Goal: Transaction & Acquisition: Book appointment/travel/reservation

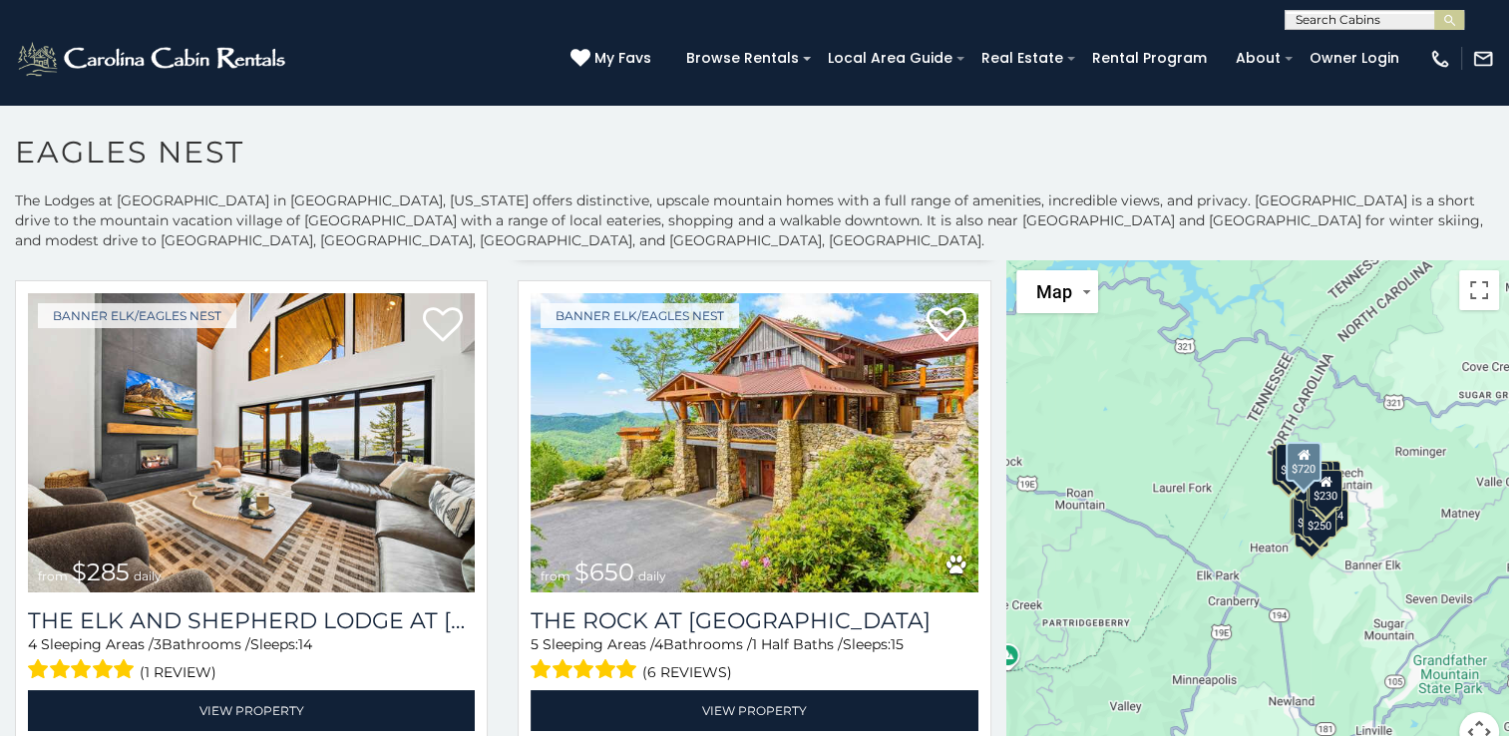
scroll to position [530, 0]
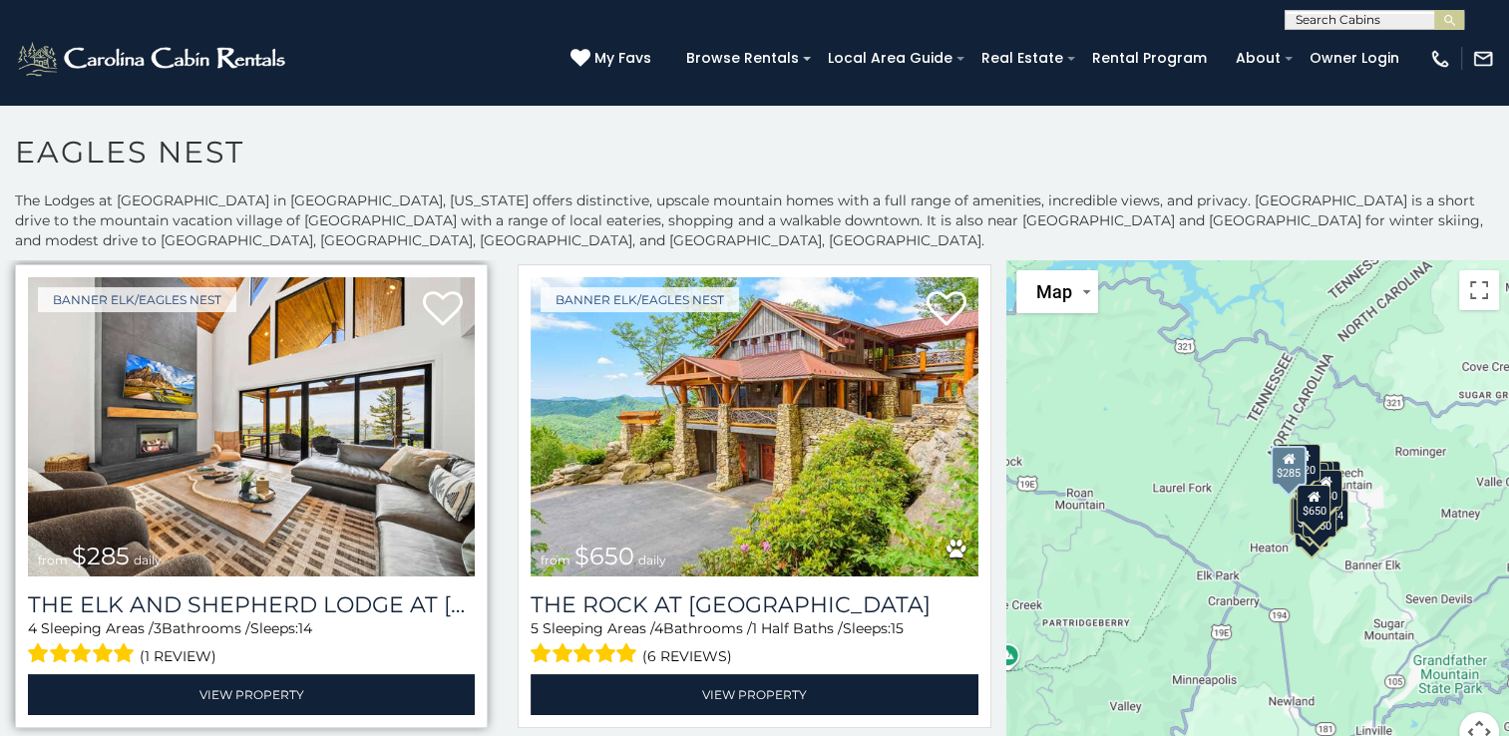
click at [316, 461] on img at bounding box center [251, 426] width 447 height 299
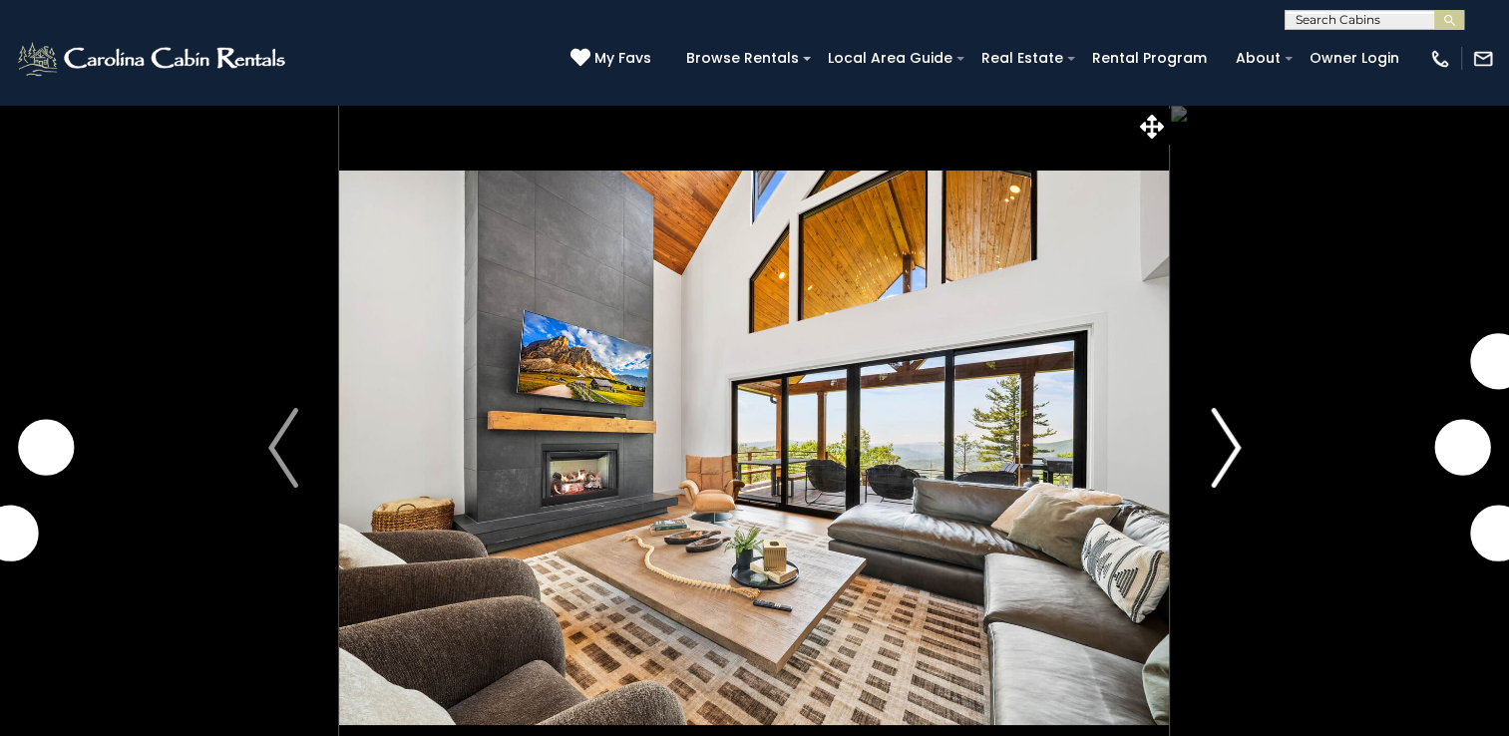
click at [1235, 445] on img "Next" at bounding box center [1226, 448] width 30 height 80
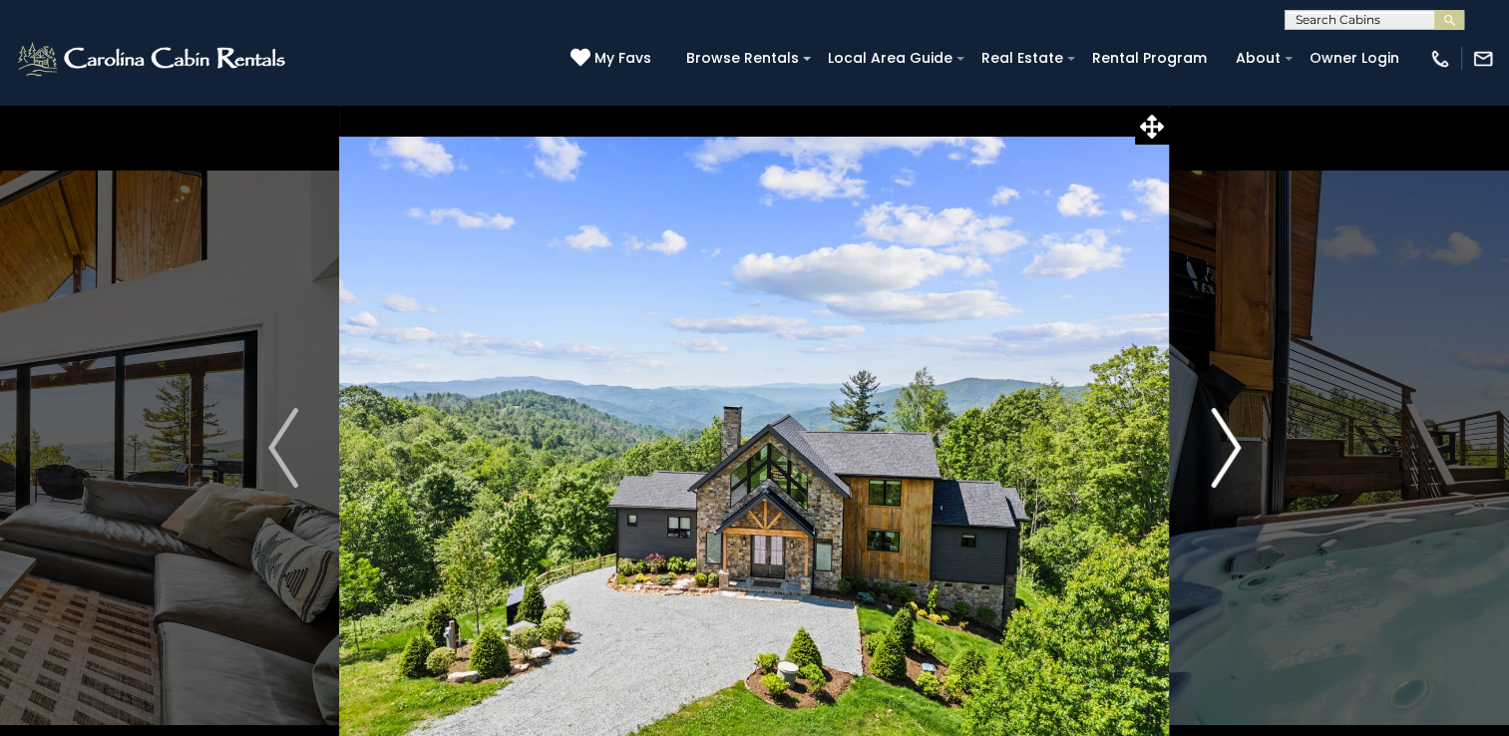
click at [1235, 445] on img "Next" at bounding box center [1226, 448] width 30 height 80
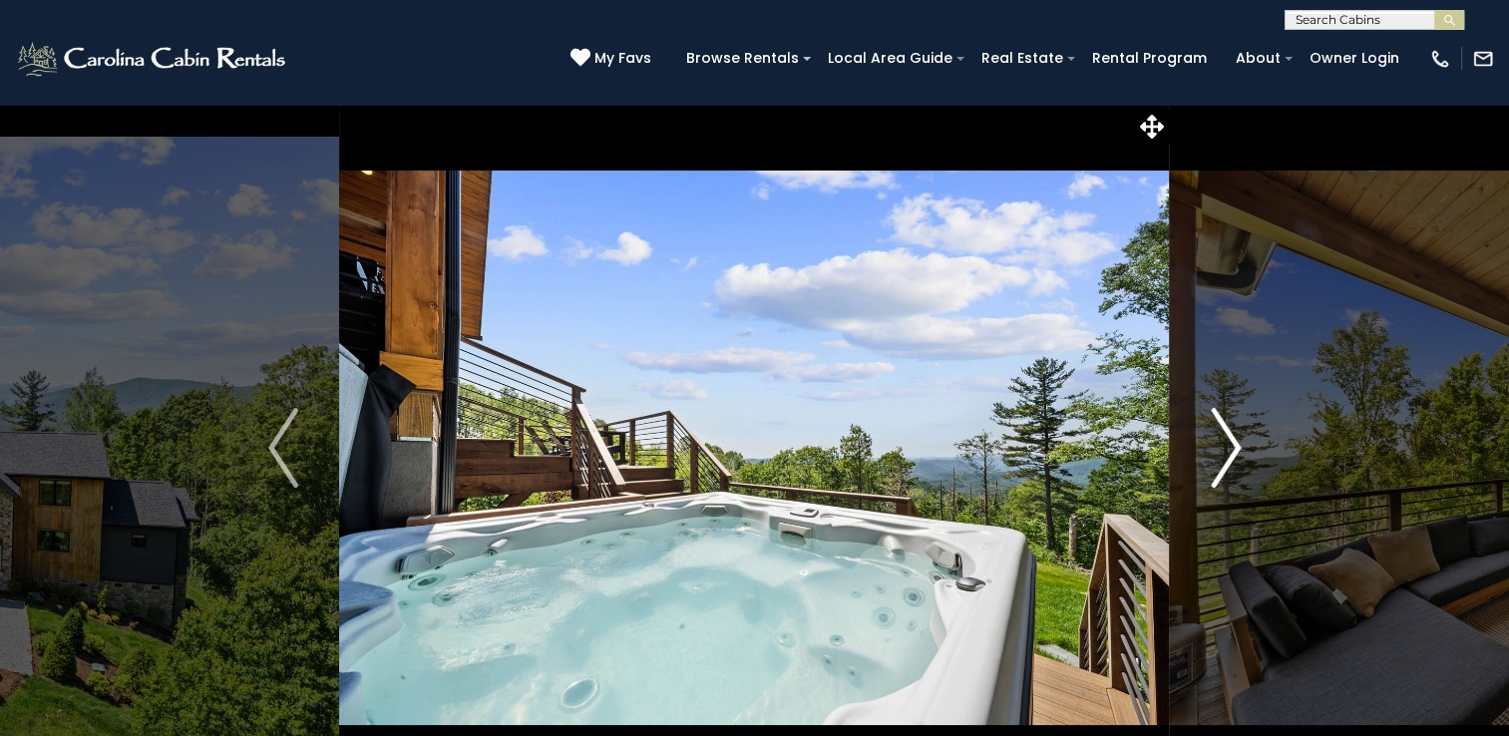
click at [1235, 445] on img "Next" at bounding box center [1226, 448] width 30 height 80
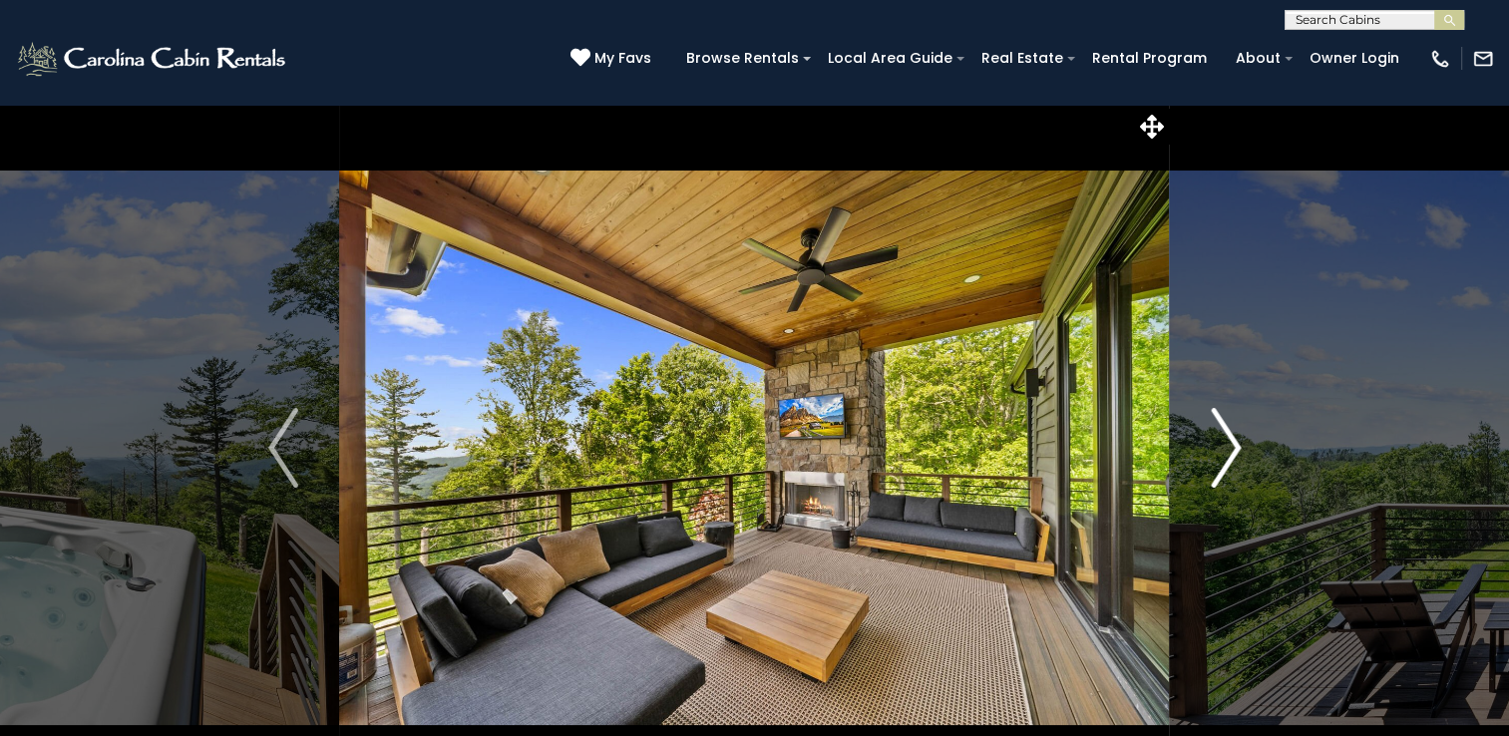
click at [1235, 445] on img "Next" at bounding box center [1226, 448] width 30 height 80
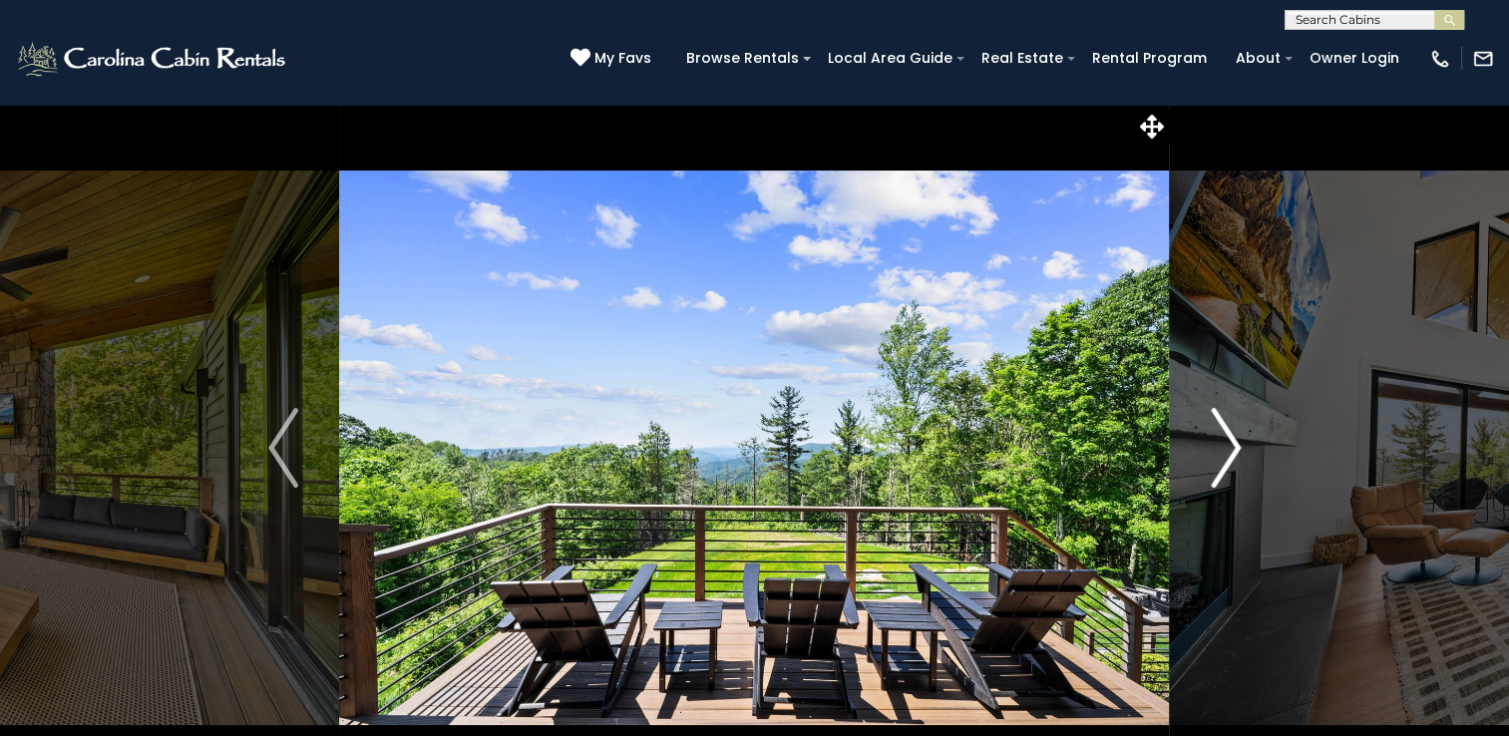
click at [1235, 445] on img "Next" at bounding box center [1226, 448] width 30 height 80
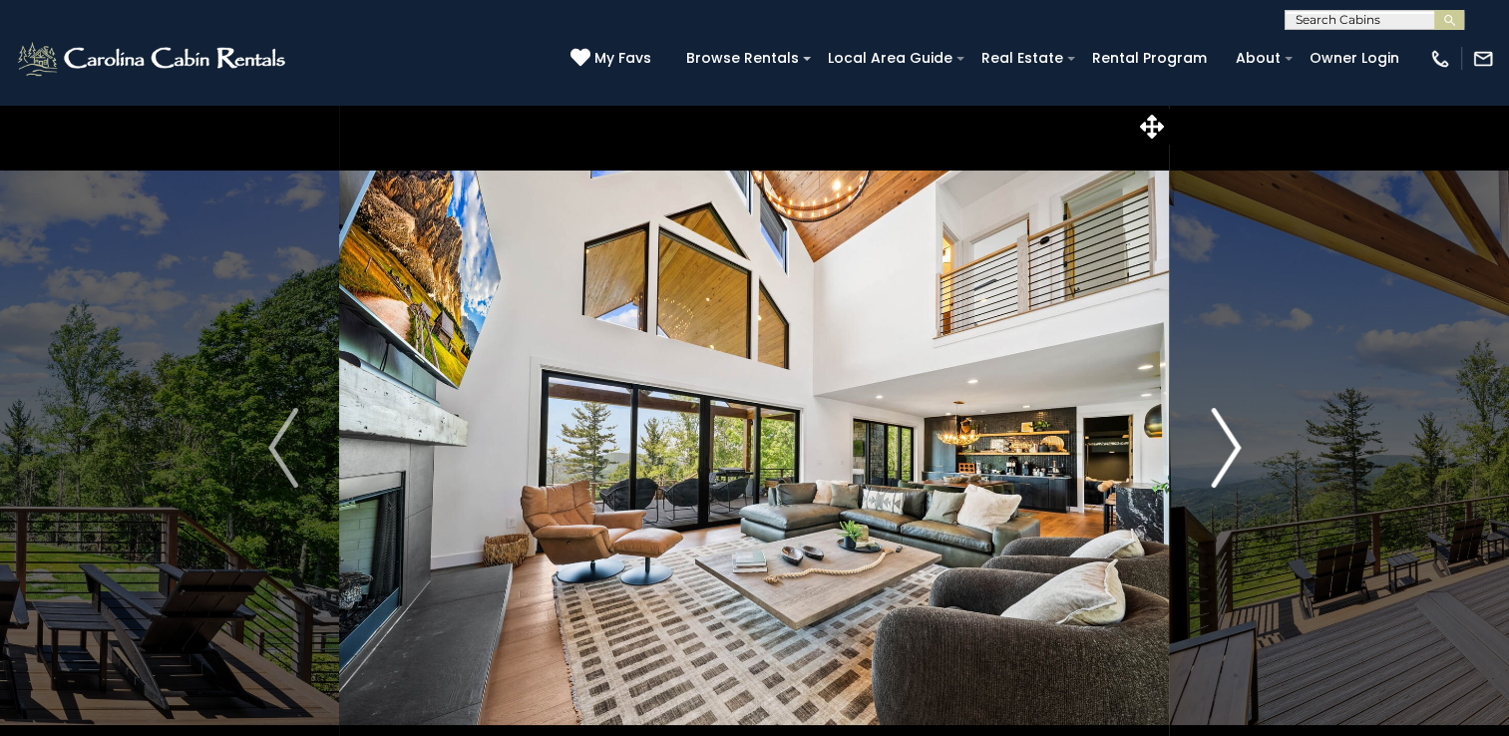
click at [1235, 445] on img "Next" at bounding box center [1226, 448] width 30 height 80
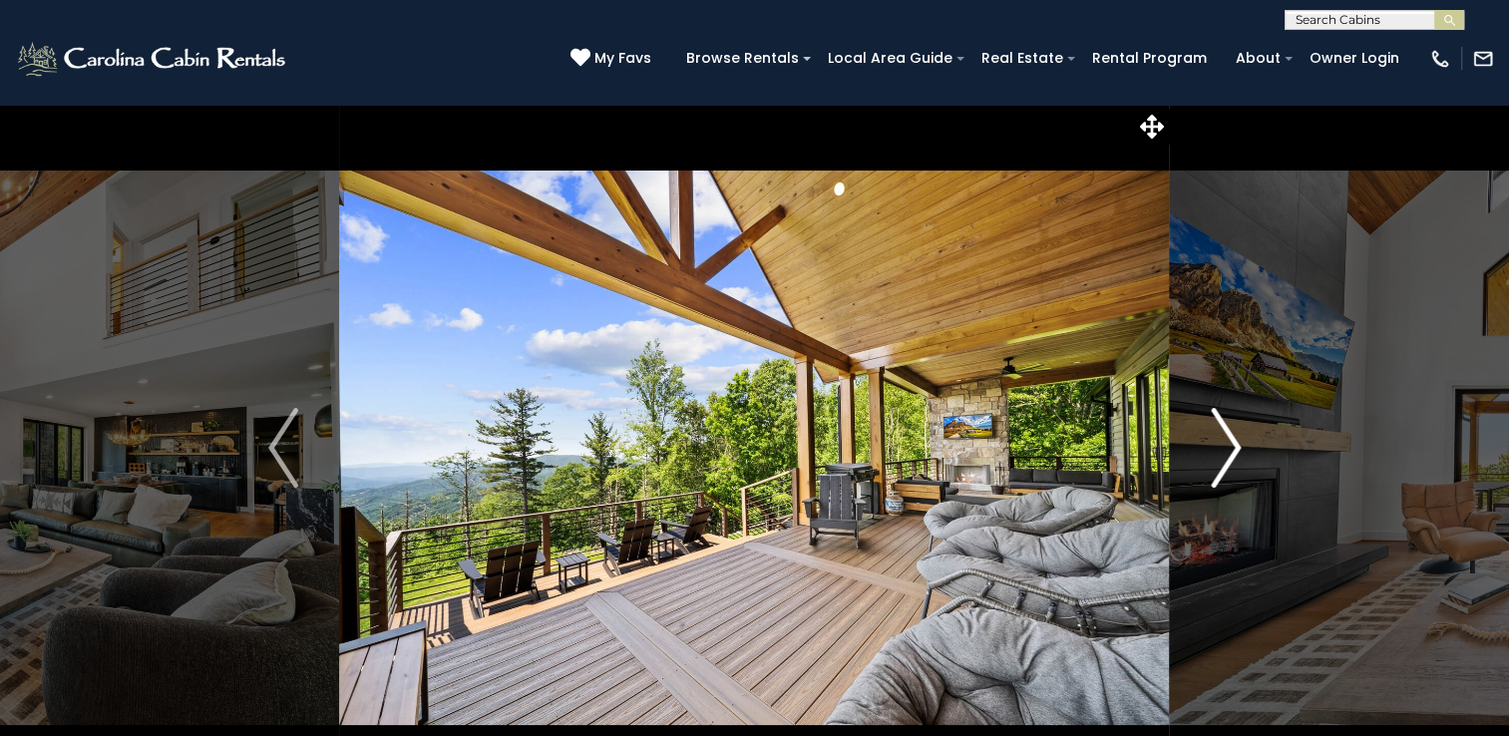
click at [1235, 445] on img "Next" at bounding box center [1226, 448] width 30 height 80
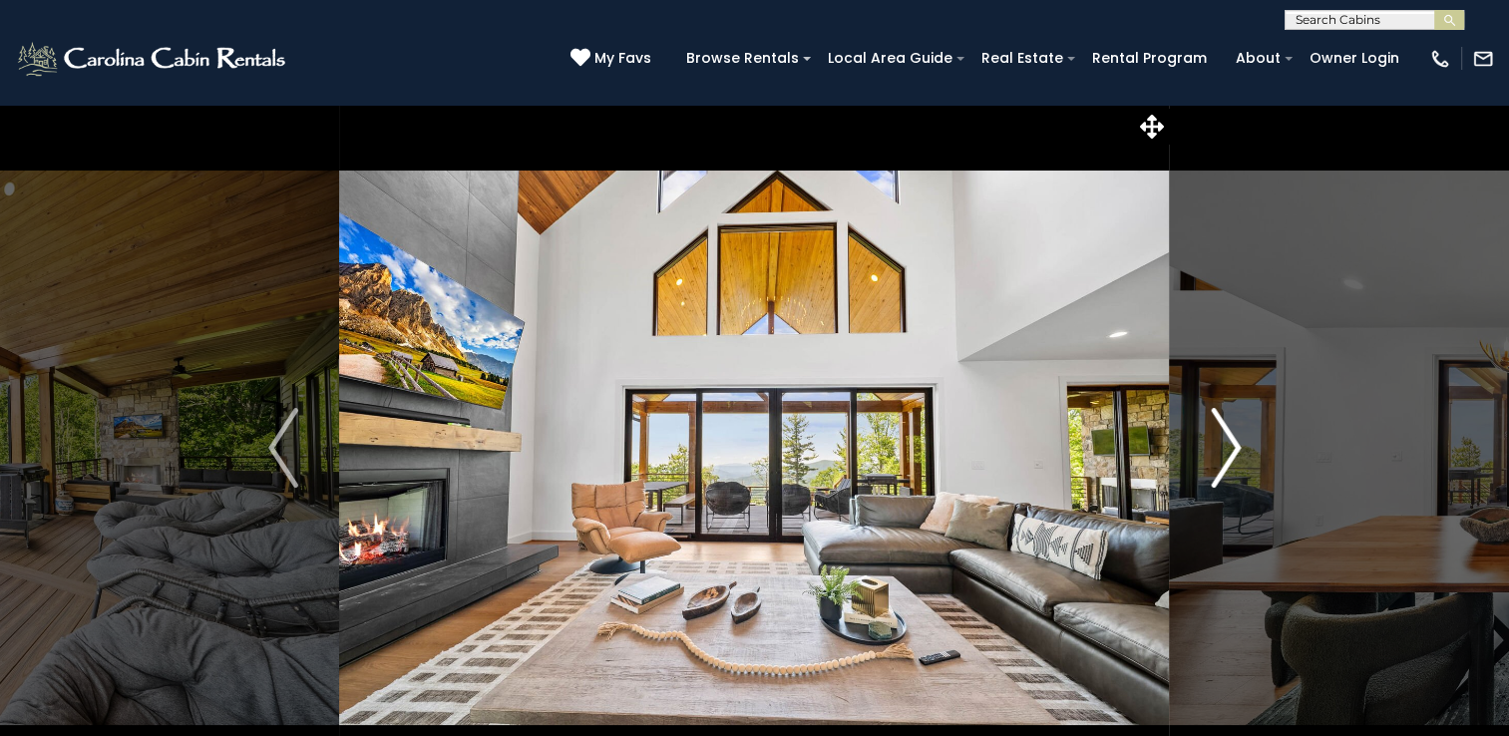
click at [1235, 445] on img "Next" at bounding box center [1226, 448] width 30 height 80
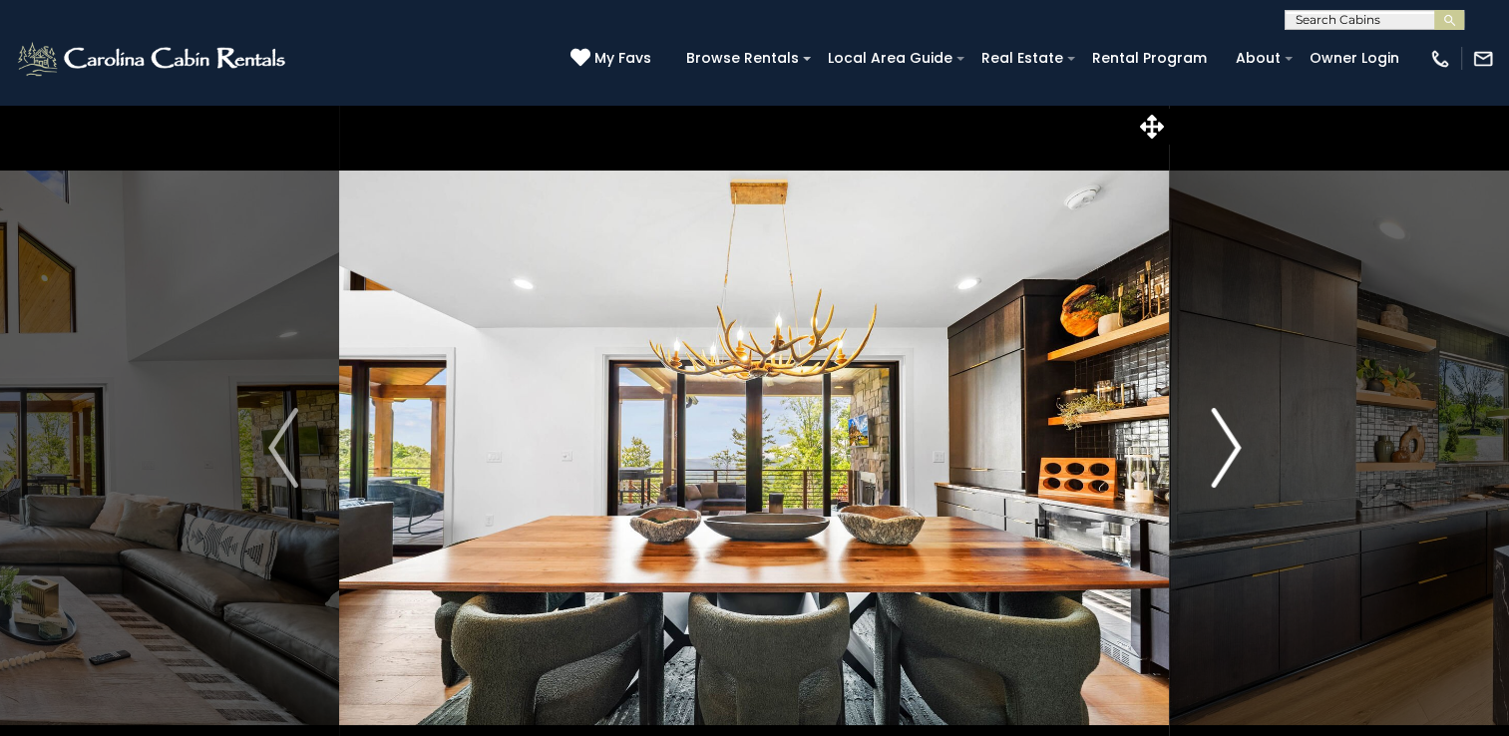
click at [1235, 445] on img "Next" at bounding box center [1226, 448] width 30 height 80
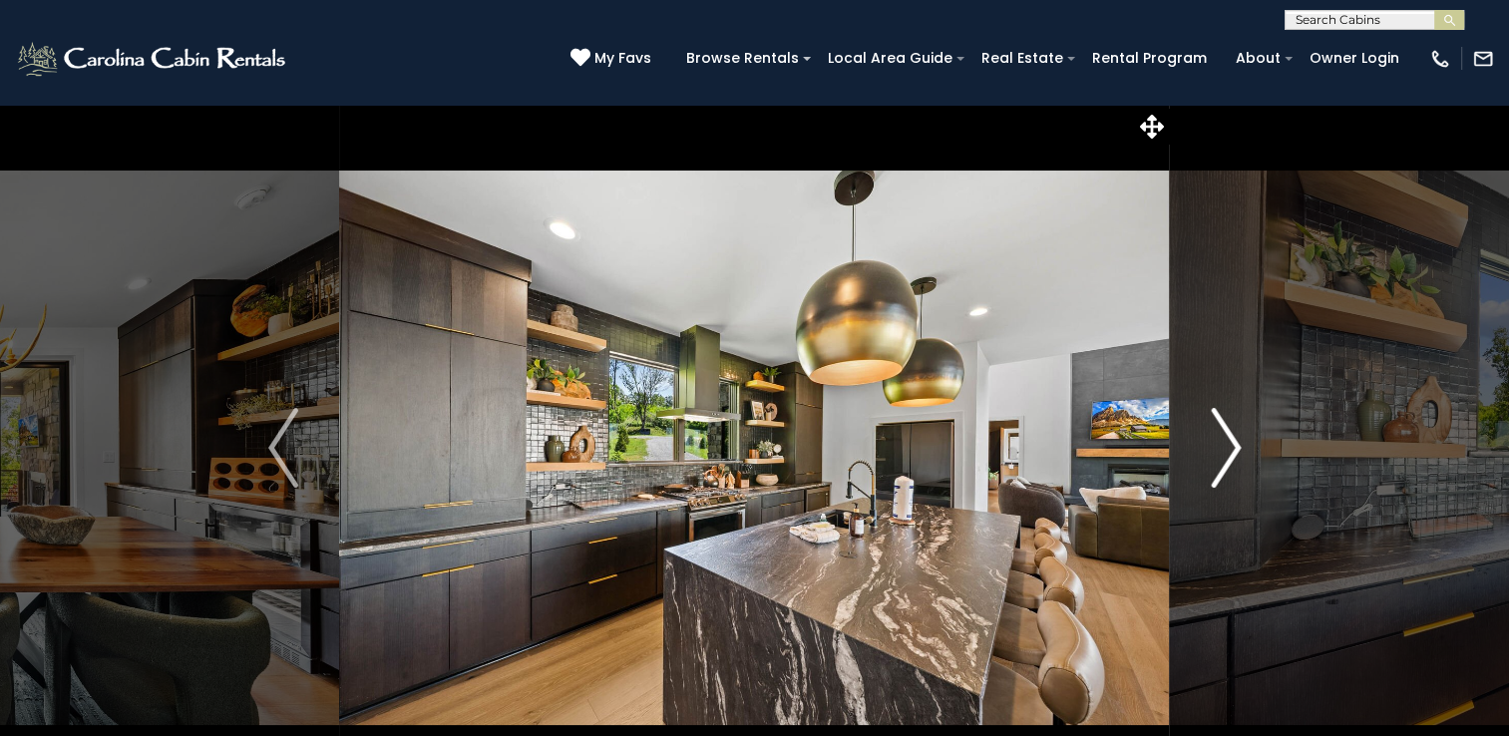
click at [1235, 445] on img "Next" at bounding box center [1226, 448] width 30 height 80
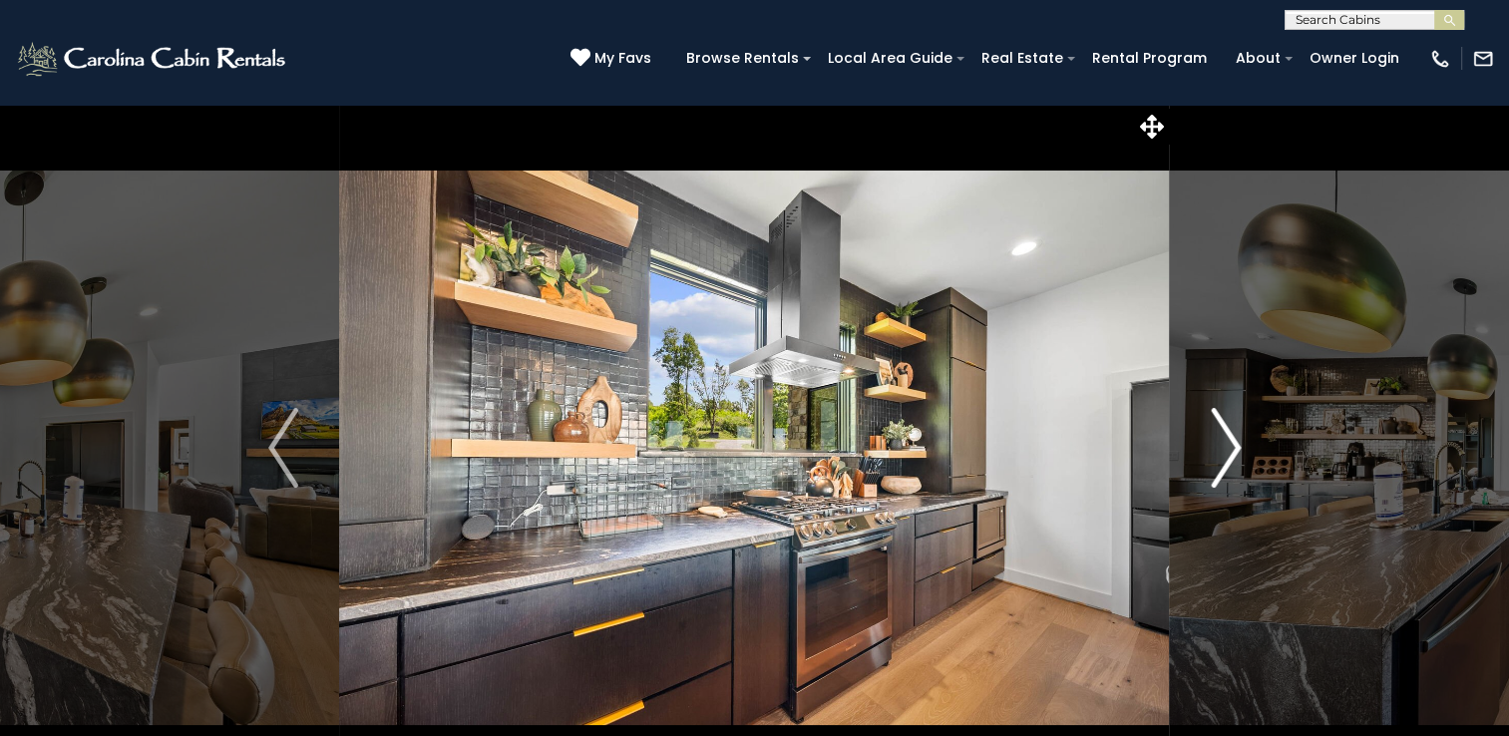
click at [1235, 445] on img "Next" at bounding box center [1226, 448] width 30 height 80
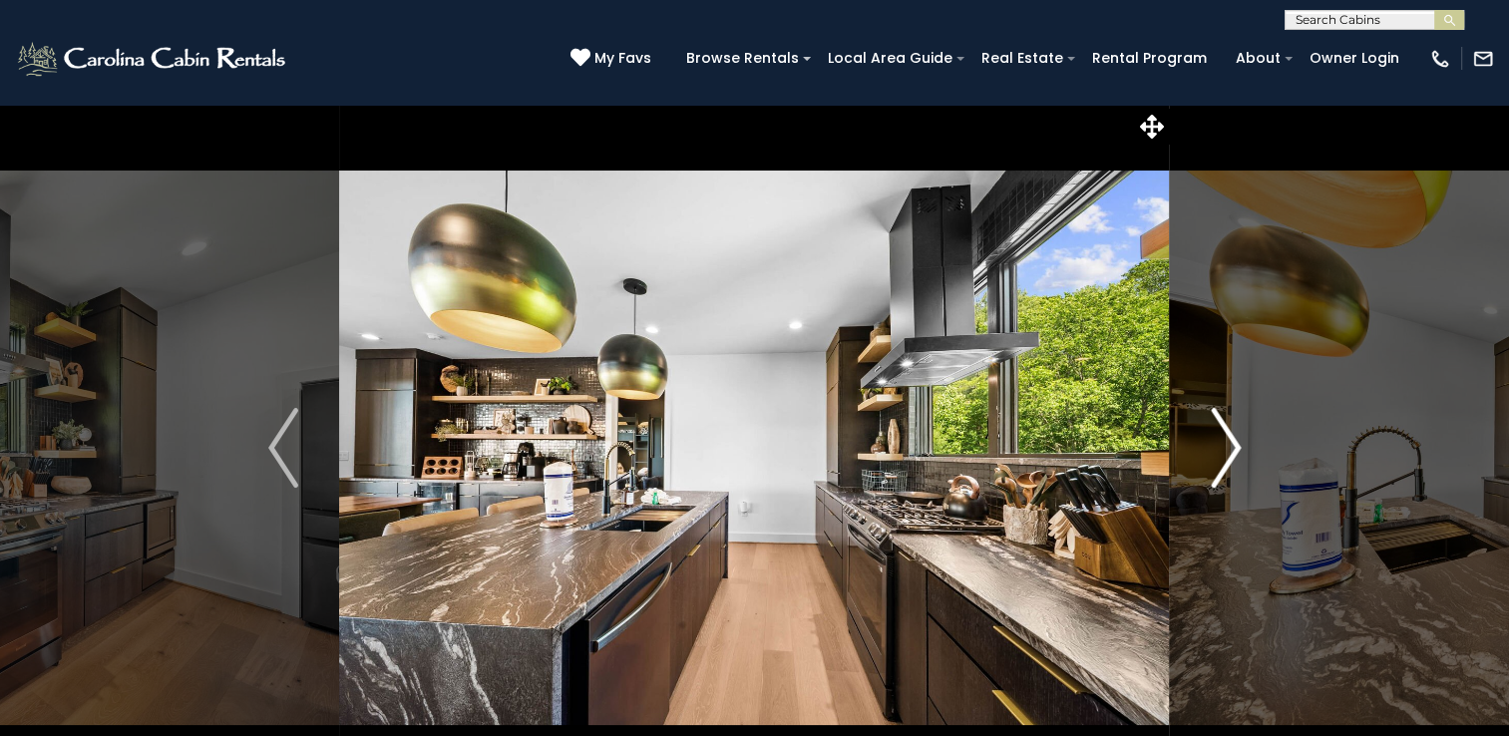
click at [1235, 445] on img "Next" at bounding box center [1226, 448] width 30 height 80
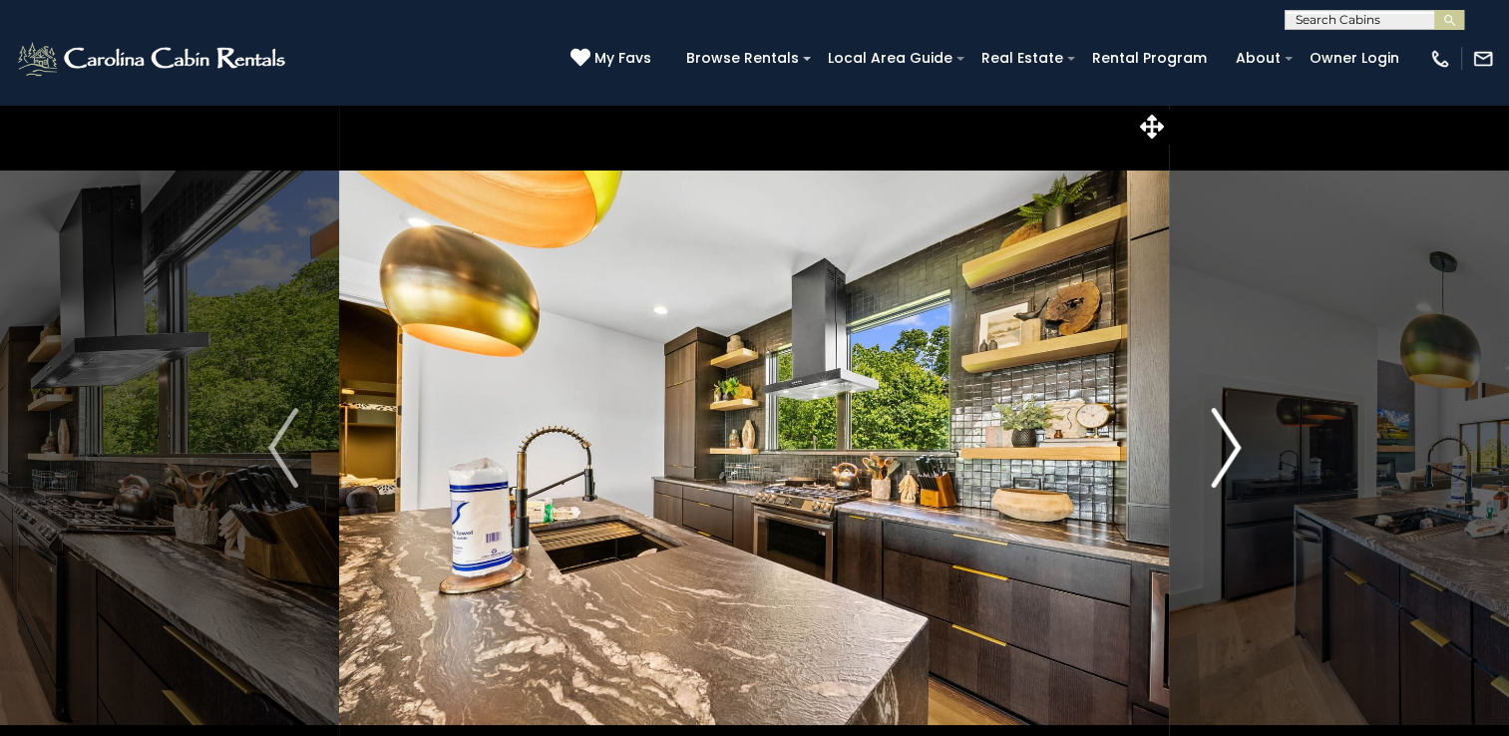
click at [1235, 445] on img "Next" at bounding box center [1226, 448] width 30 height 80
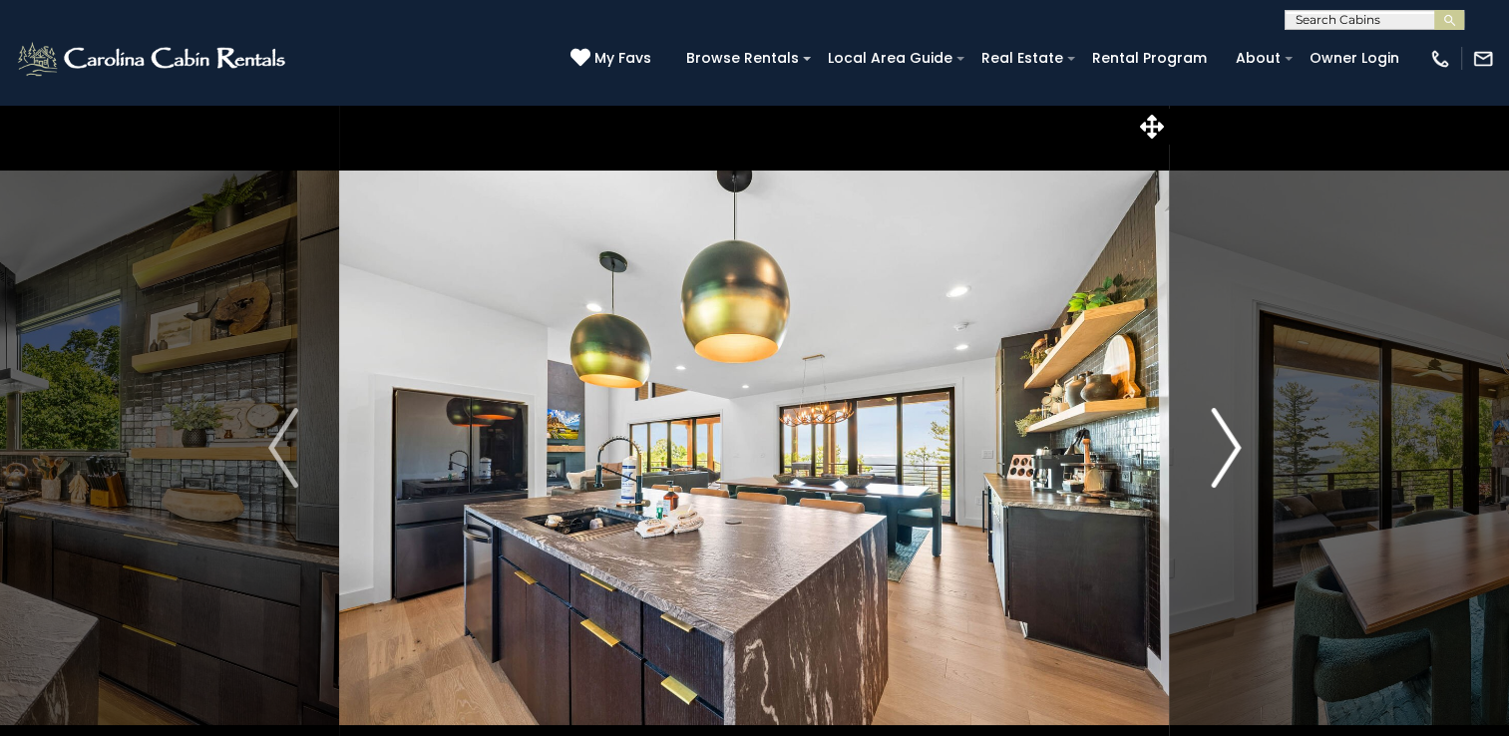
click at [1235, 445] on img "Next" at bounding box center [1226, 448] width 30 height 80
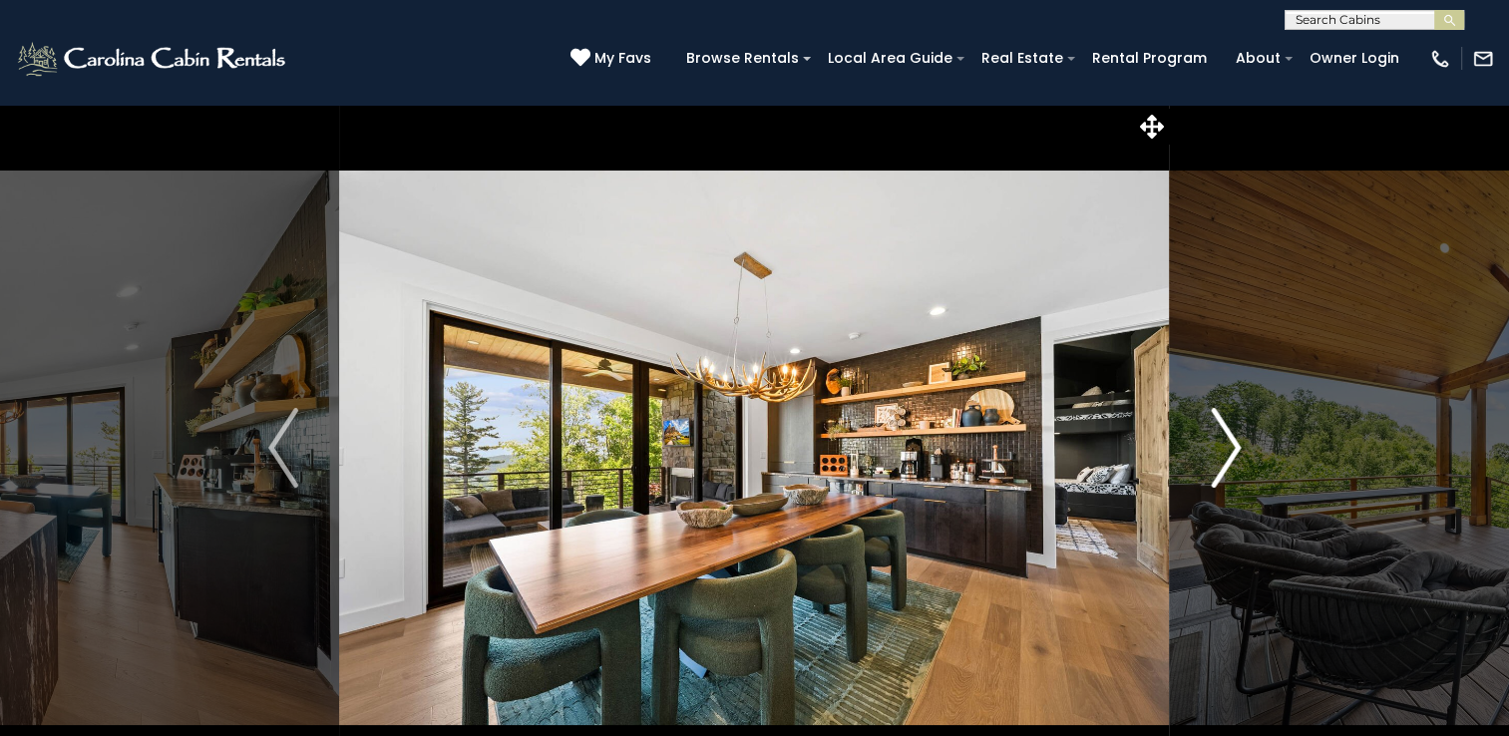
click at [1235, 445] on img "Next" at bounding box center [1226, 448] width 30 height 80
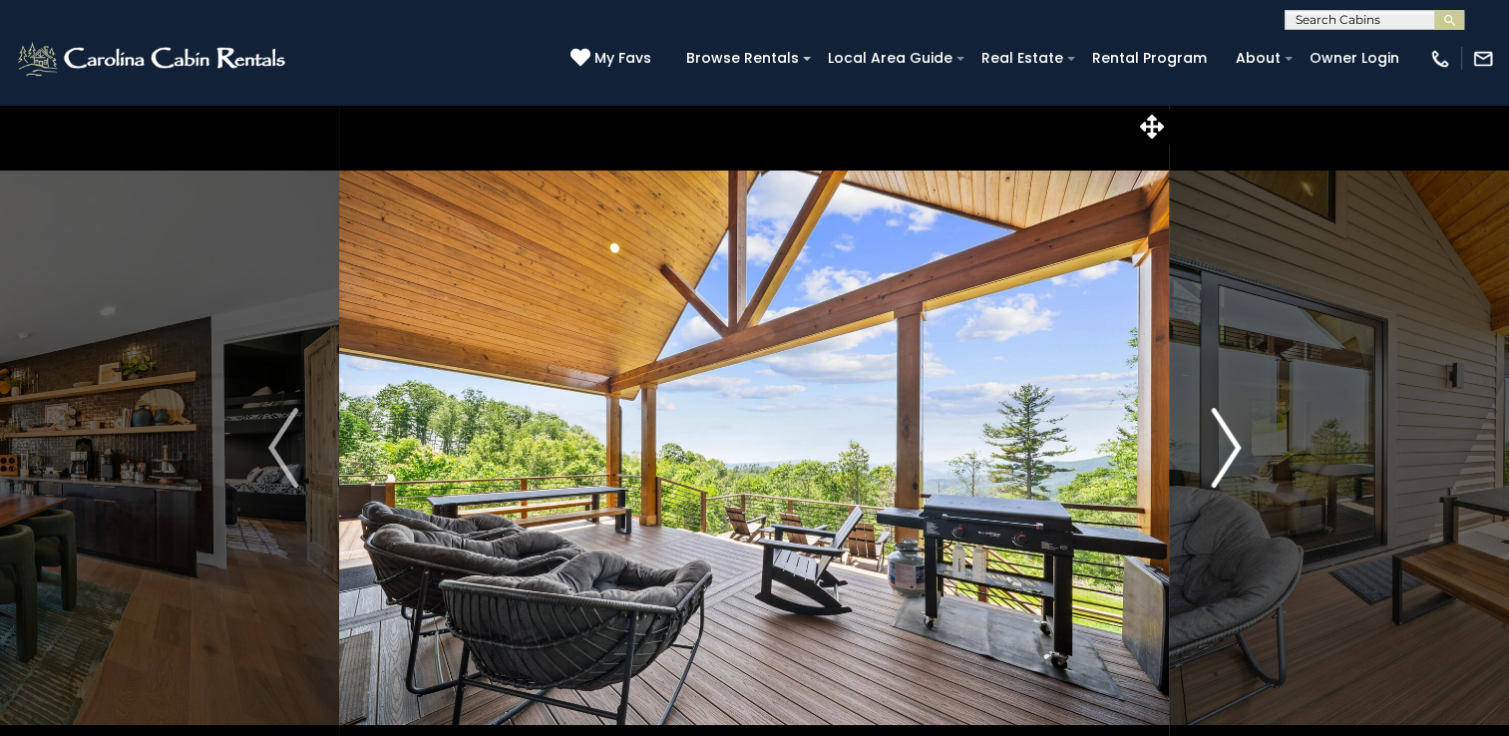
click at [1235, 445] on img "Next" at bounding box center [1226, 448] width 30 height 80
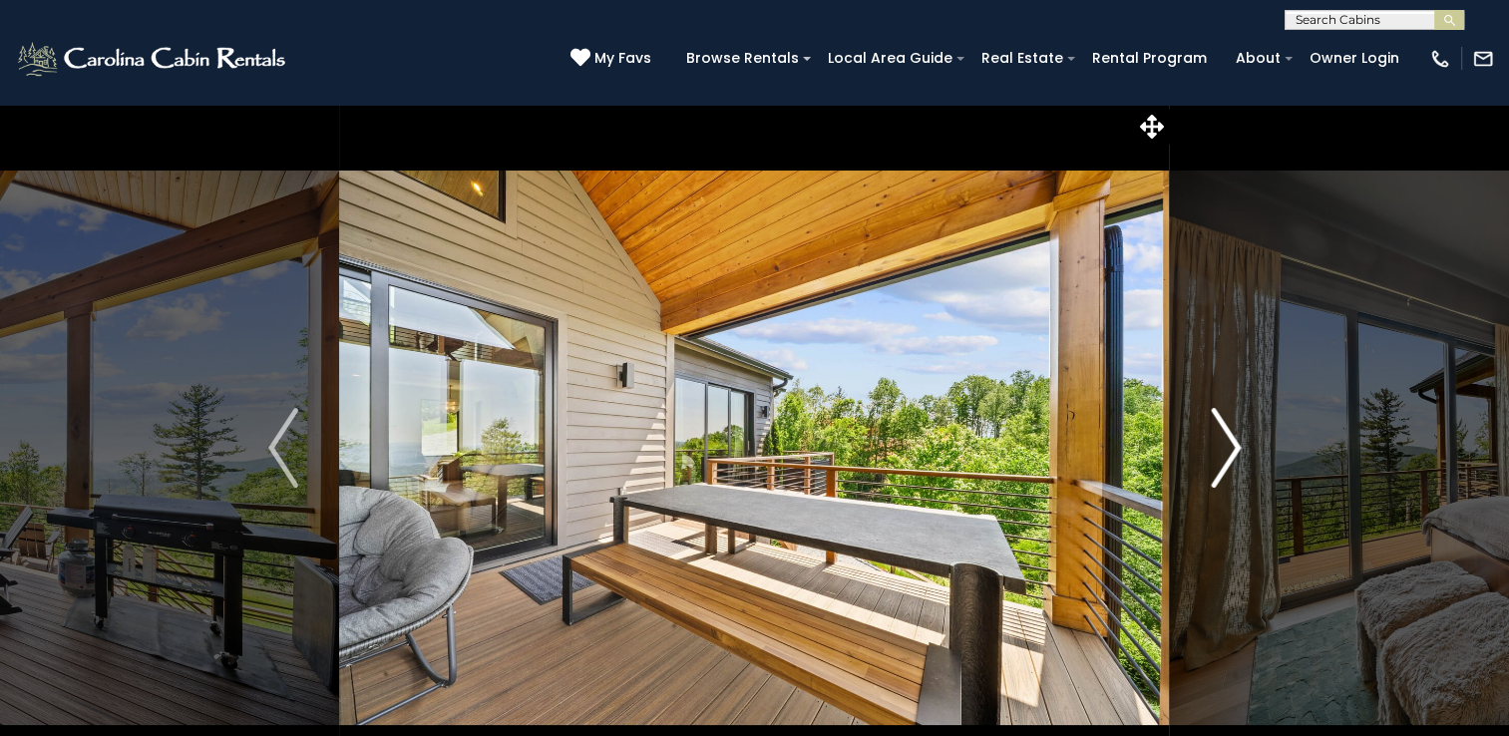
click at [1235, 445] on img "Next" at bounding box center [1226, 448] width 30 height 80
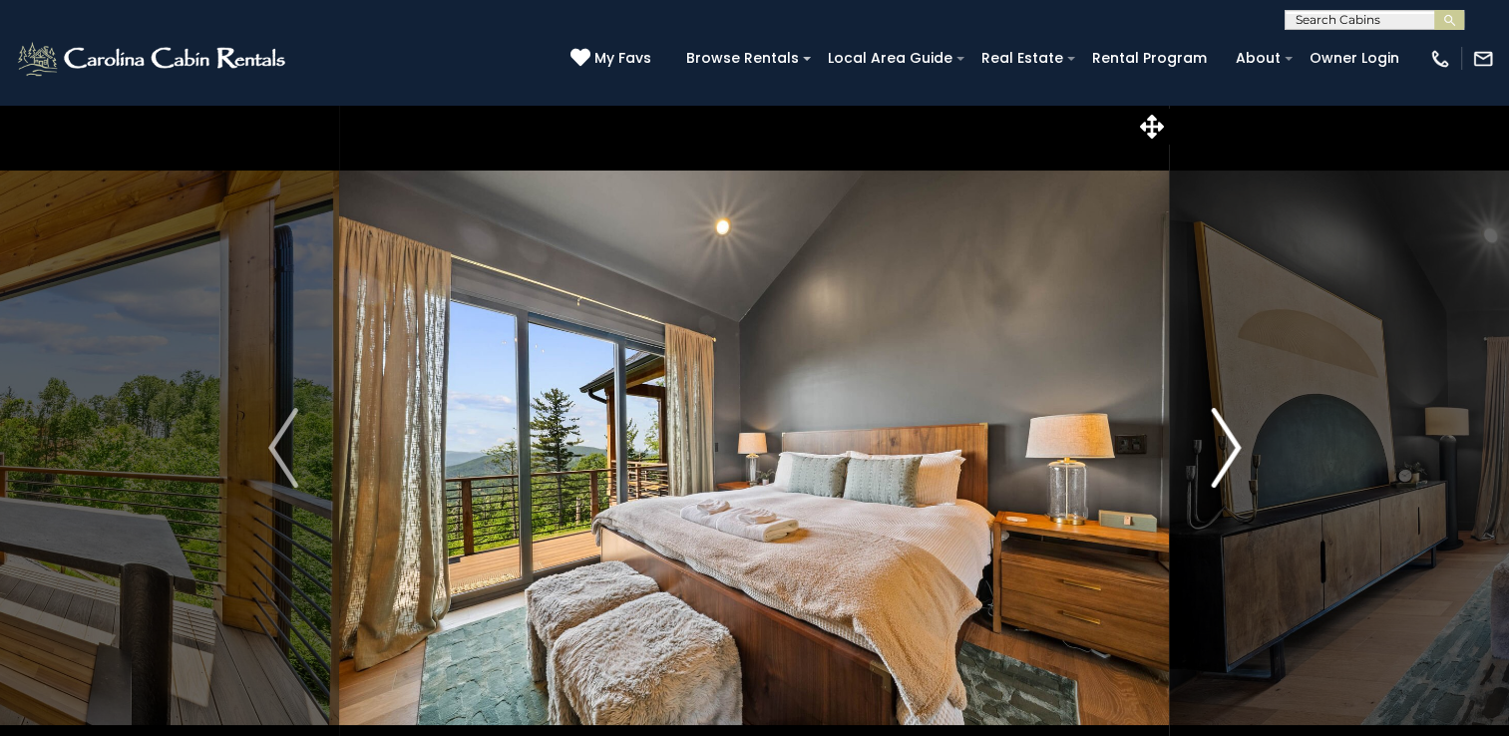
click at [1235, 445] on img "Next" at bounding box center [1226, 448] width 30 height 80
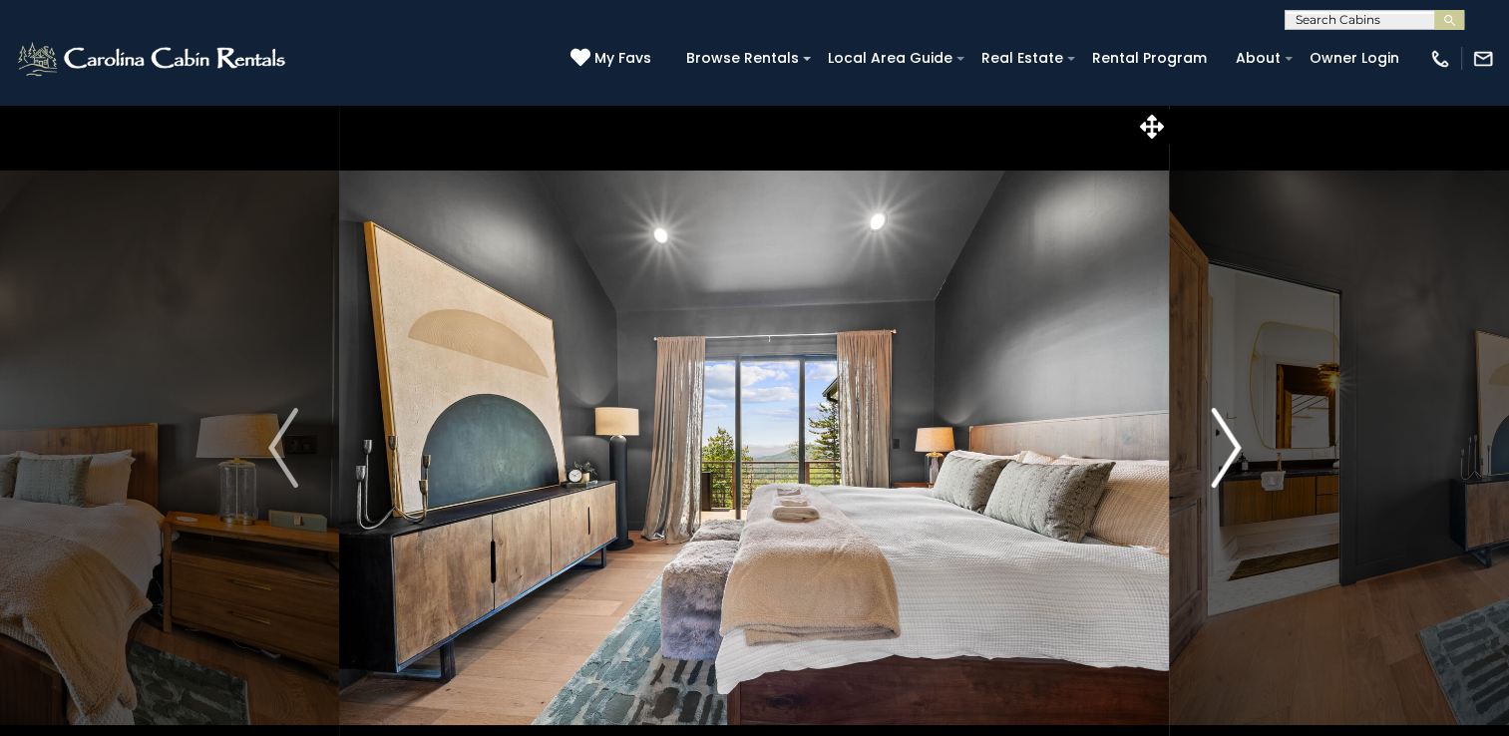
click at [1235, 445] on img "Next" at bounding box center [1226, 448] width 30 height 80
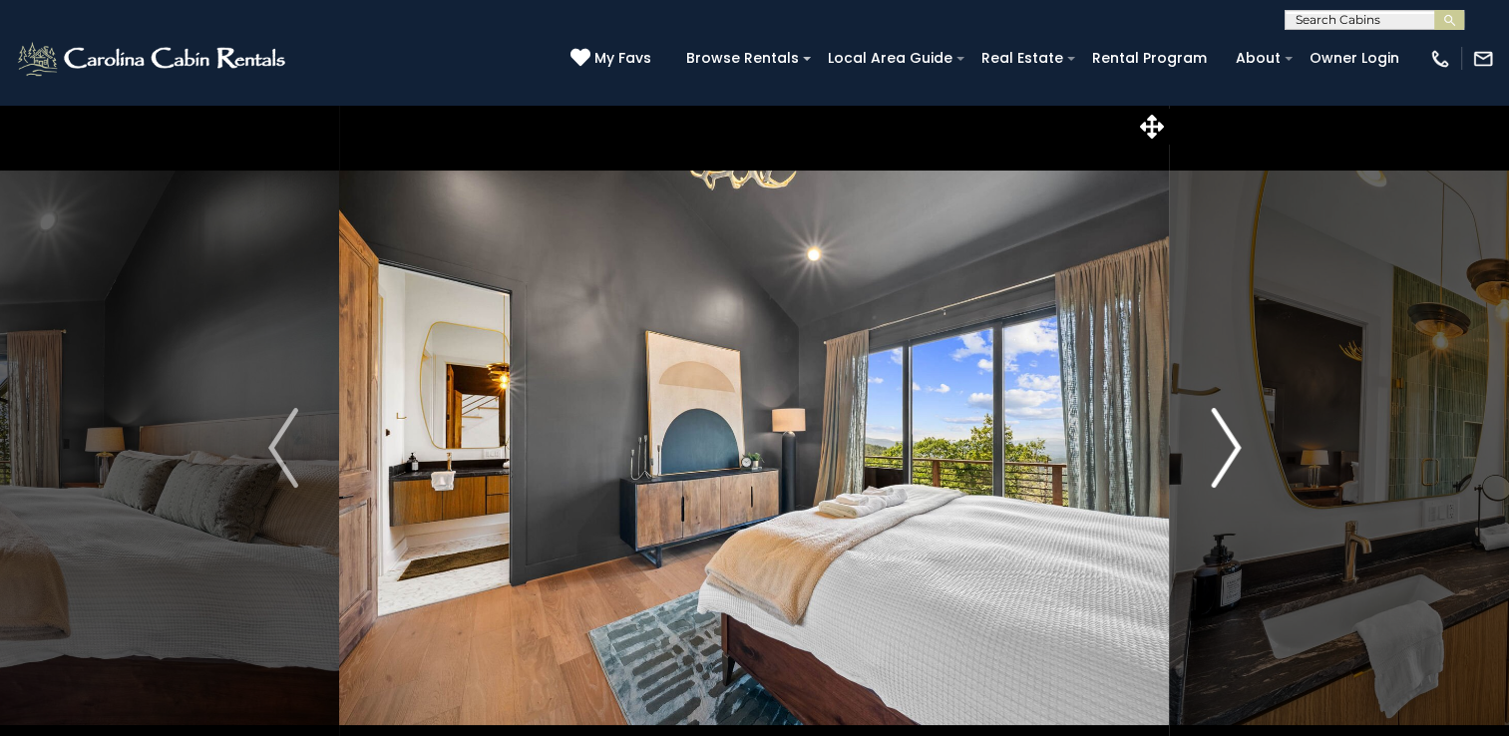
click at [1235, 445] on img "Next" at bounding box center [1226, 448] width 30 height 80
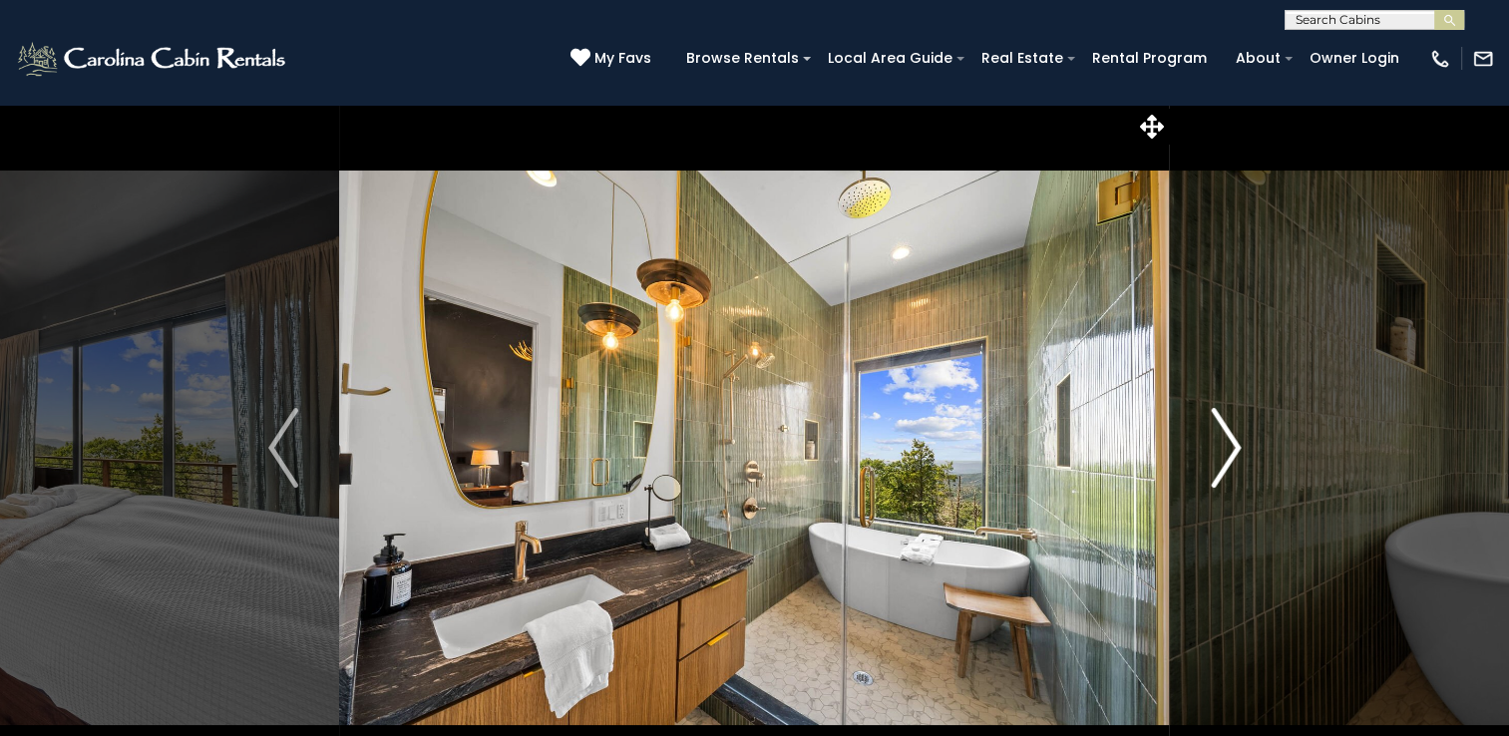
click at [1235, 445] on img "Next" at bounding box center [1226, 448] width 30 height 80
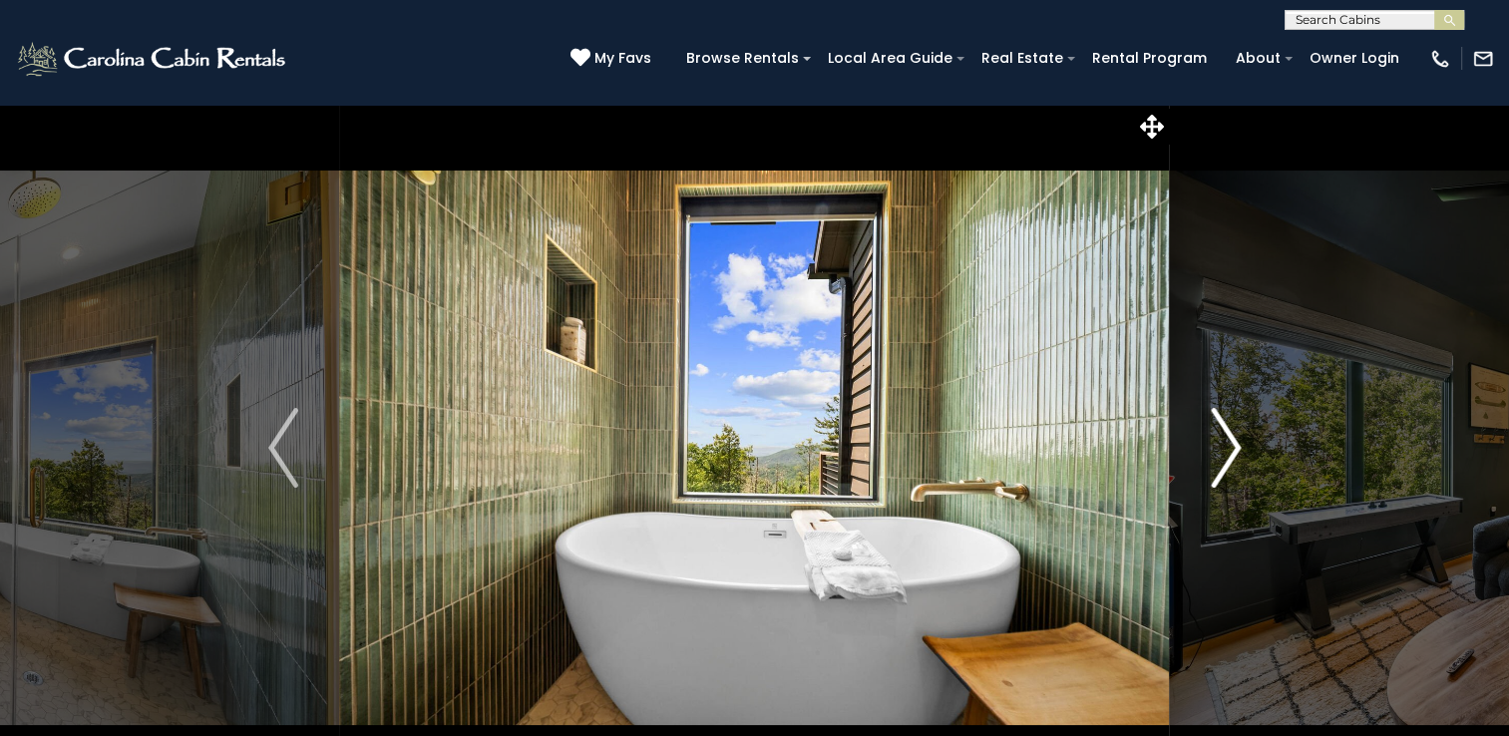
click at [1235, 445] on img "Next" at bounding box center [1226, 448] width 30 height 80
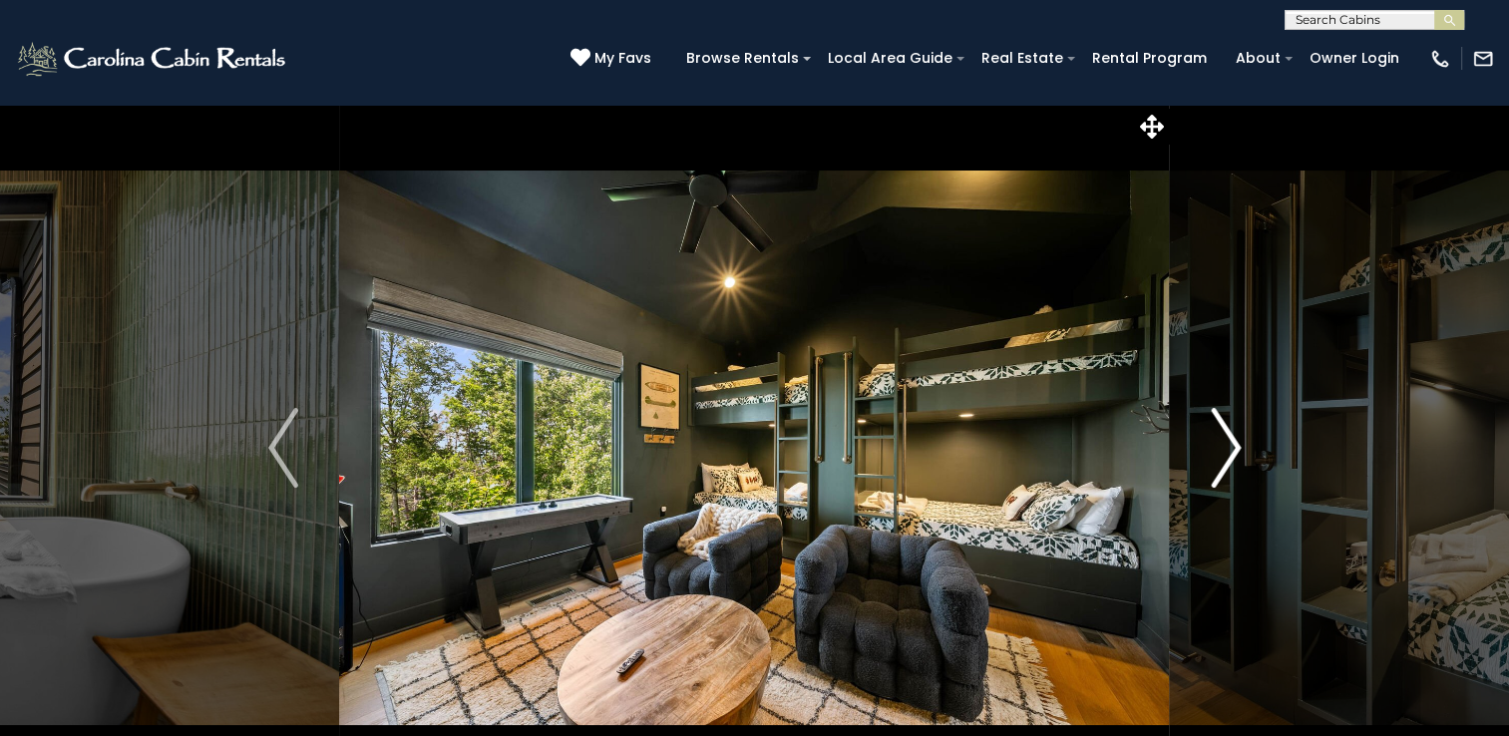
click at [1235, 445] on img "Next" at bounding box center [1226, 448] width 30 height 80
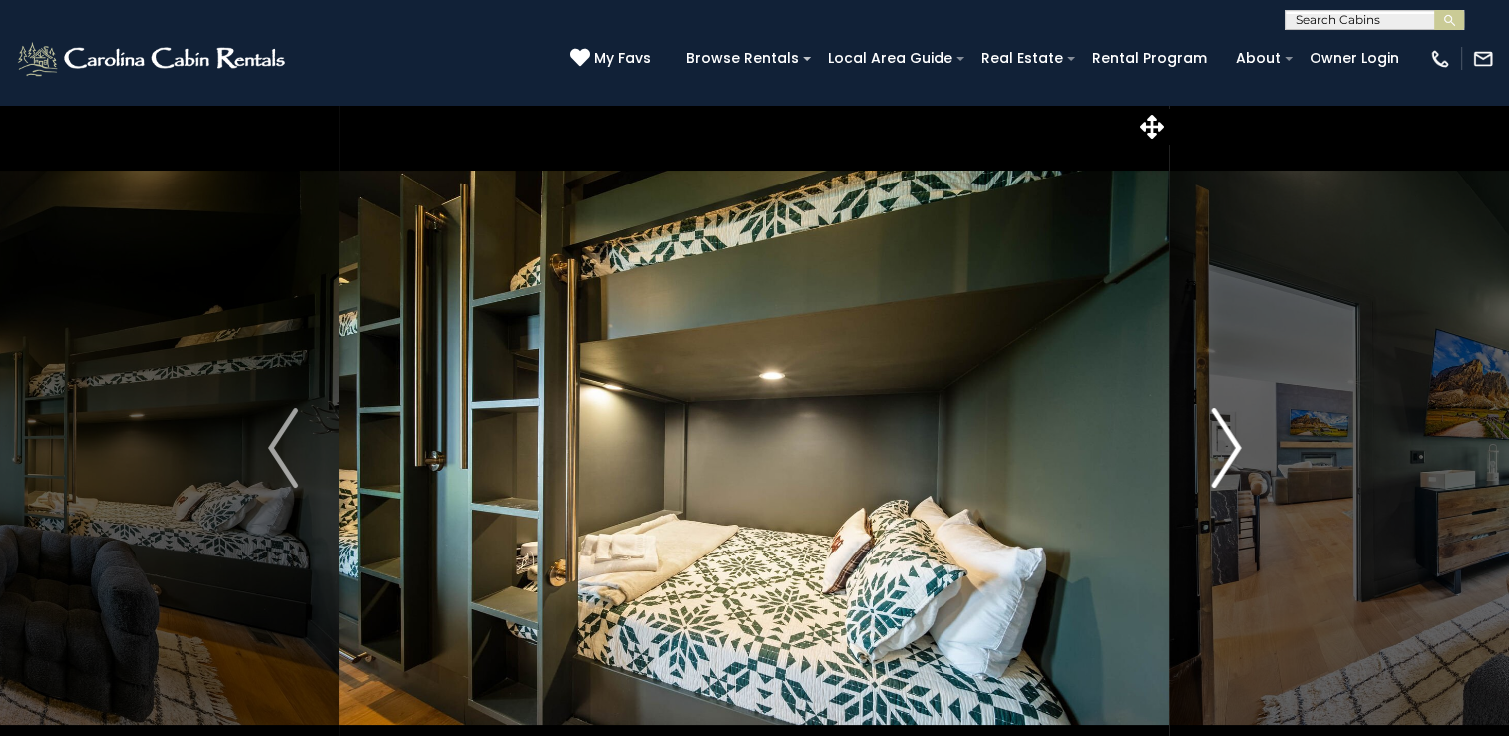
click at [1235, 445] on img "Next" at bounding box center [1226, 448] width 30 height 80
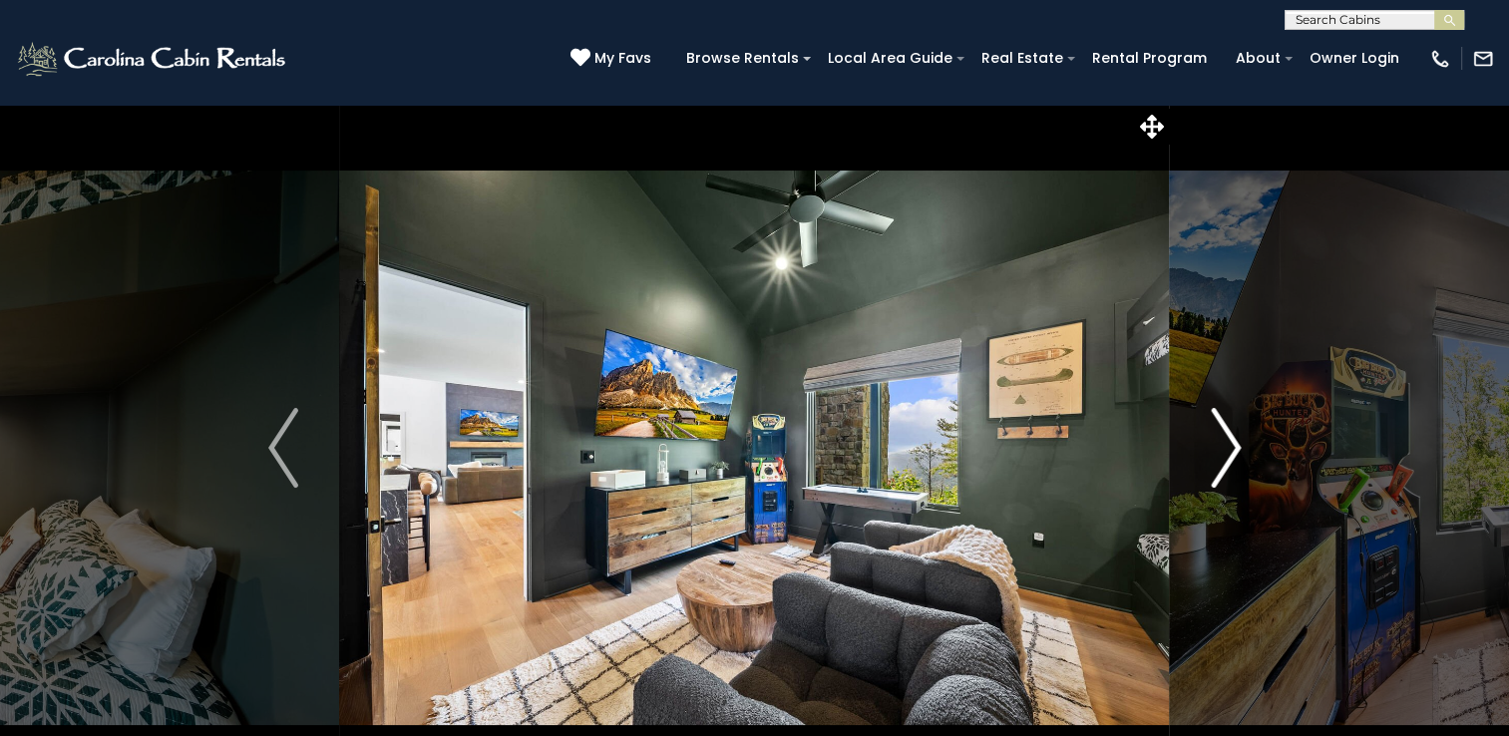
click at [1235, 445] on img "Next" at bounding box center [1226, 448] width 30 height 80
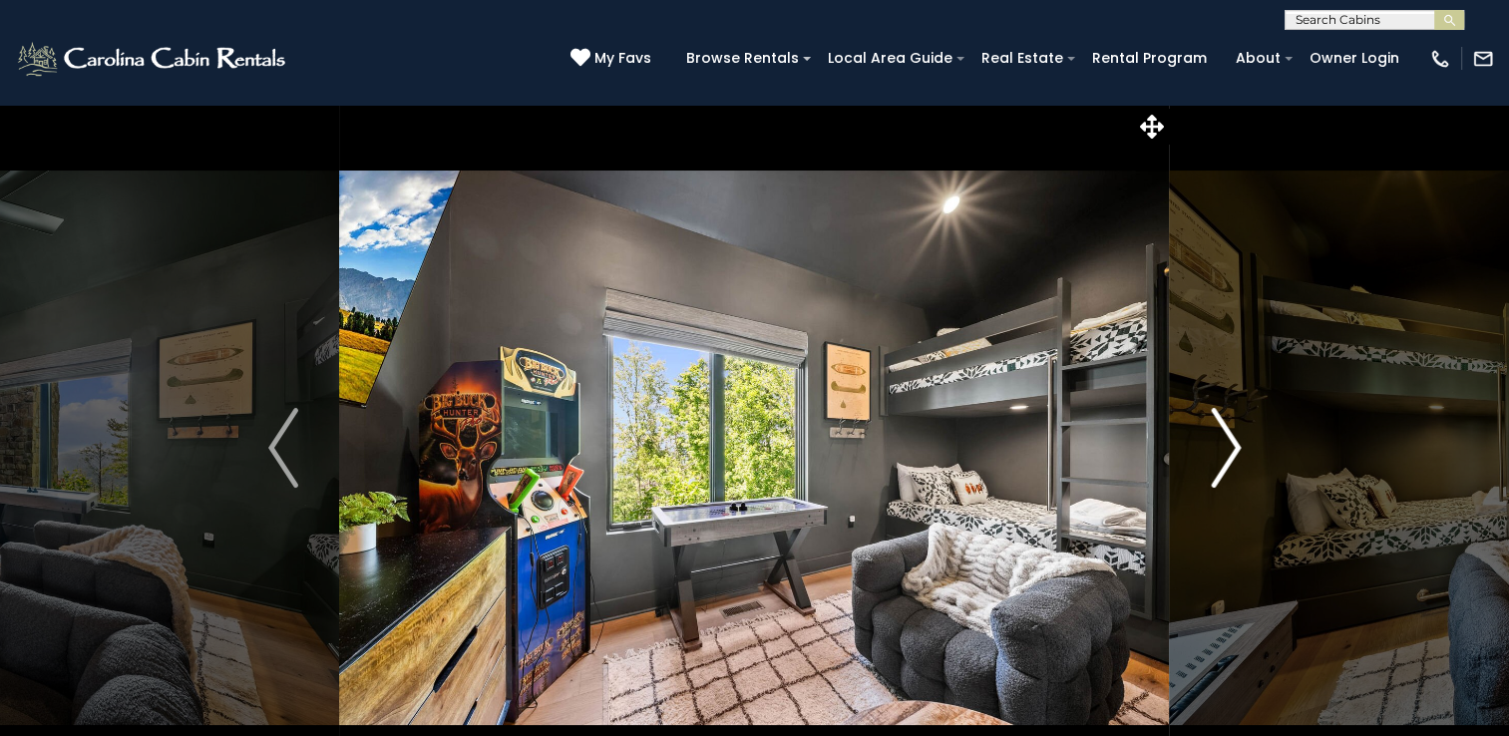
click at [1235, 445] on img "Next" at bounding box center [1226, 448] width 30 height 80
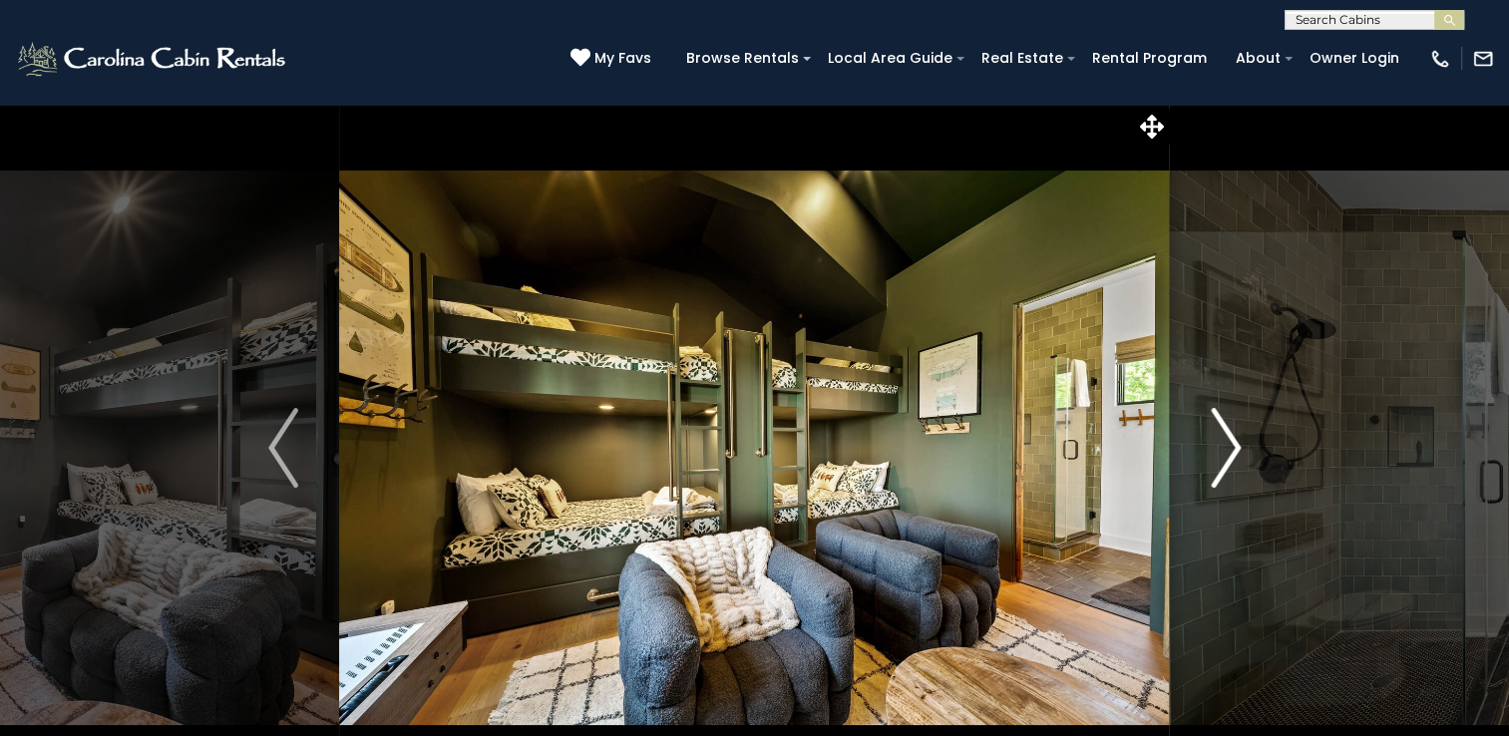
click at [1235, 445] on img "Next" at bounding box center [1226, 448] width 30 height 80
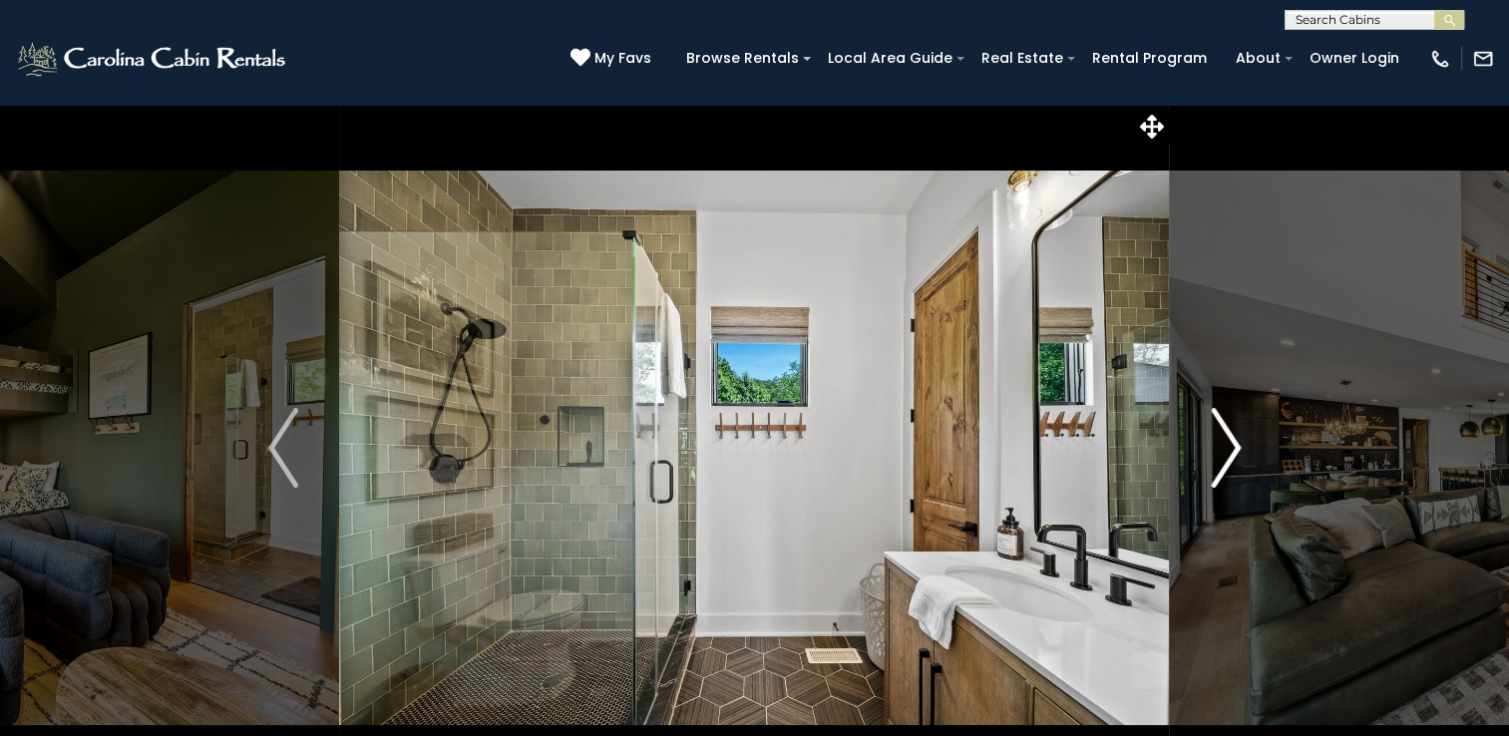
click at [1235, 445] on img "Next" at bounding box center [1226, 448] width 30 height 80
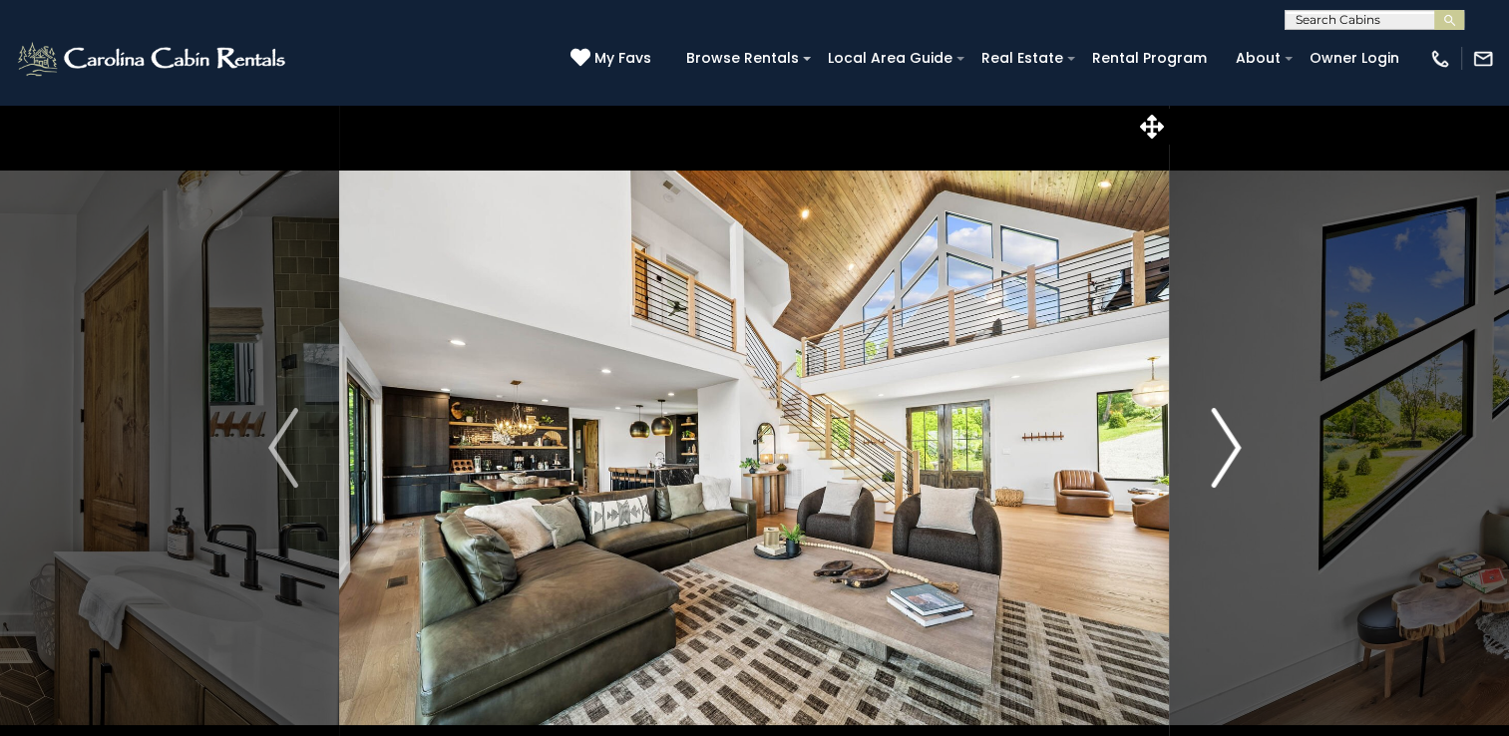
click at [1235, 445] on img "Next" at bounding box center [1226, 448] width 30 height 80
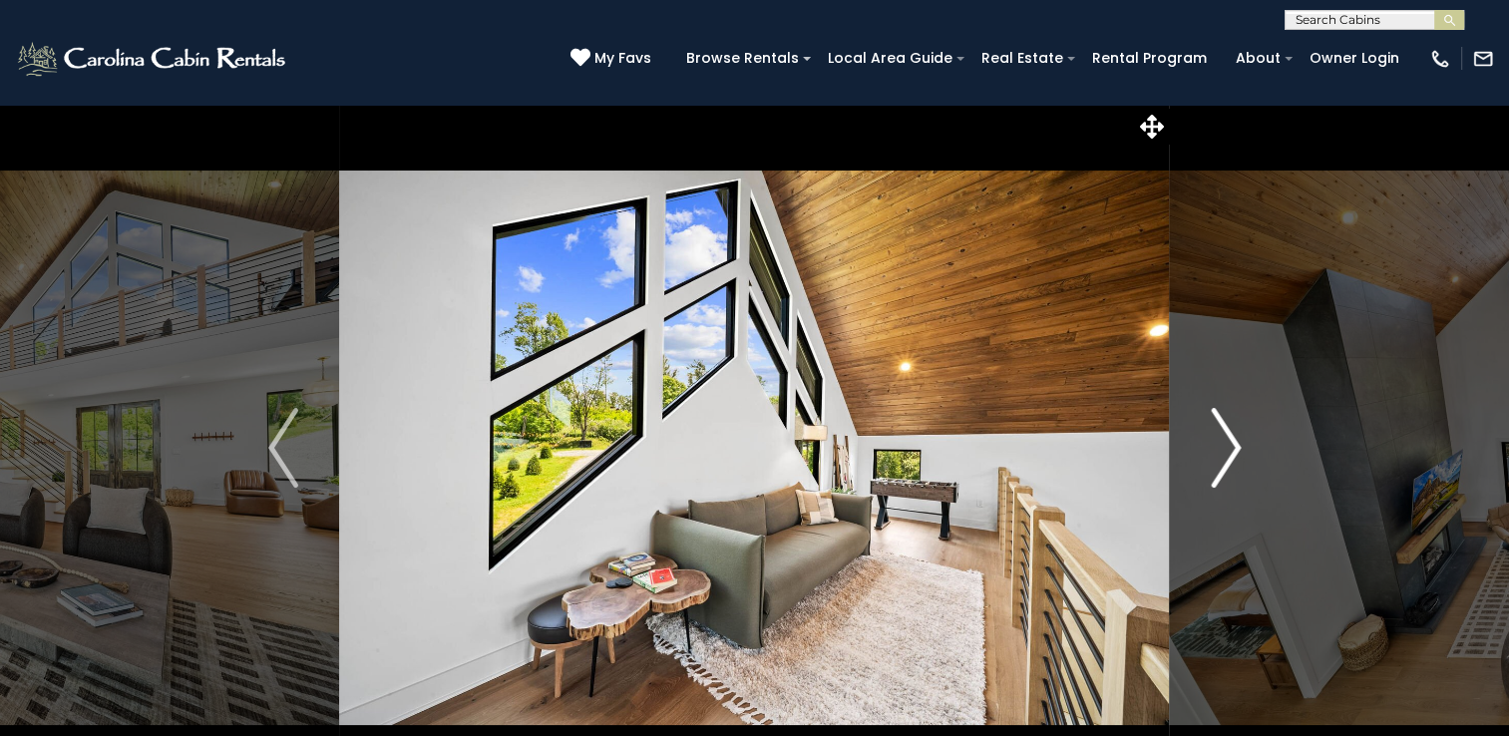
click at [1235, 445] on img "Next" at bounding box center [1226, 448] width 30 height 80
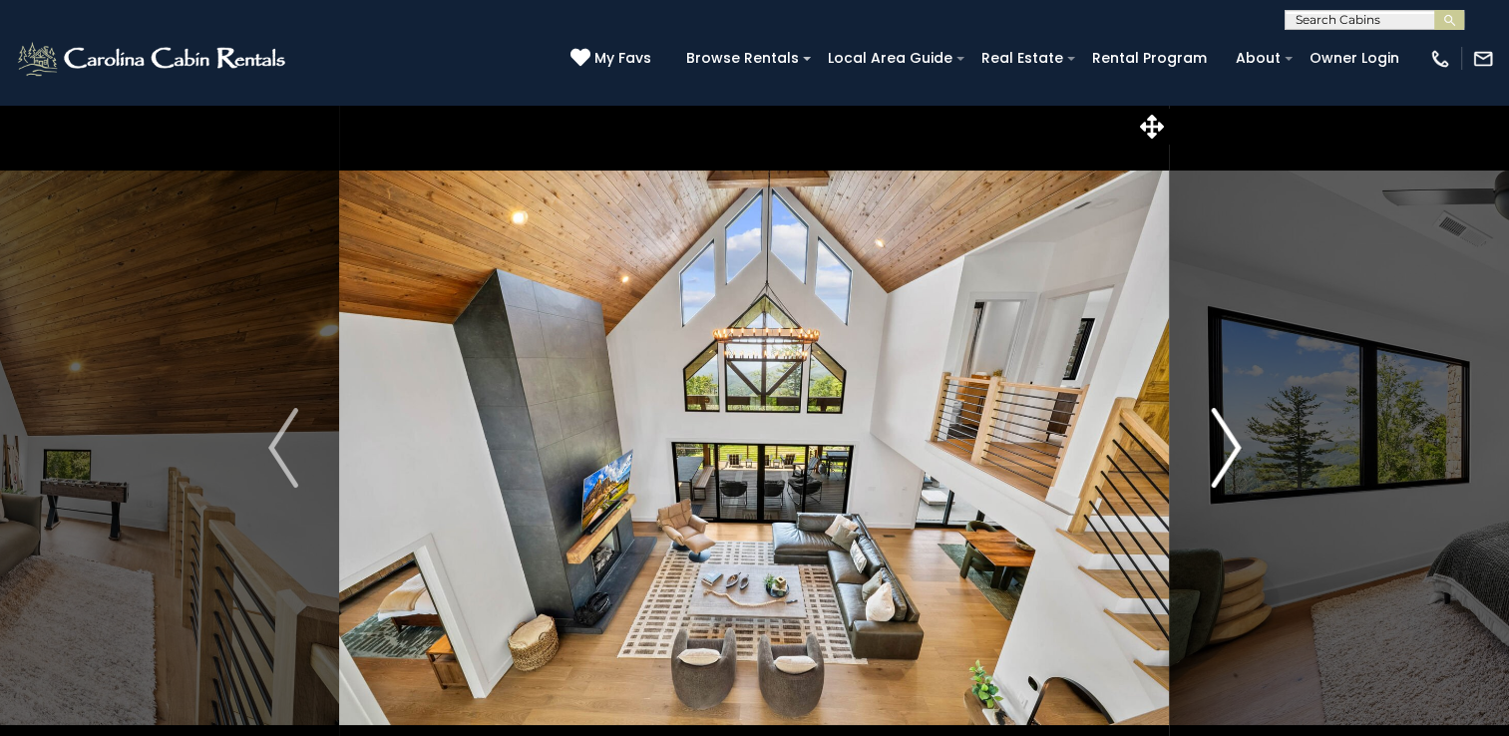
click at [1235, 445] on img "Next" at bounding box center [1226, 448] width 30 height 80
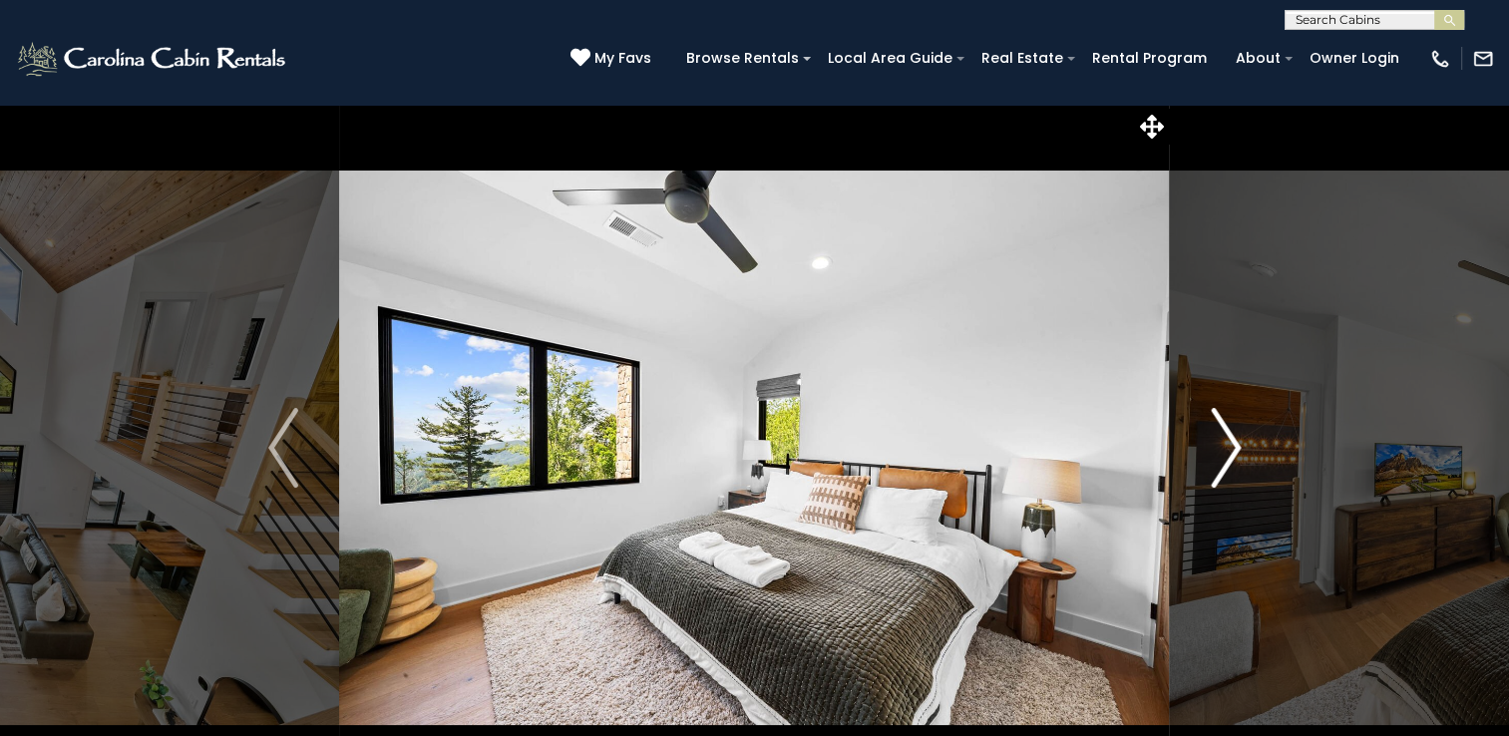
click at [1235, 445] on img "Next" at bounding box center [1226, 448] width 30 height 80
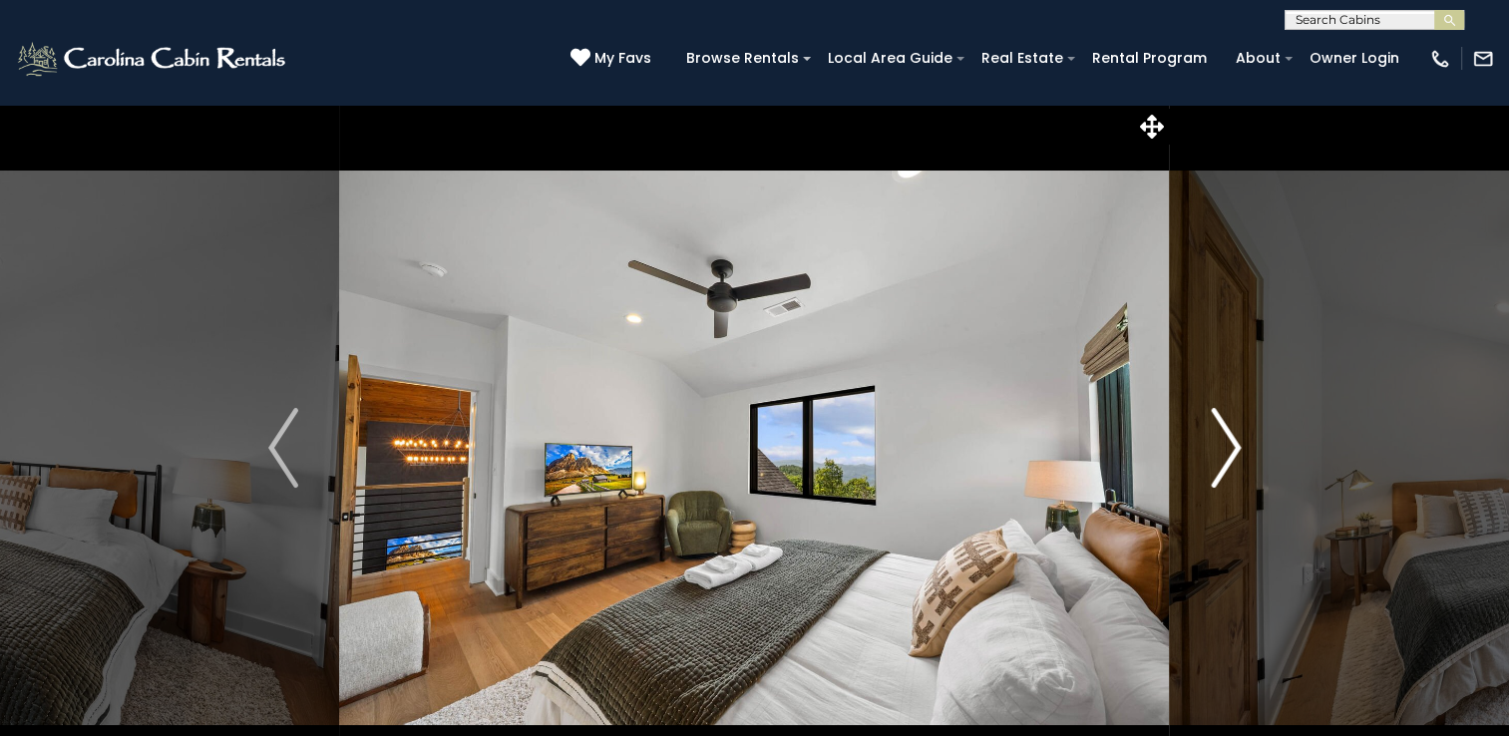
click at [1235, 445] on img "Next" at bounding box center [1226, 448] width 30 height 80
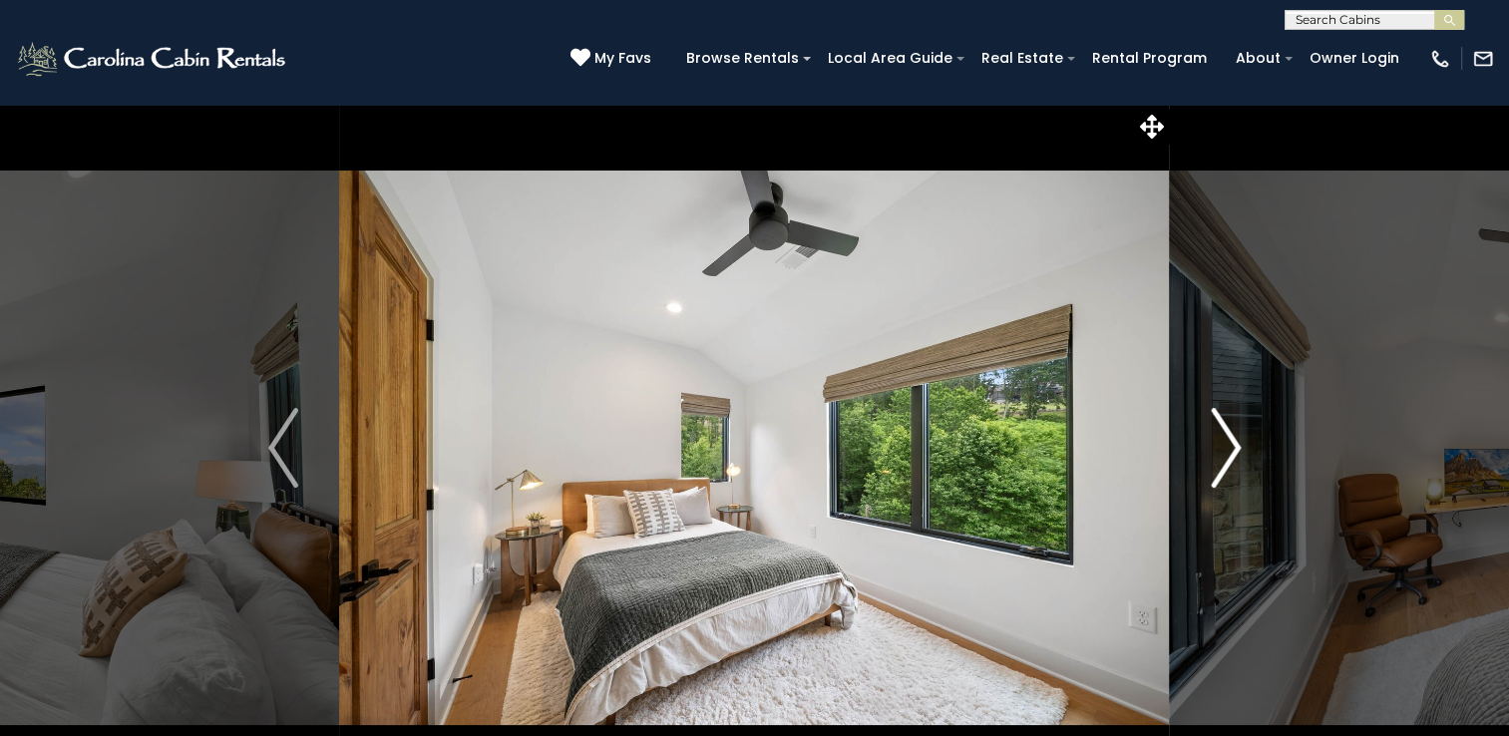
click at [1235, 445] on img "Next" at bounding box center [1226, 448] width 30 height 80
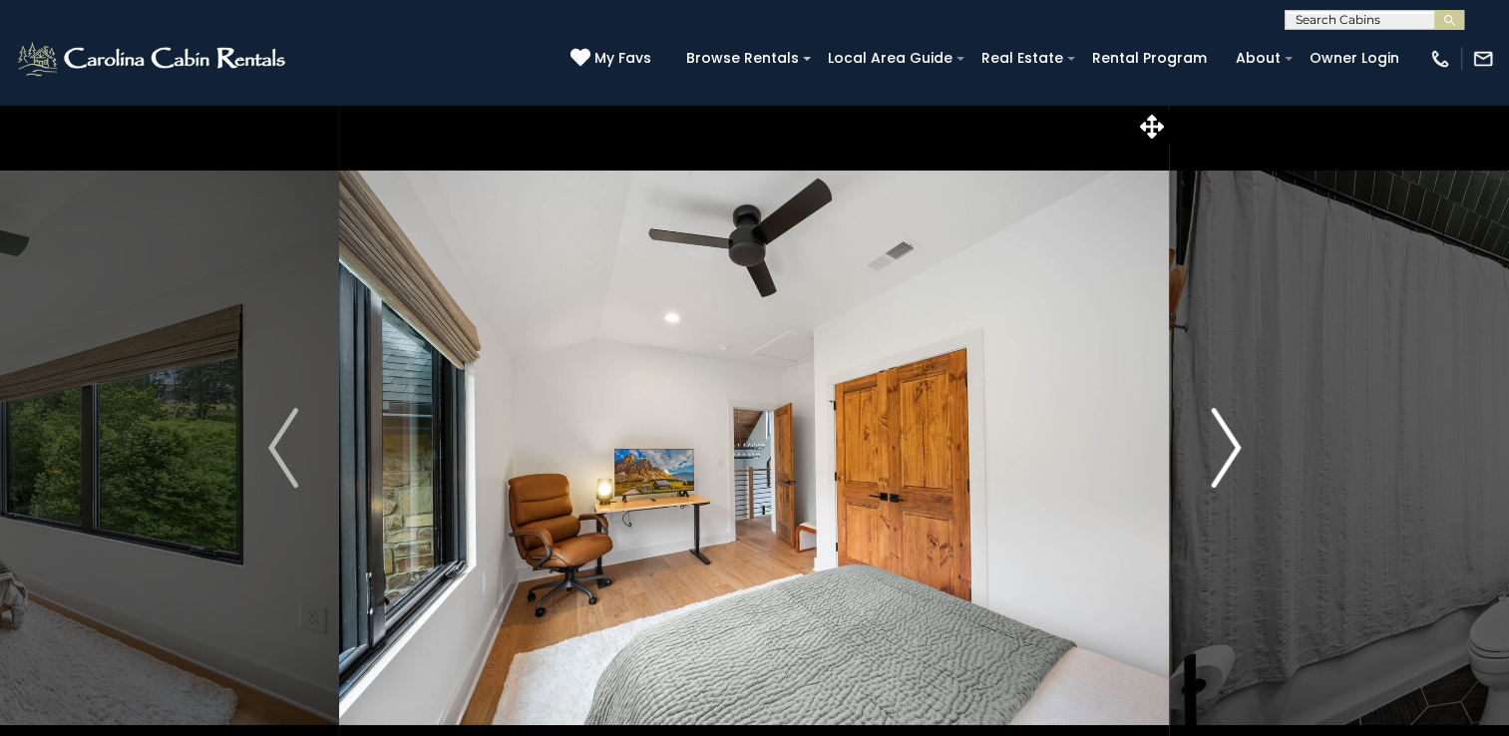
click at [1235, 445] on img "Next" at bounding box center [1226, 448] width 30 height 80
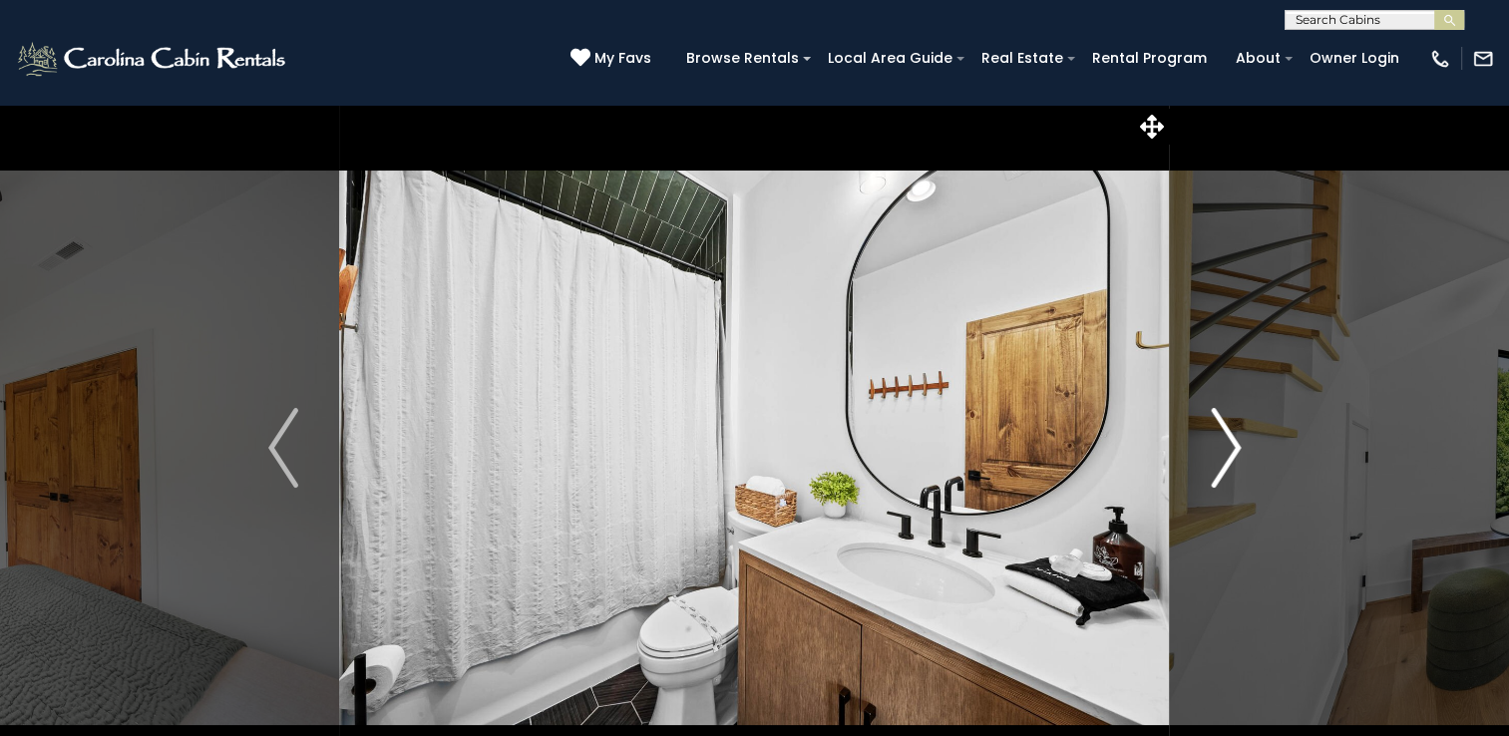
click at [1235, 445] on img "Next" at bounding box center [1226, 448] width 30 height 80
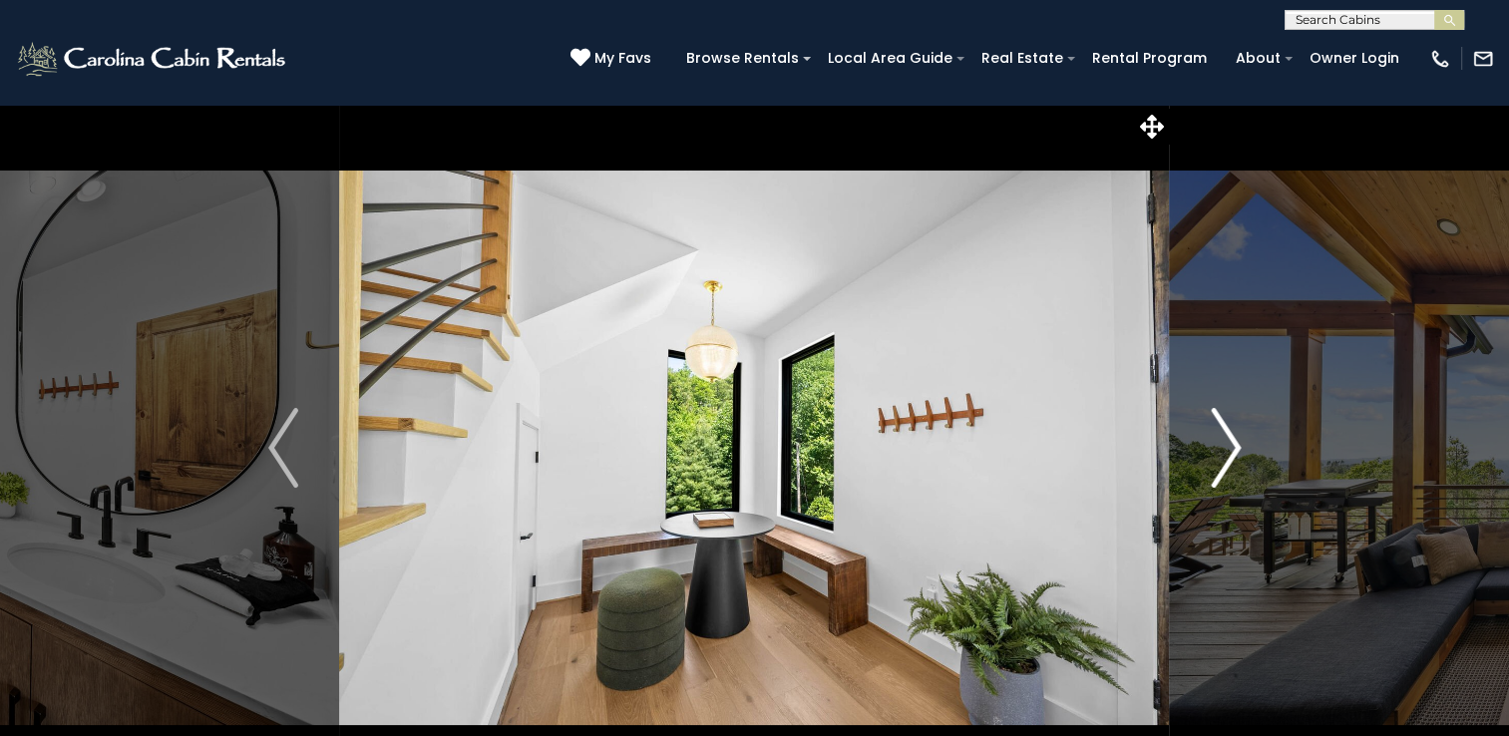
click at [1235, 445] on img "Next" at bounding box center [1226, 448] width 30 height 80
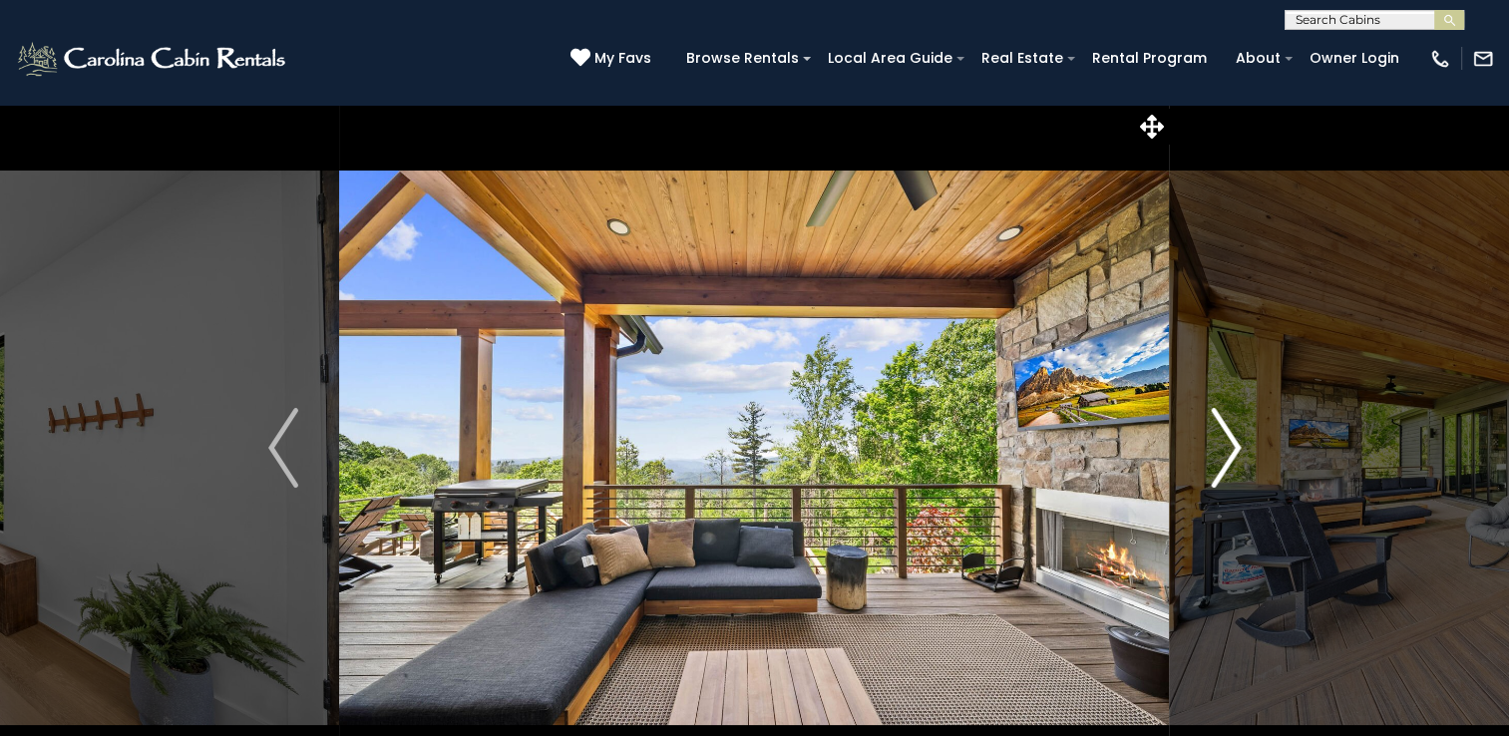
click at [1235, 445] on img "Next" at bounding box center [1226, 448] width 30 height 80
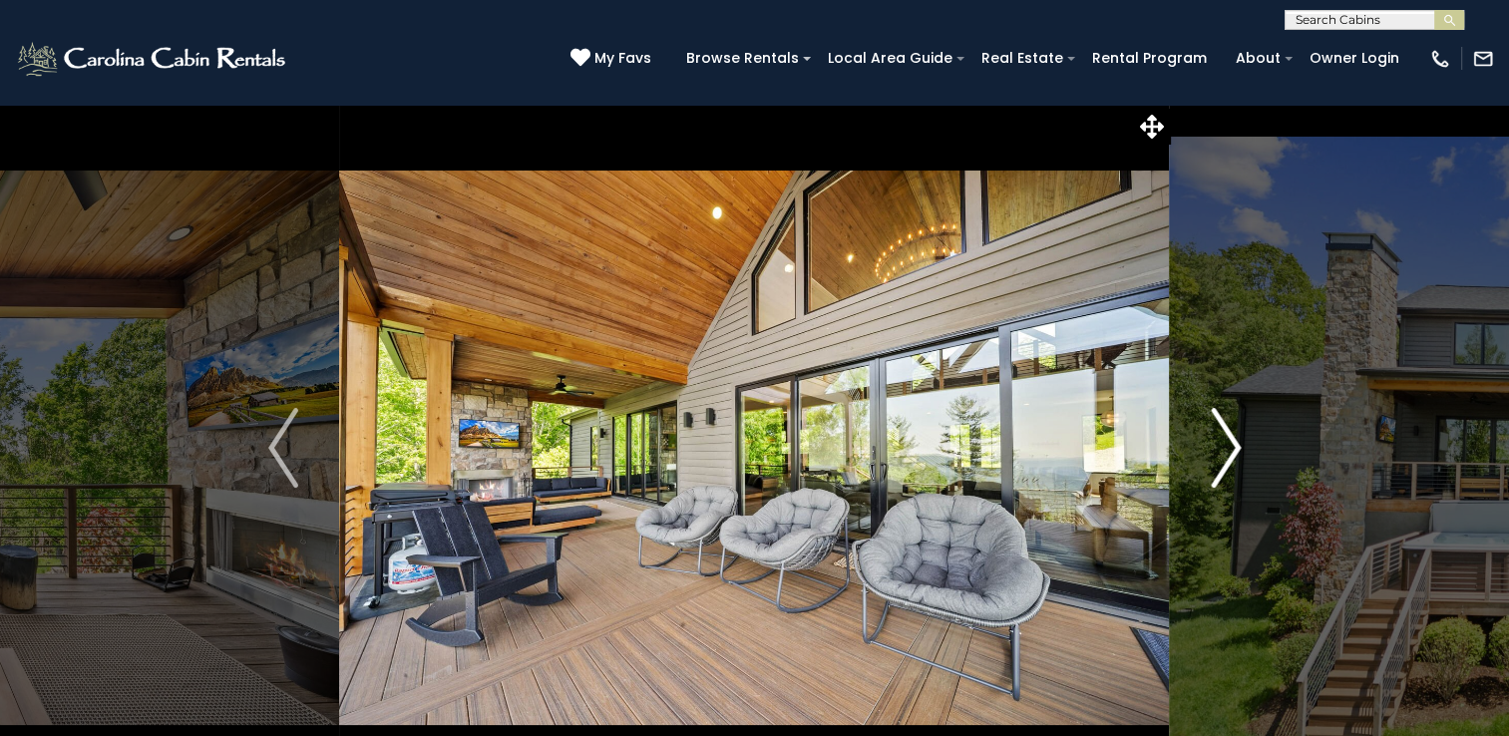
click at [1235, 445] on img "Next" at bounding box center [1226, 448] width 30 height 80
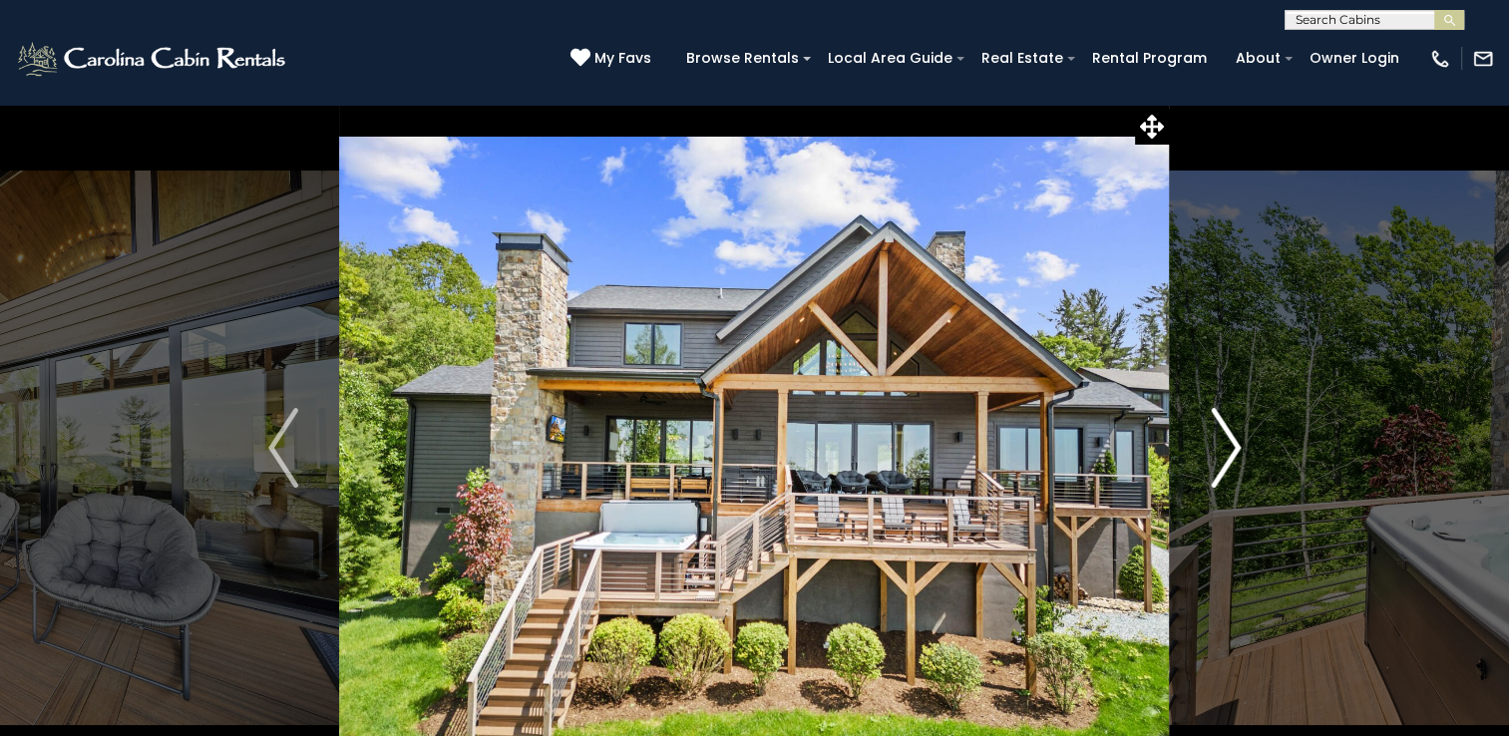
click at [1235, 445] on img "Next" at bounding box center [1226, 448] width 30 height 80
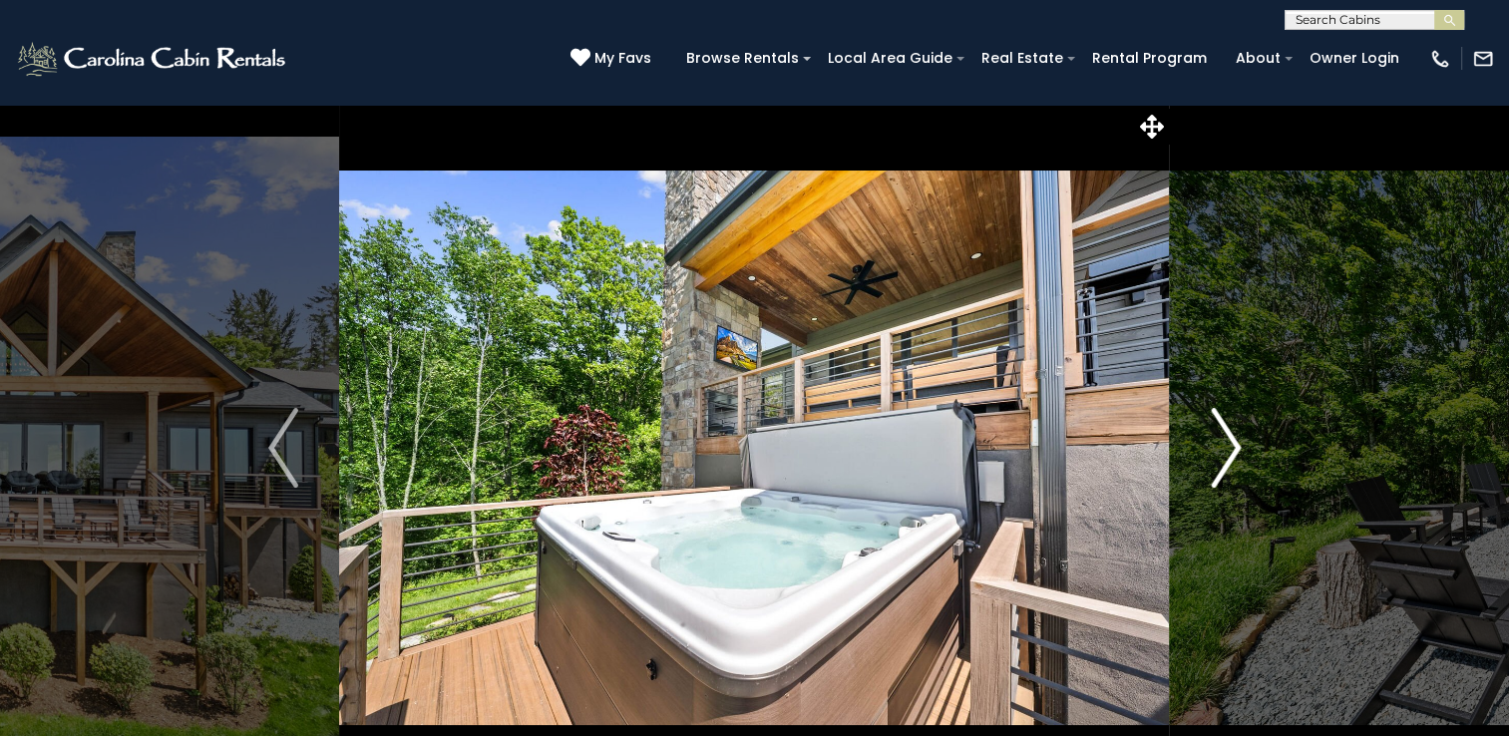
click at [1235, 445] on img "Next" at bounding box center [1226, 448] width 30 height 80
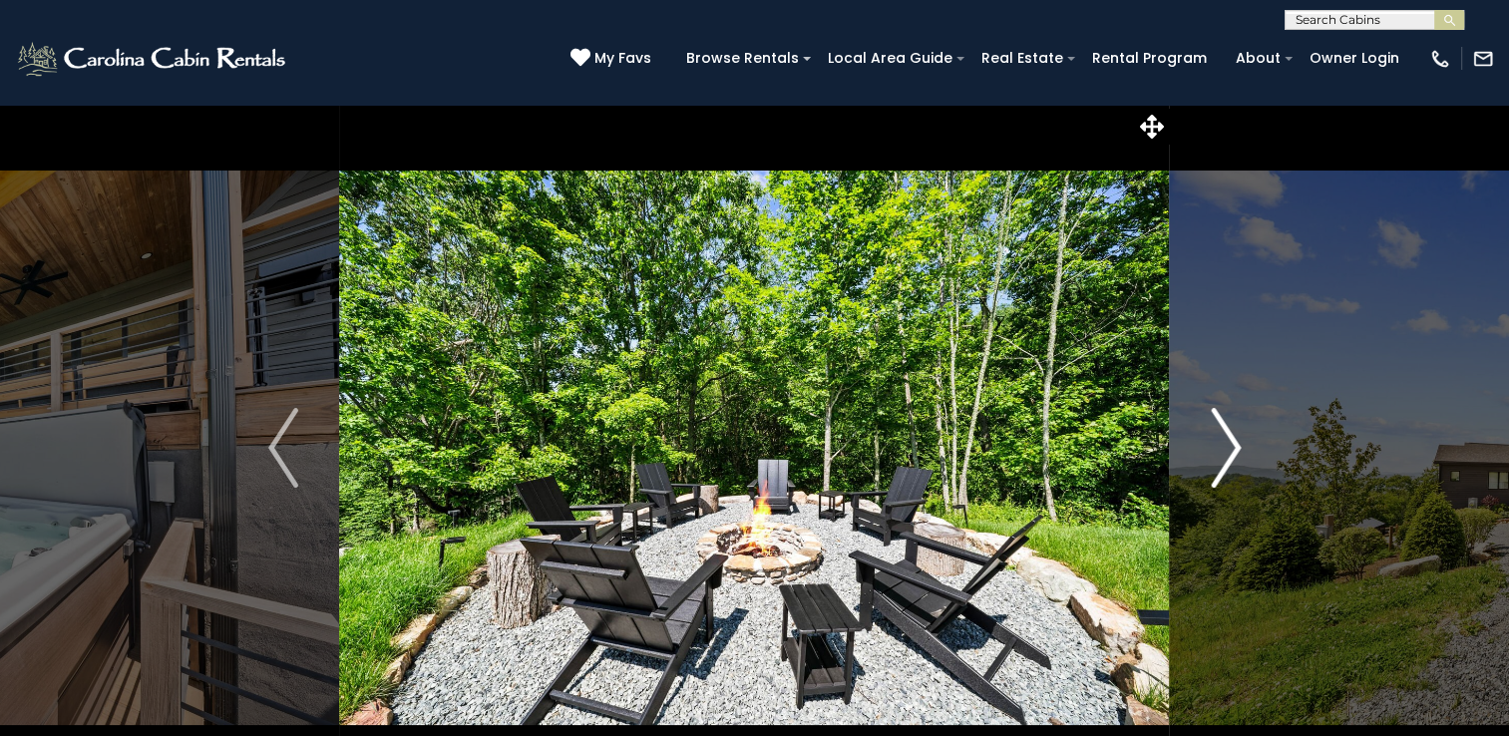
click at [1235, 445] on img "Next" at bounding box center [1226, 448] width 30 height 80
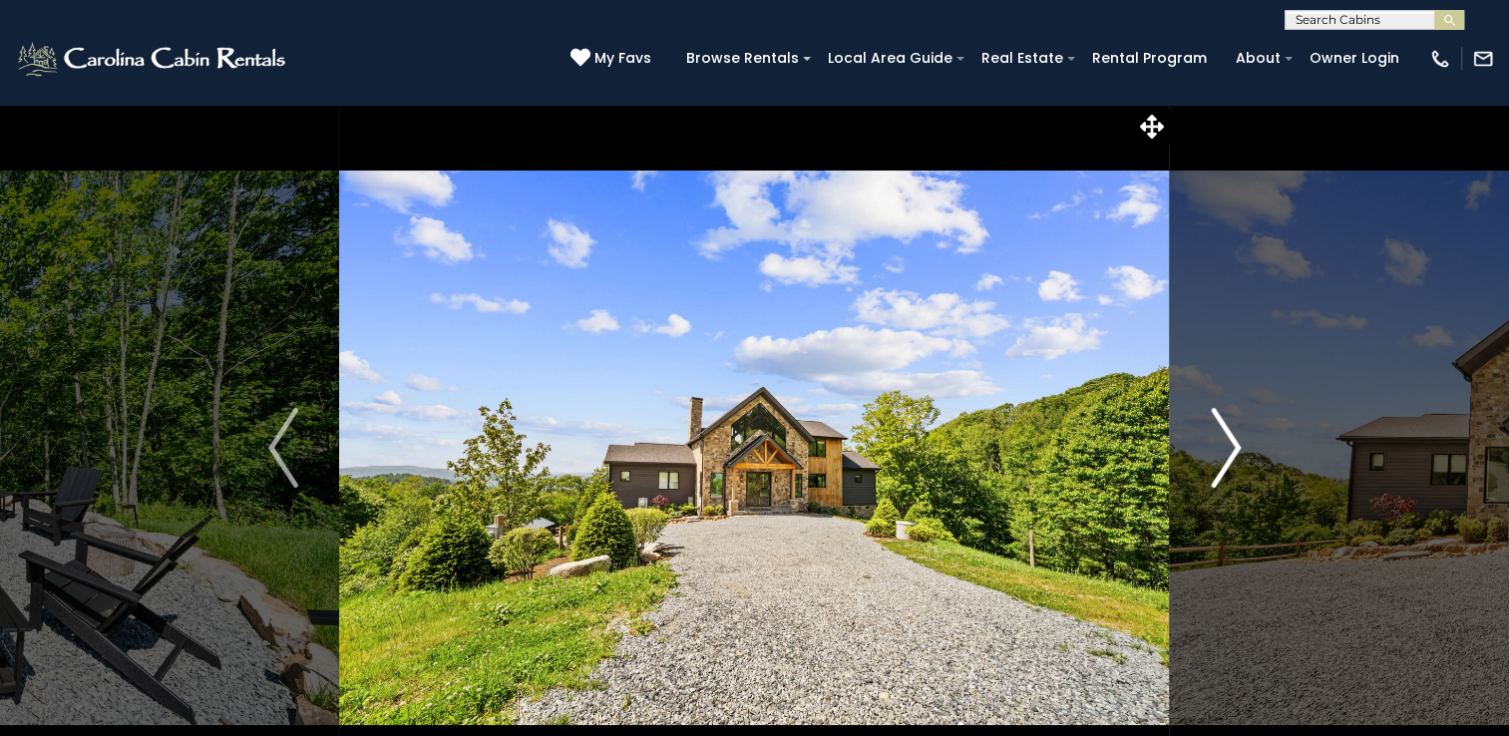
click at [1235, 445] on img "Next" at bounding box center [1226, 448] width 30 height 80
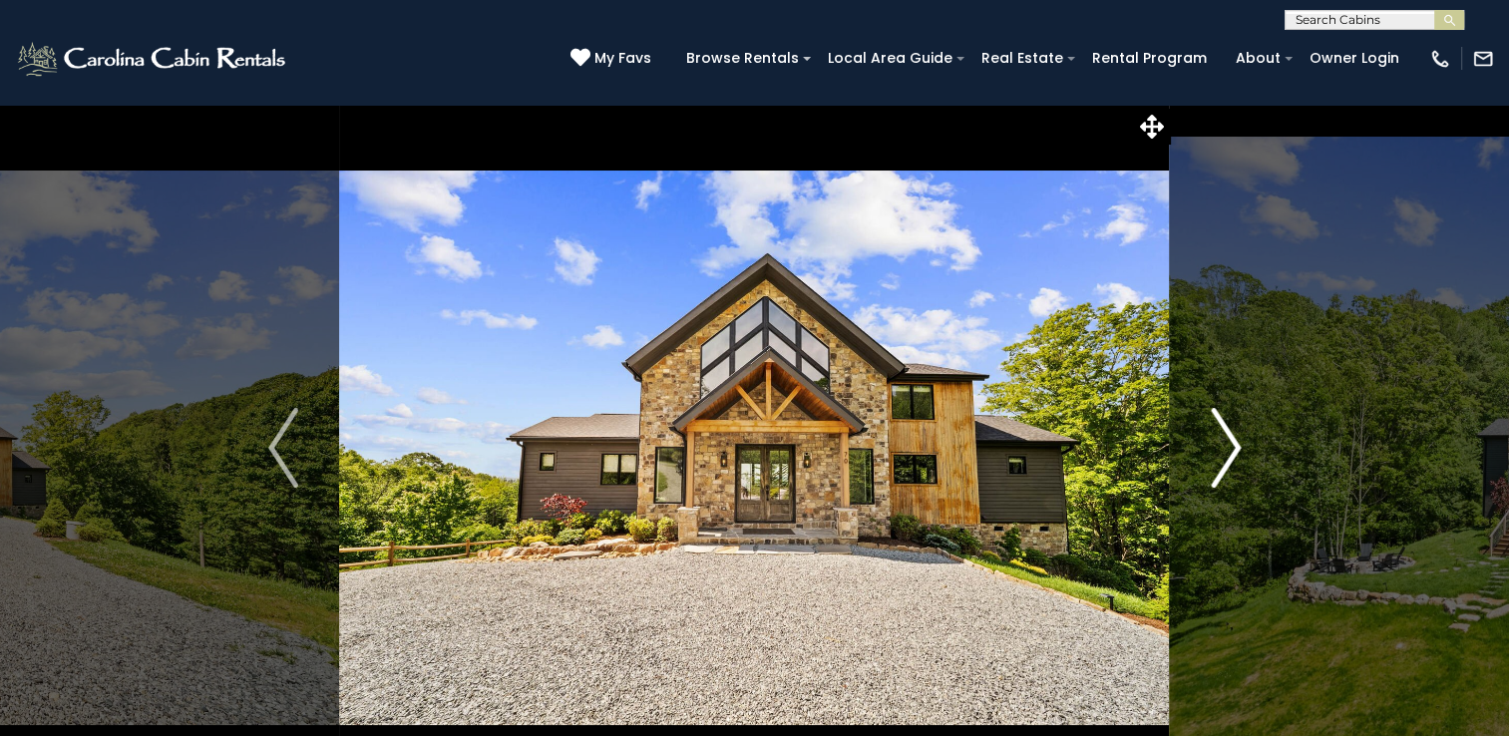
click at [1235, 445] on img "Next" at bounding box center [1226, 448] width 30 height 80
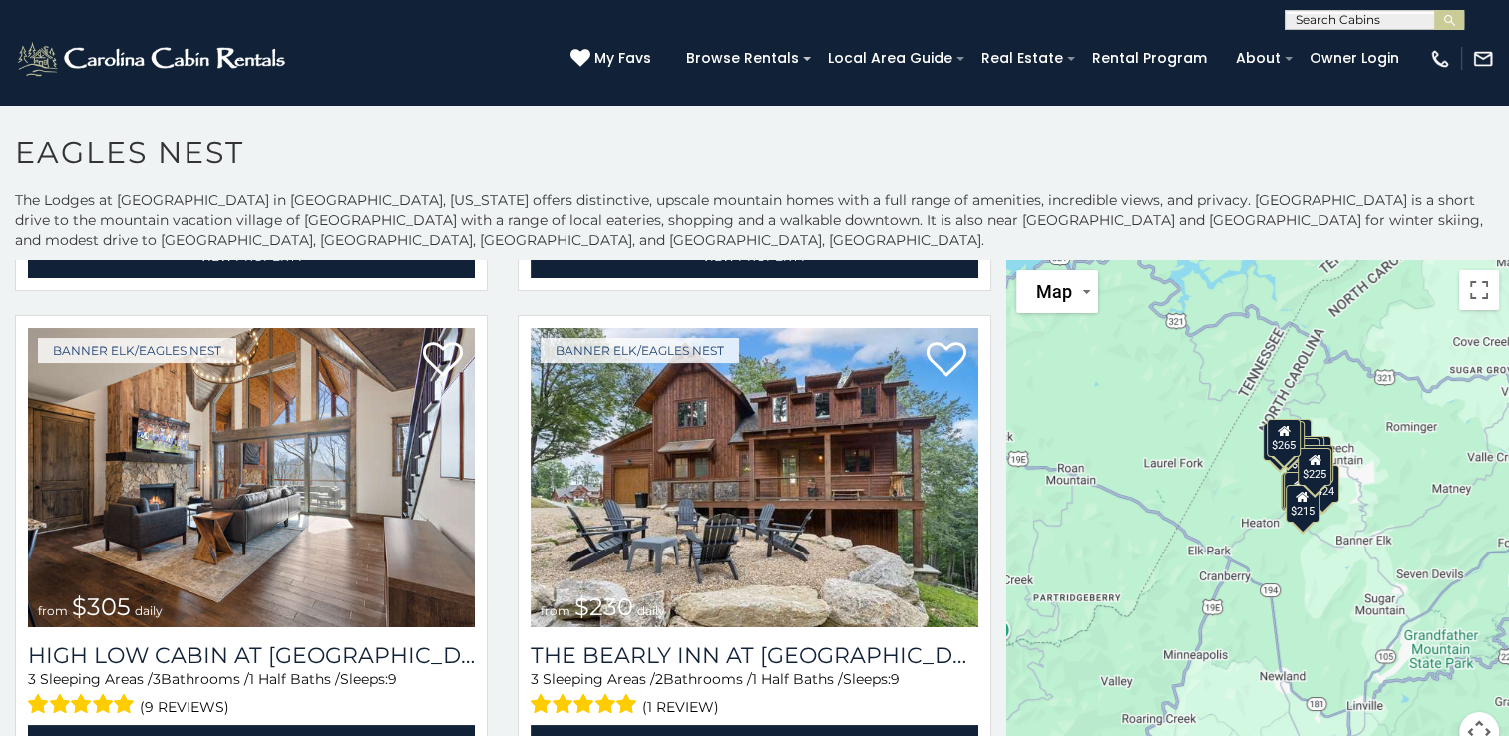
scroll to position [1454, 0]
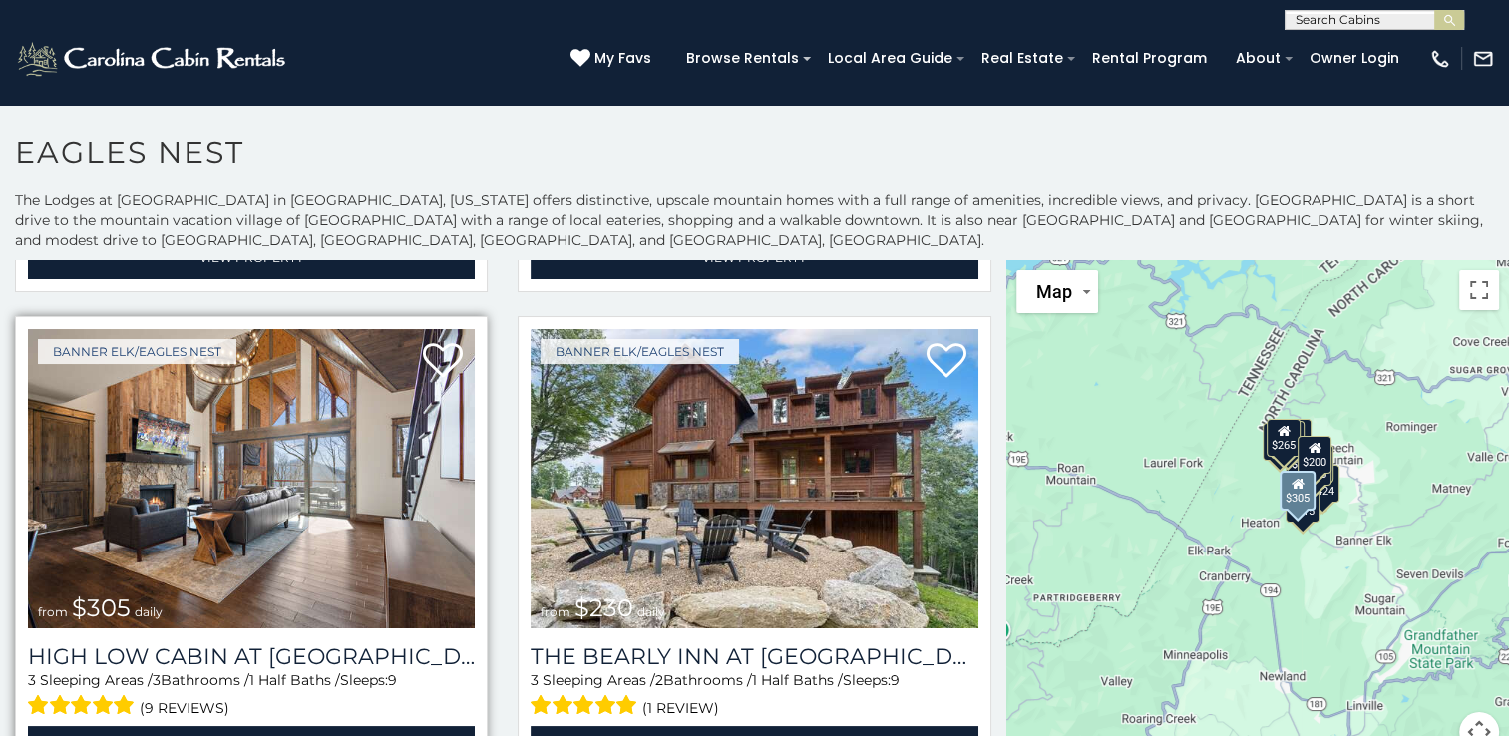
click at [275, 447] on img at bounding box center [251, 478] width 447 height 299
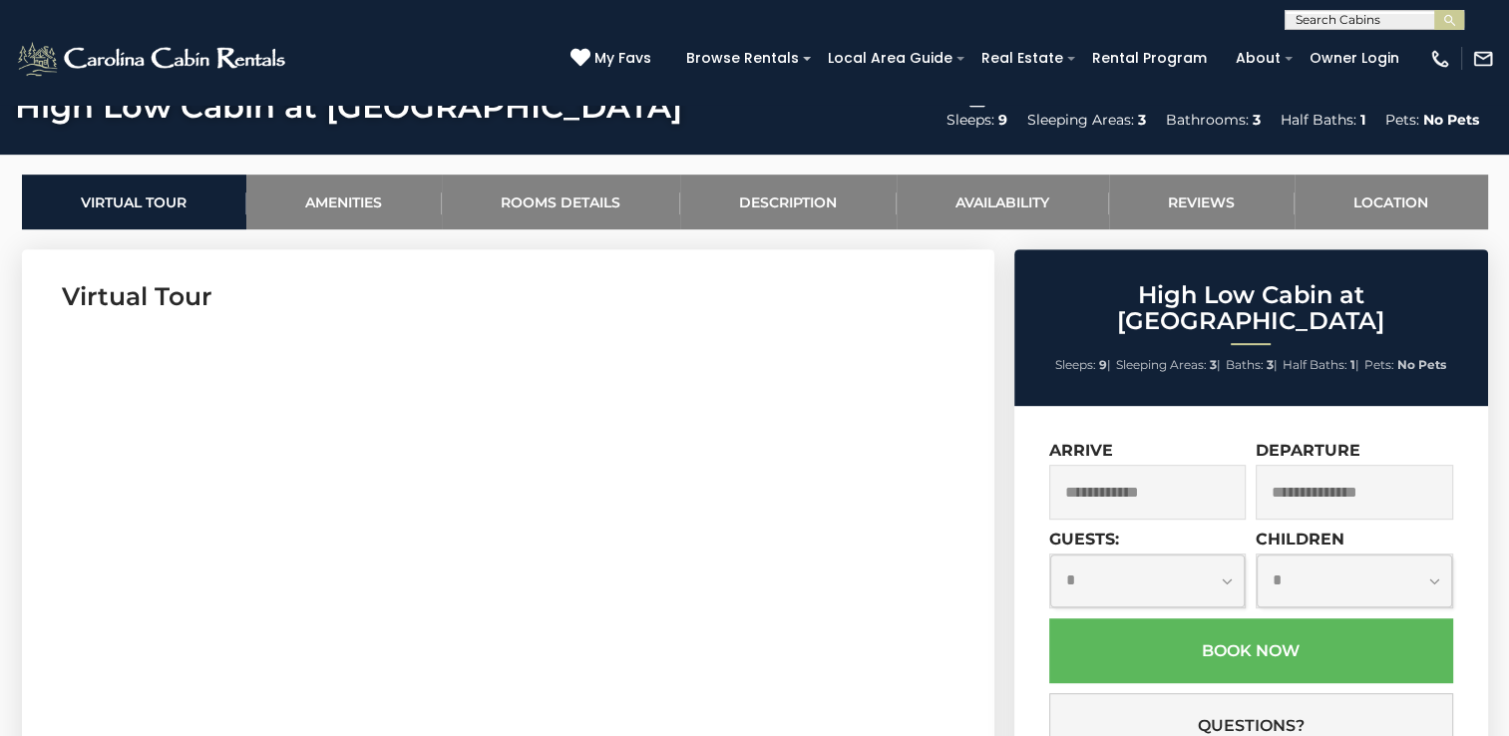
scroll to position [886, 0]
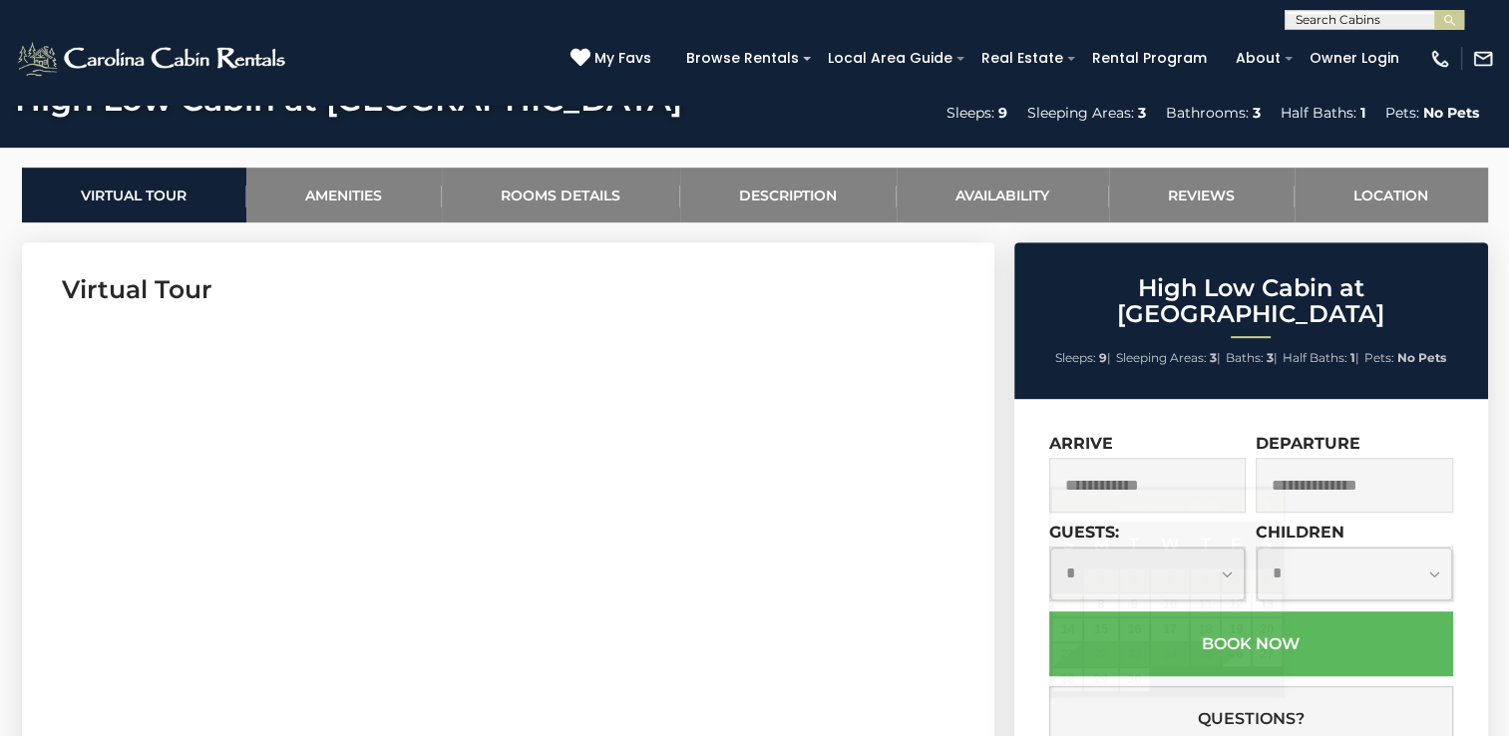
click at [1077, 458] on input "text" at bounding box center [1147, 485] width 197 height 55
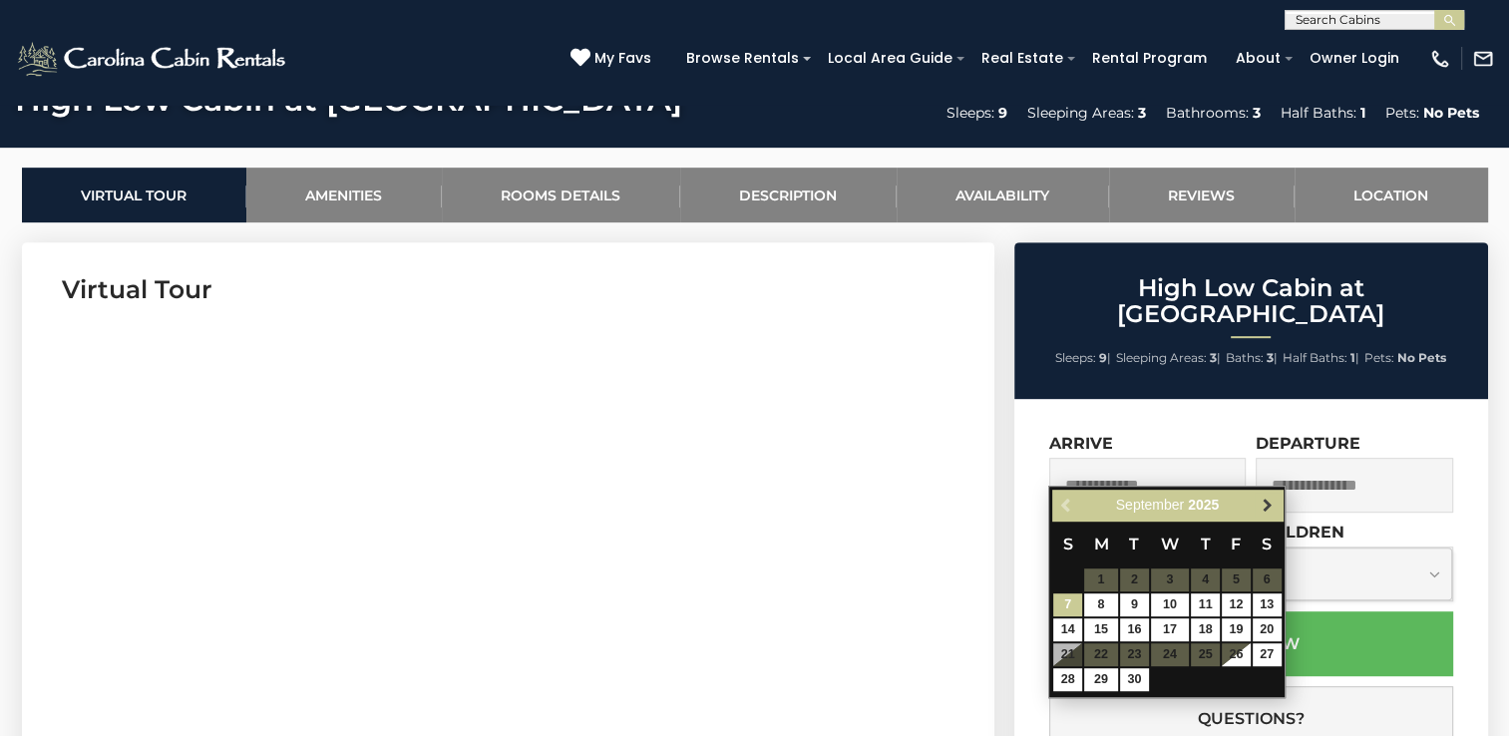
click at [1263, 501] on span "Next" at bounding box center [1268, 506] width 16 height 16
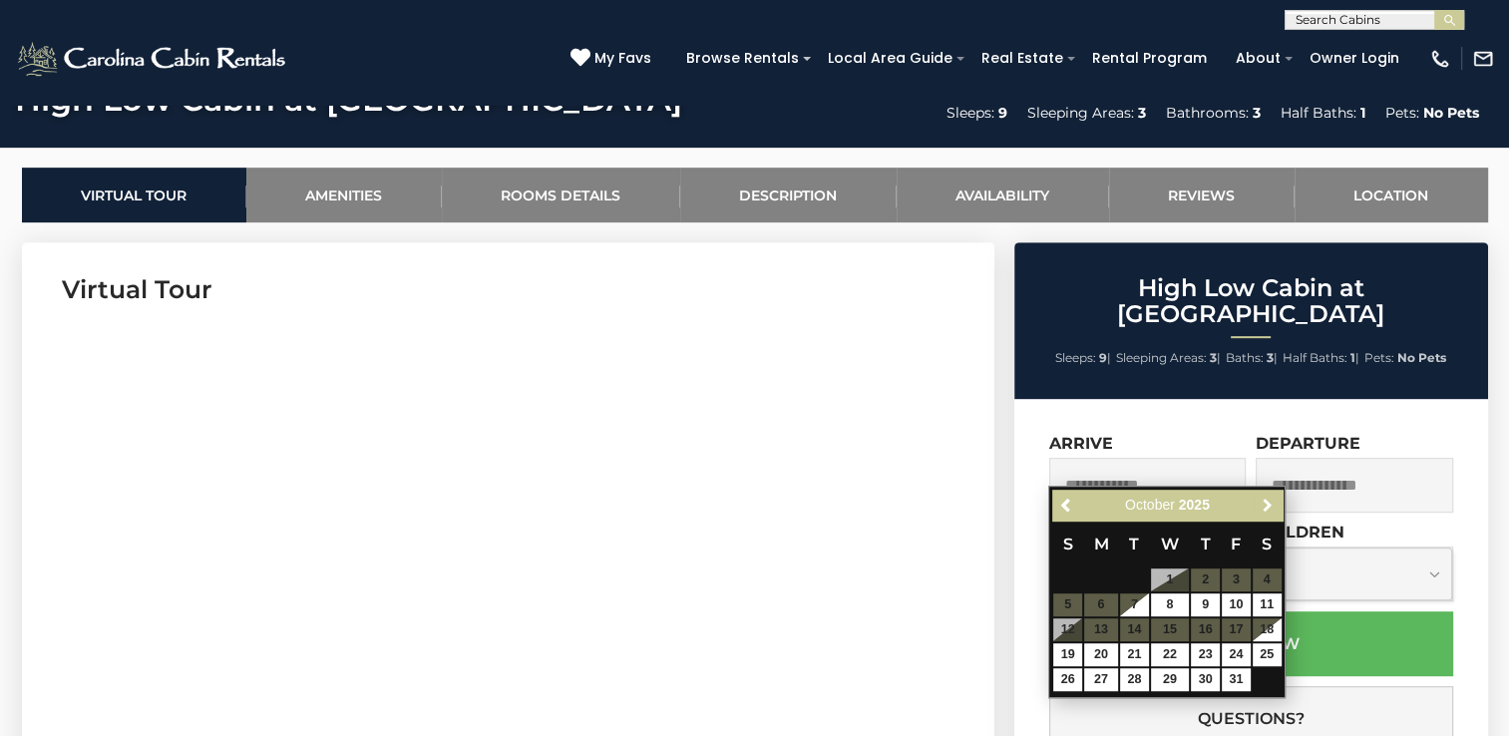
click at [1263, 501] on span "Next" at bounding box center [1268, 506] width 16 height 16
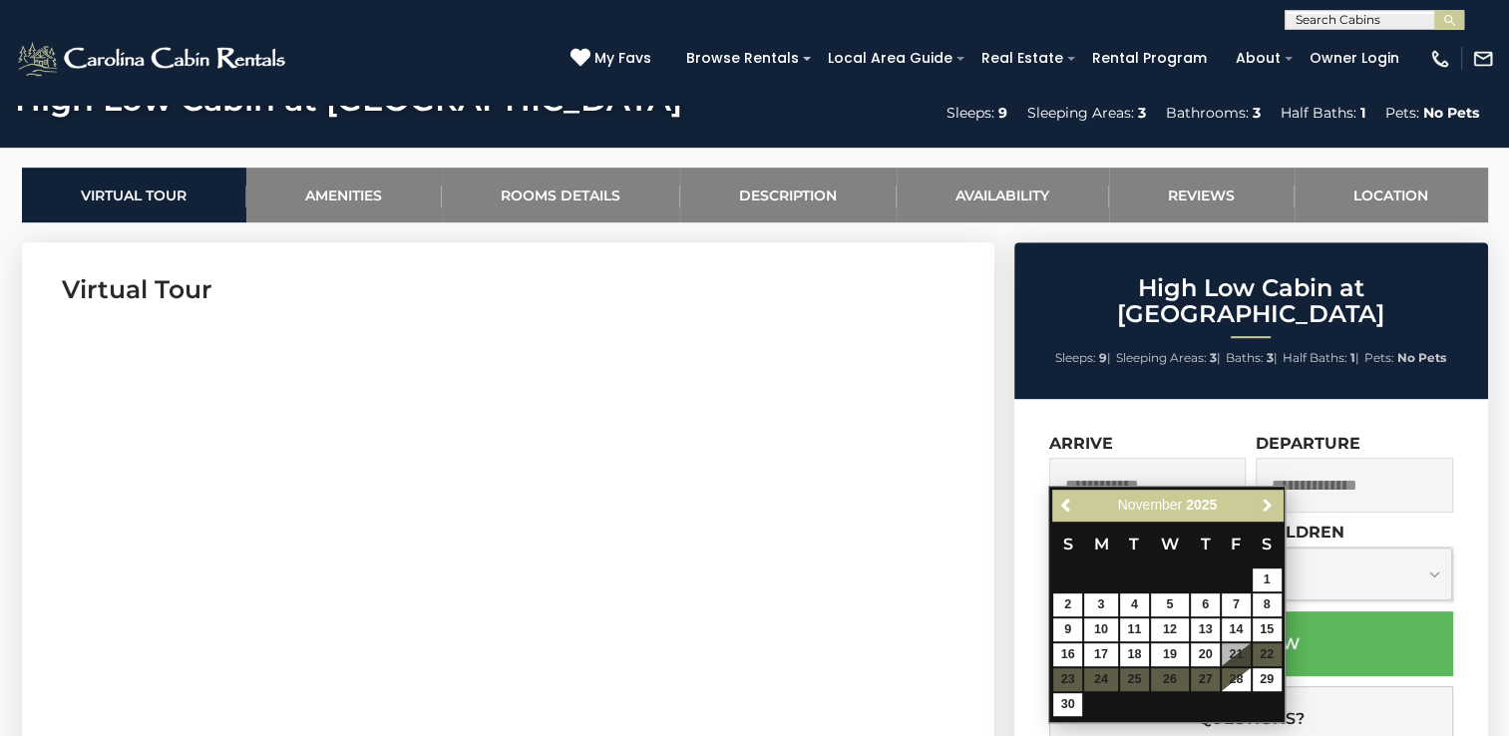
click at [1263, 501] on span "Next" at bounding box center [1268, 506] width 16 height 16
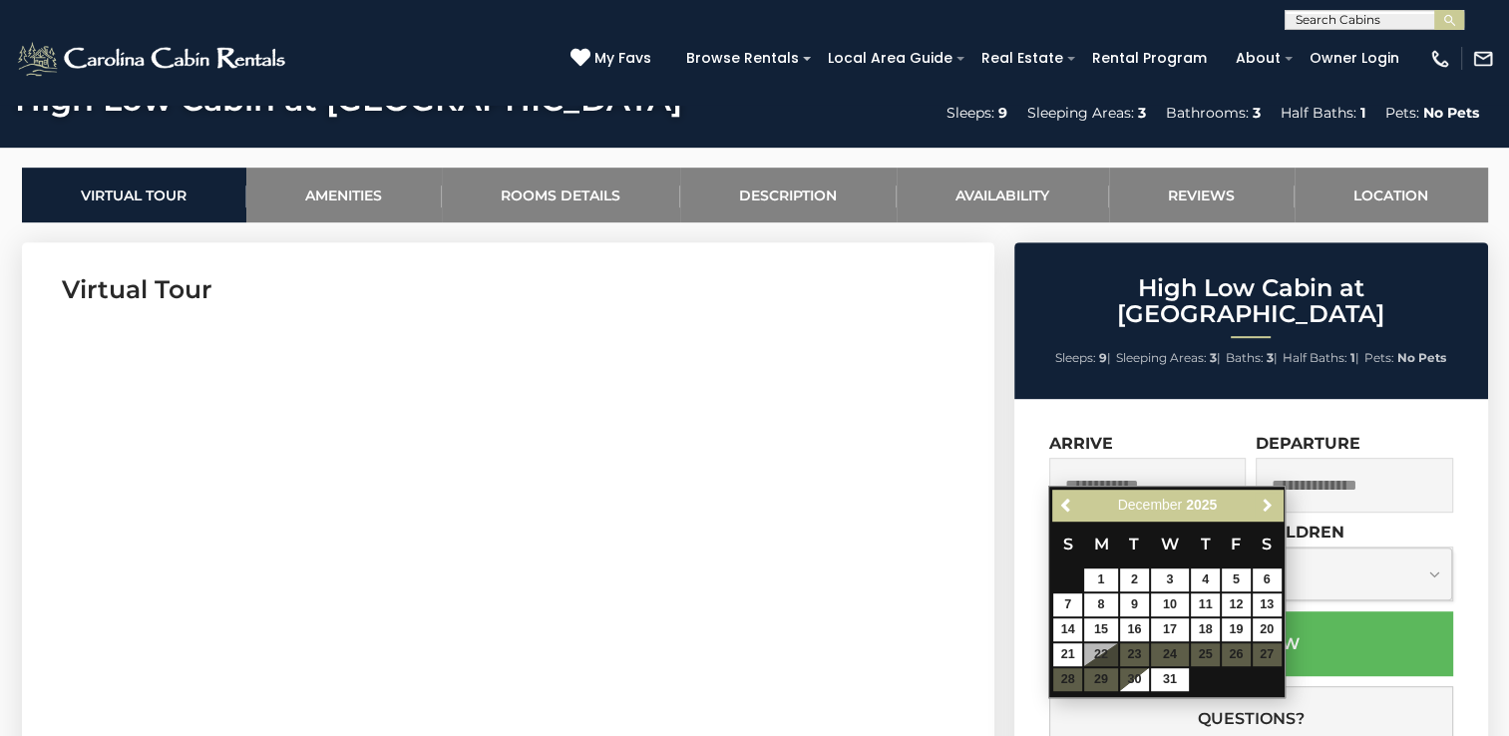
click at [1263, 501] on span "Next" at bounding box center [1268, 506] width 16 height 16
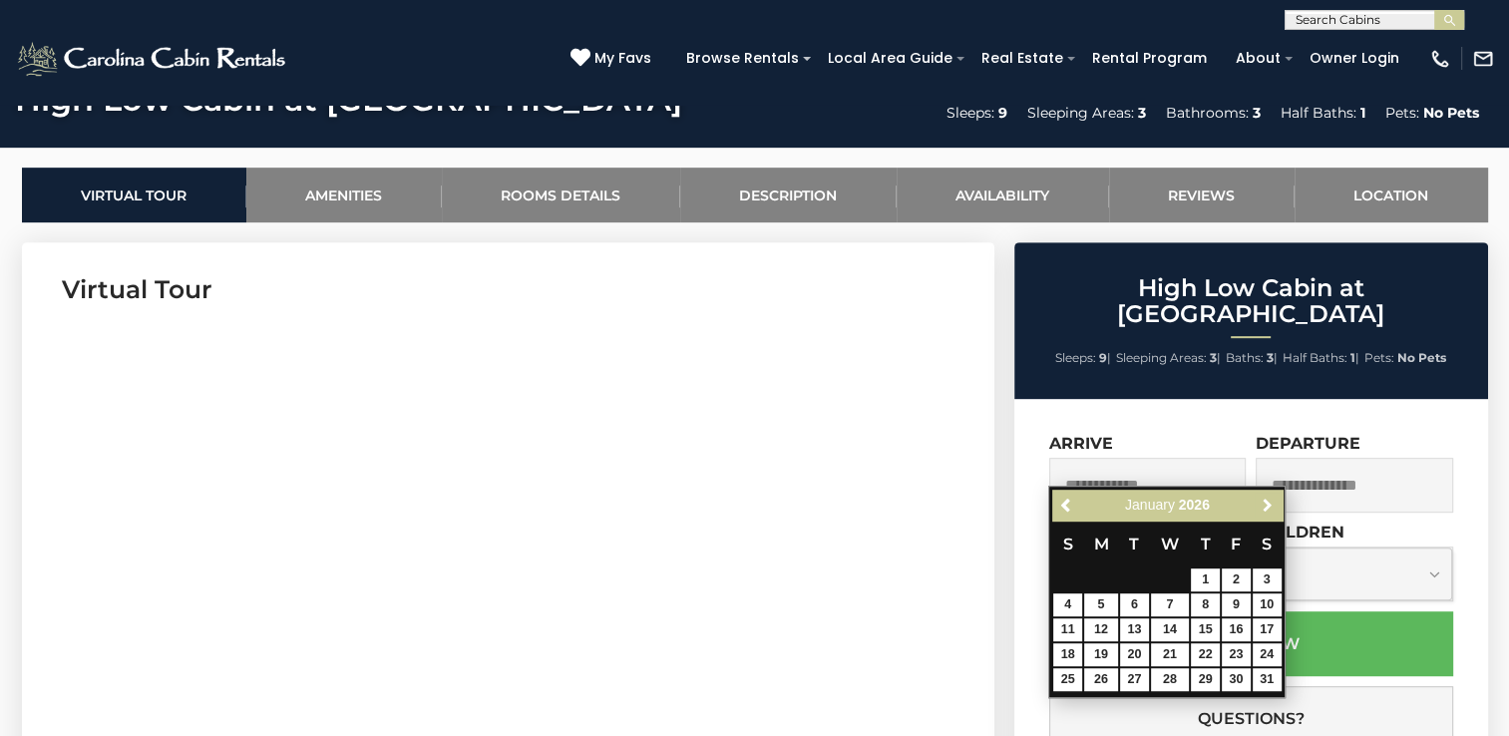
click at [1263, 501] on span "Next" at bounding box center [1268, 506] width 16 height 16
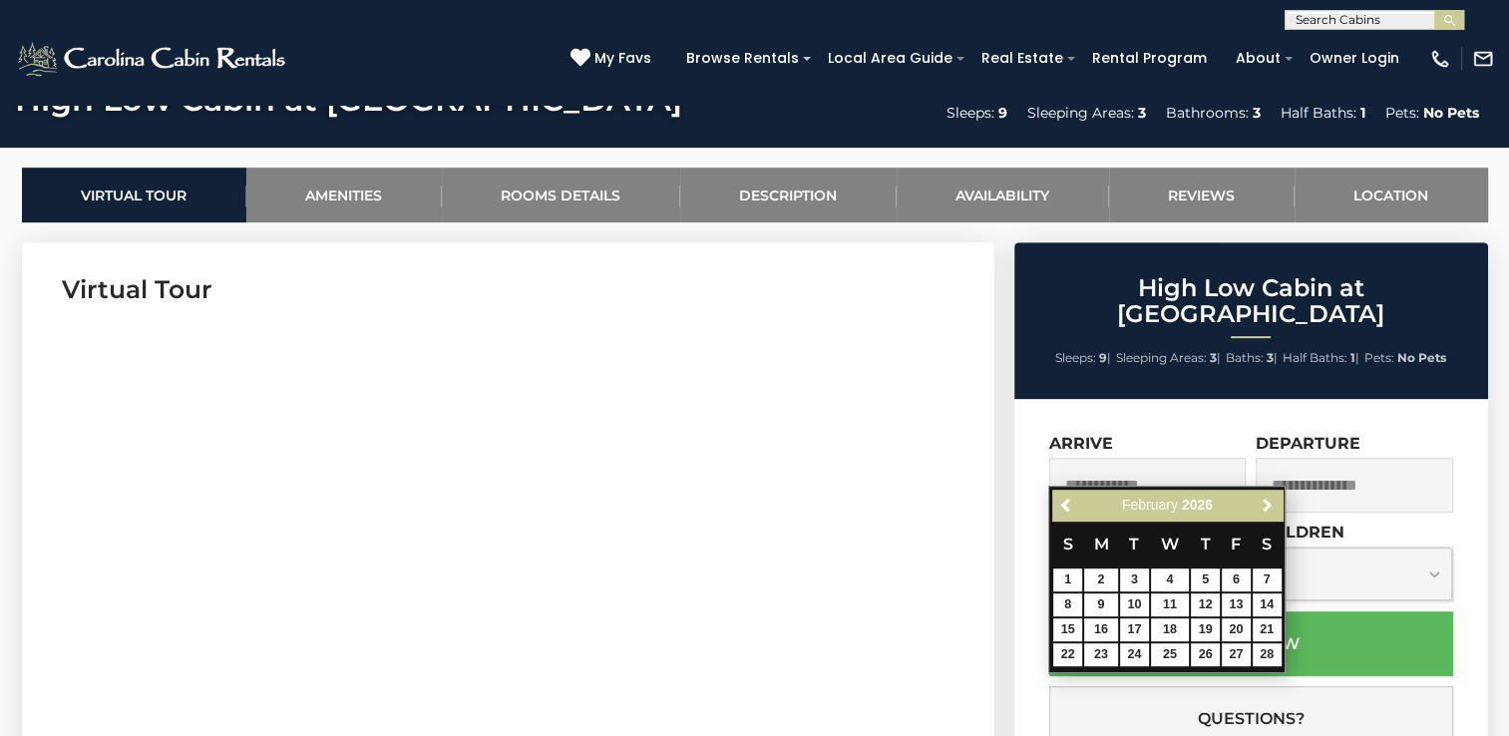
click at [1263, 501] on span "Next" at bounding box center [1268, 506] width 16 height 16
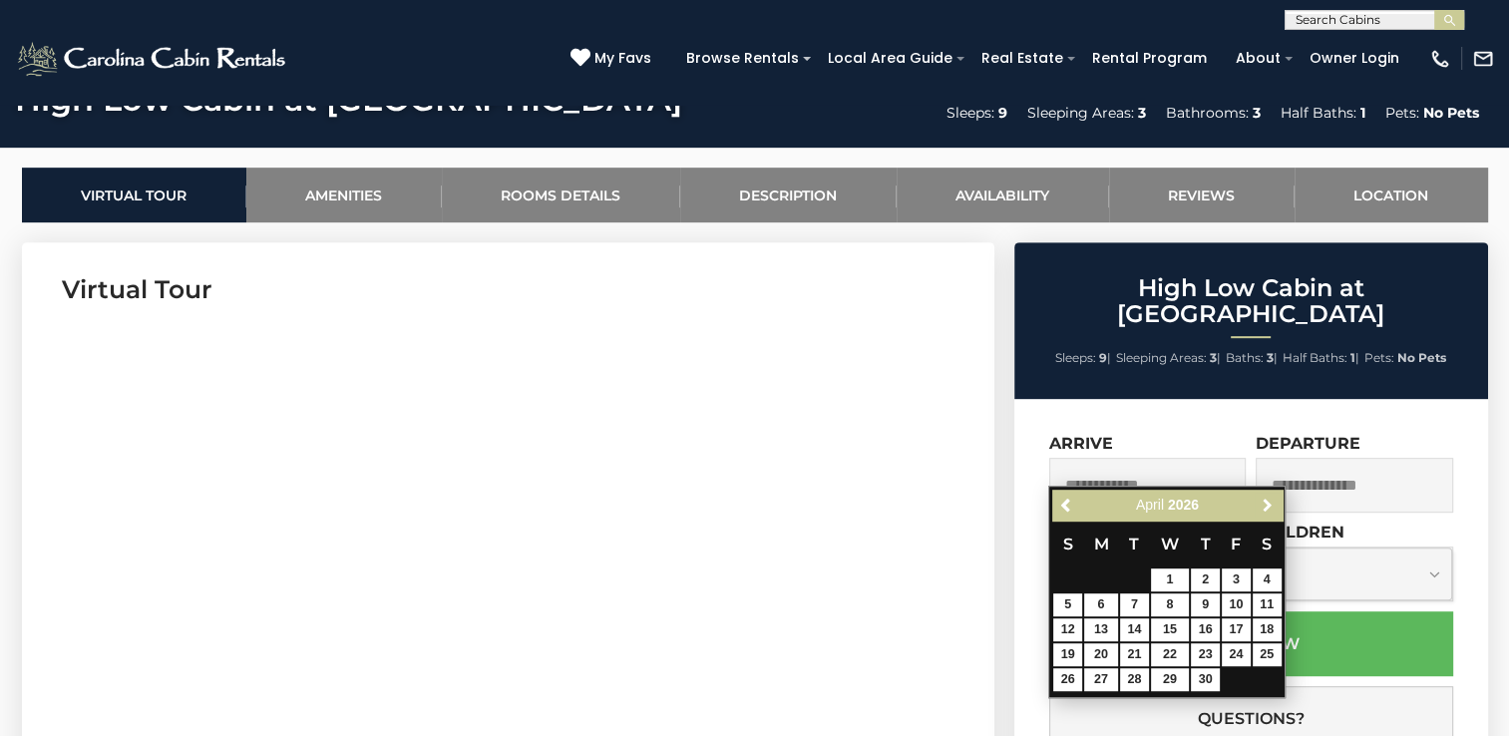
click at [1263, 501] on span "Next" at bounding box center [1268, 506] width 16 height 16
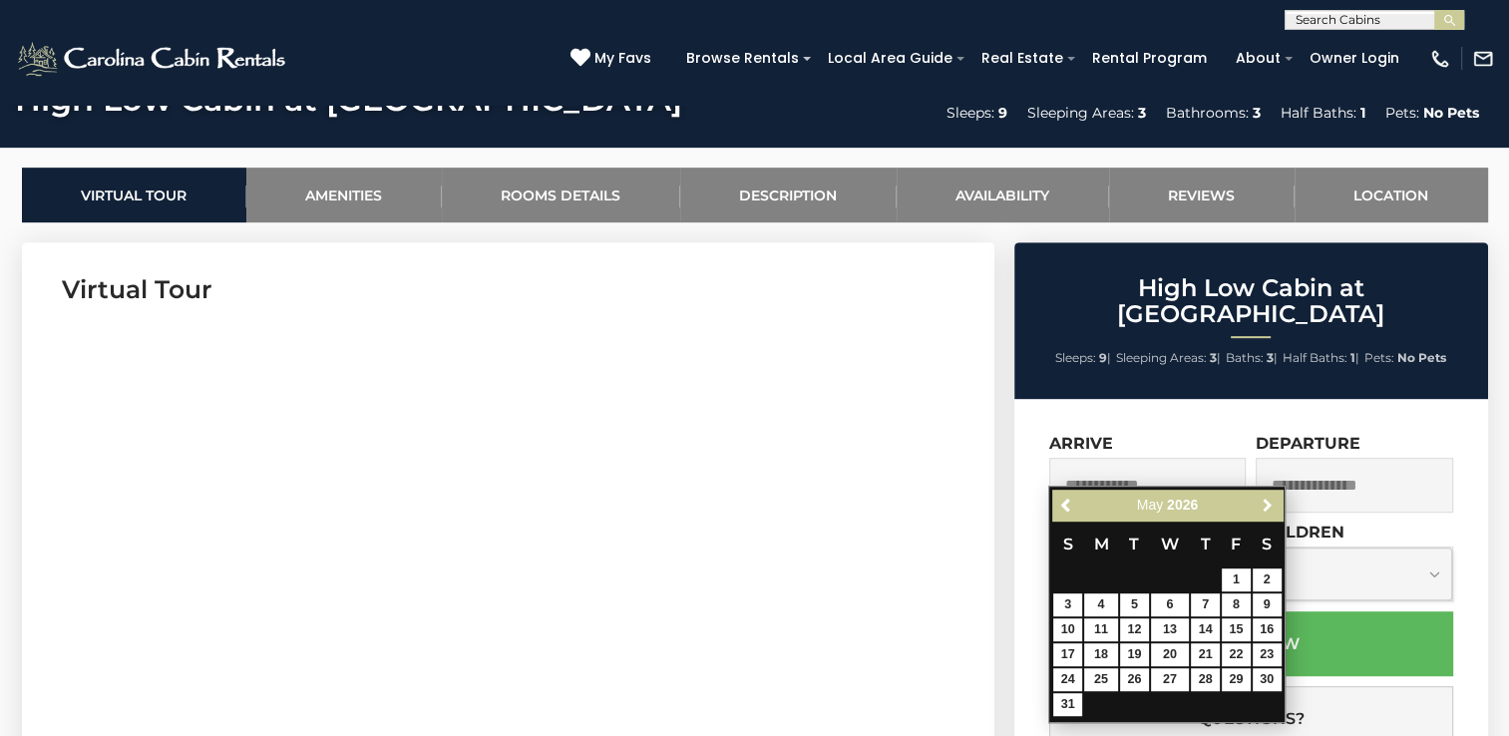
click at [1263, 501] on span "Next" at bounding box center [1268, 506] width 16 height 16
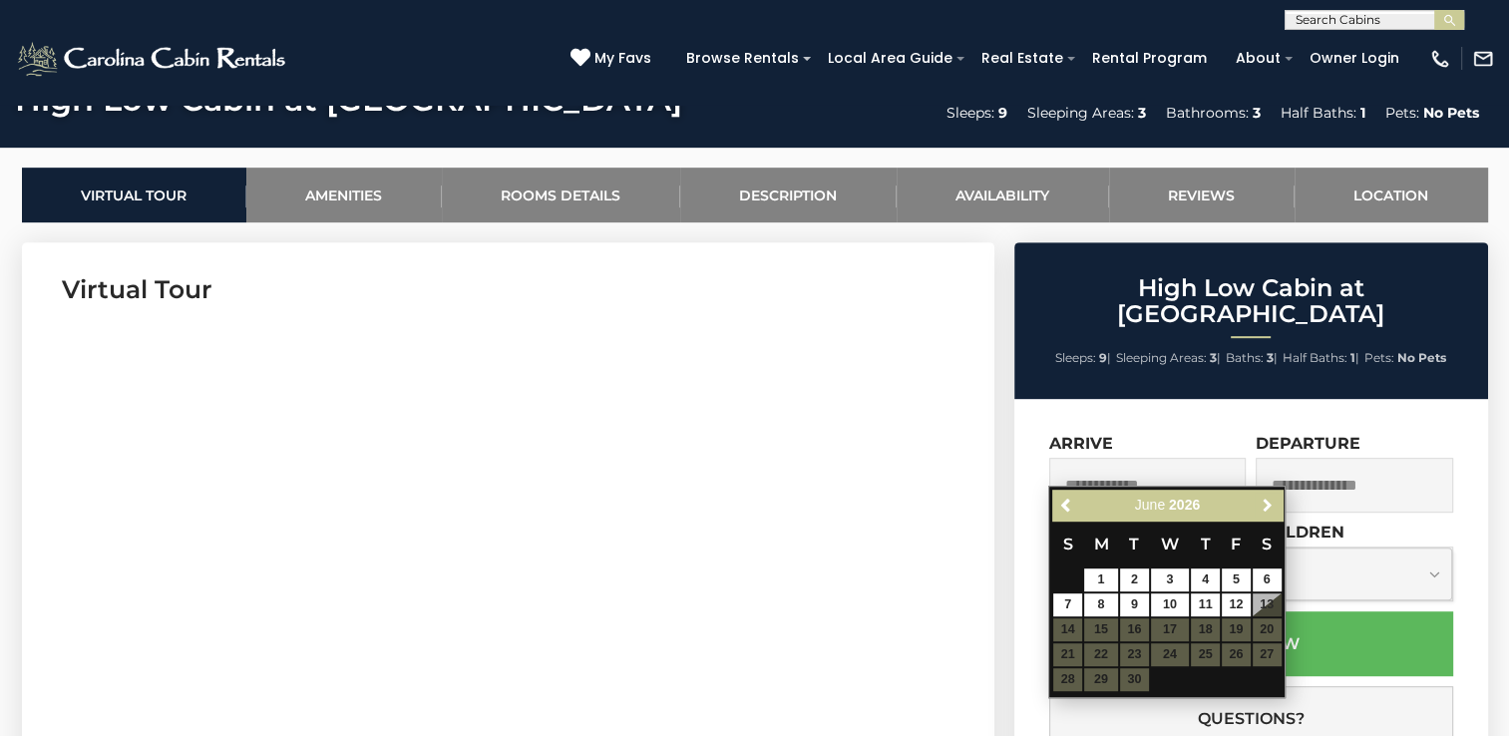
click at [1263, 501] on span "Next" at bounding box center [1268, 506] width 16 height 16
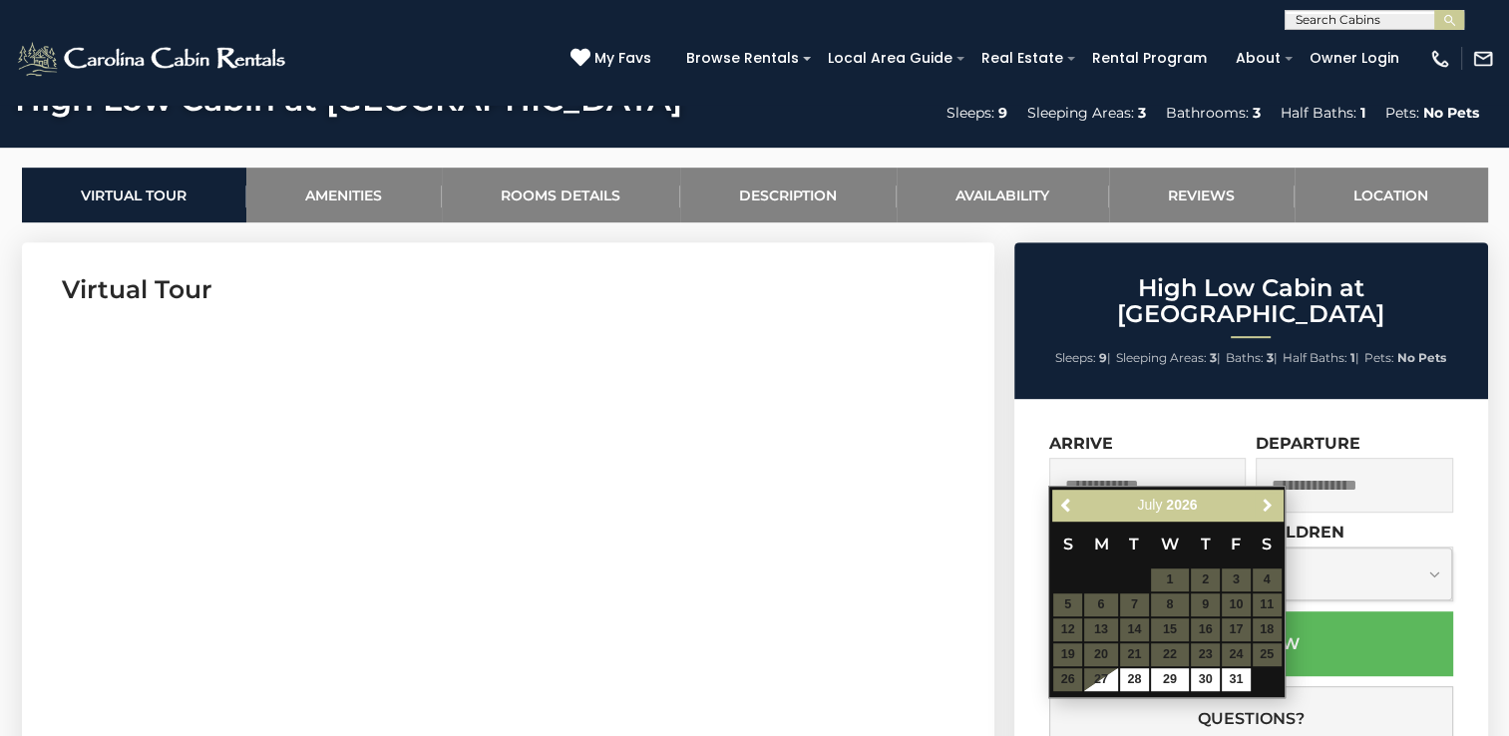
click at [1263, 501] on span "Next" at bounding box center [1268, 506] width 16 height 16
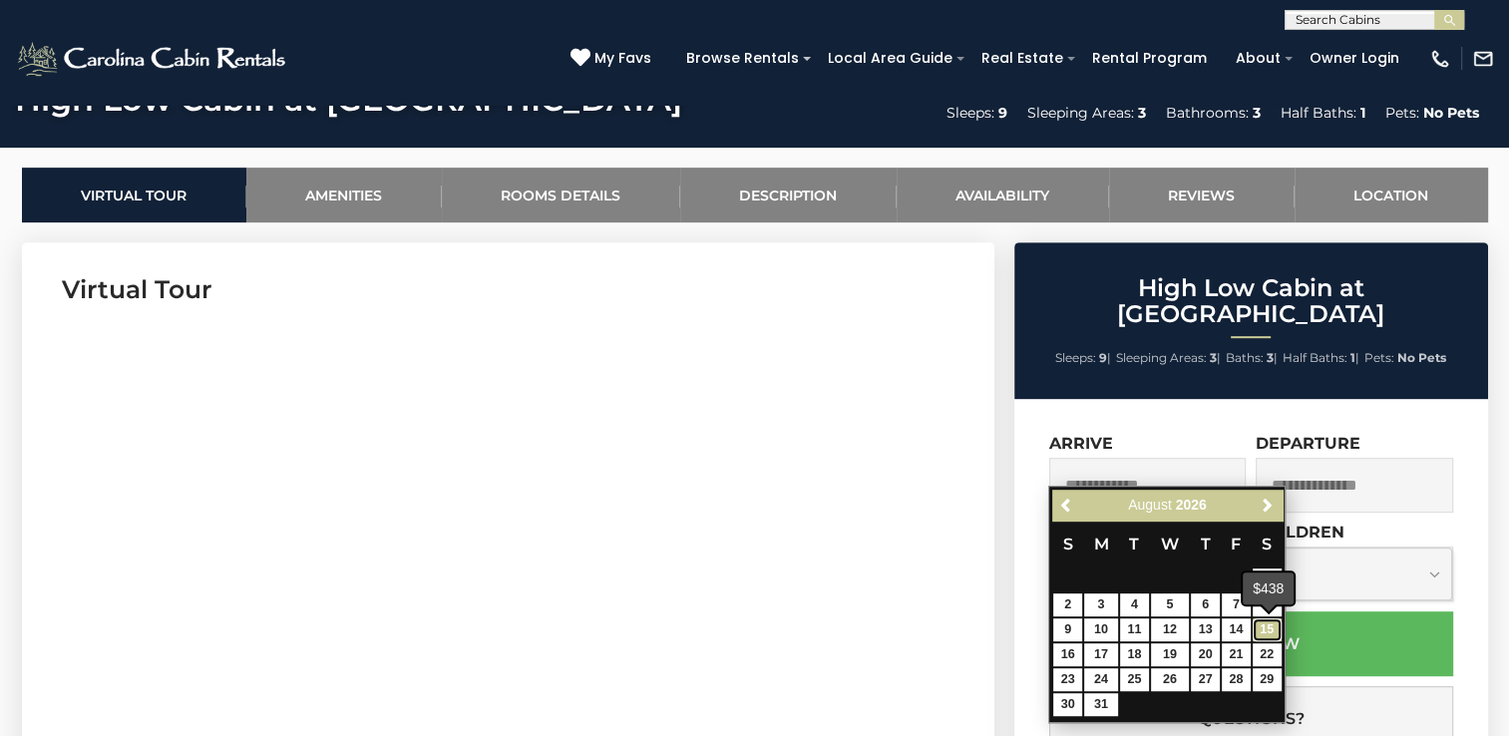
click at [1269, 628] on link "15" at bounding box center [1267, 629] width 29 height 23
type input "**********"
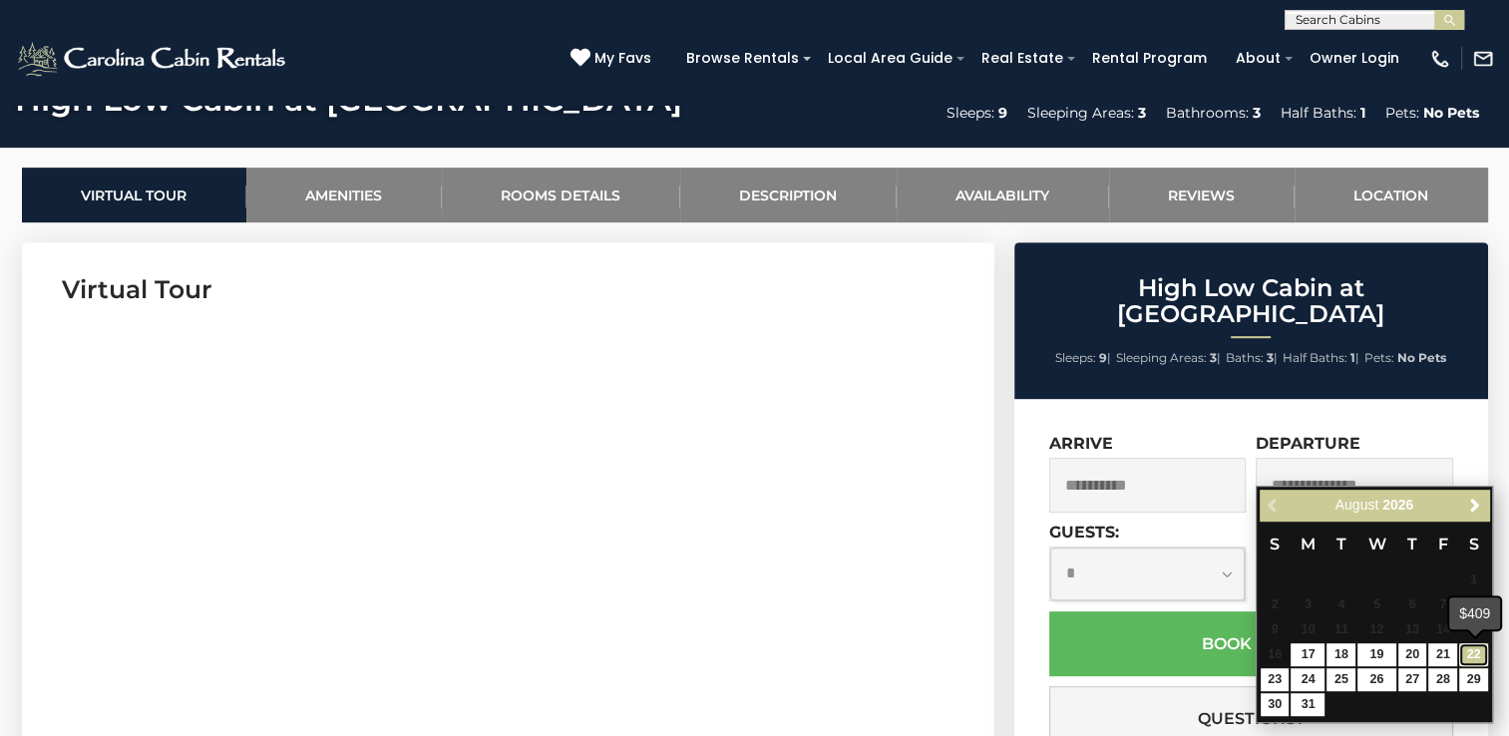
click at [1469, 648] on link "22" at bounding box center [1473, 654] width 29 height 23
type input "**********"
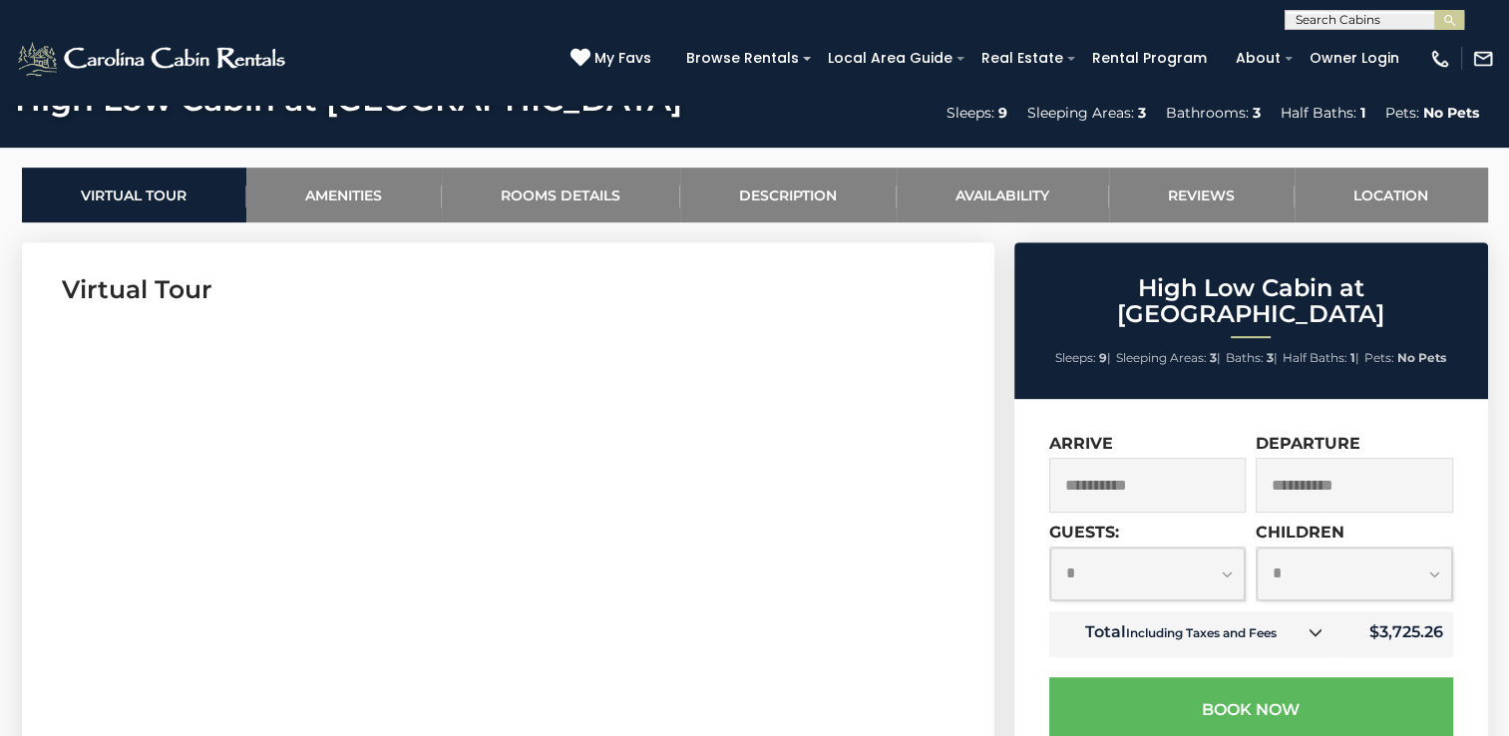
click at [1229, 548] on select "**********" at bounding box center [1148, 574] width 196 height 53
select select "*"
click at [1050, 548] on select "**********" at bounding box center [1148, 574] width 196 height 53
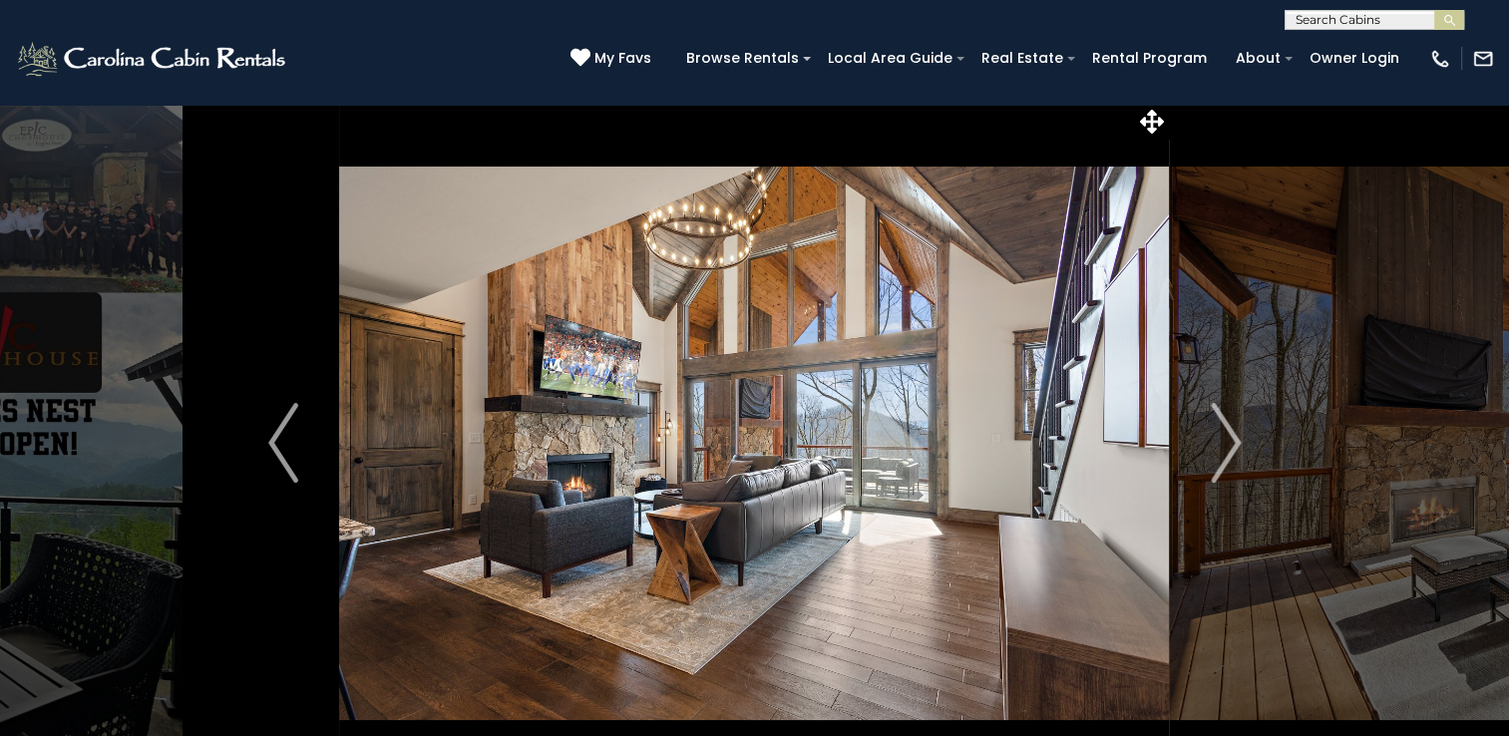
scroll to position [0, 0]
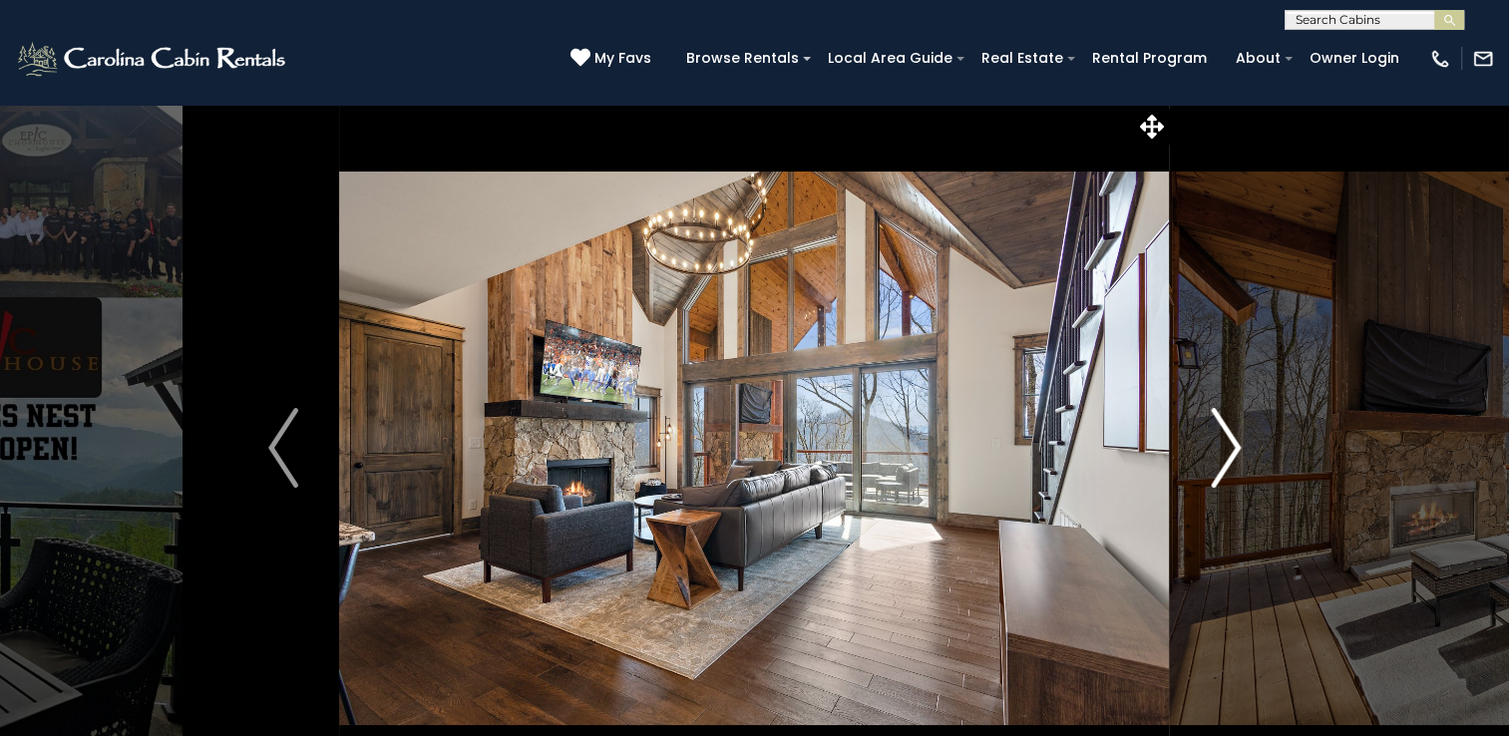
click at [1237, 443] on img "Next" at bounding box center [1226, 448] width 30 height 80
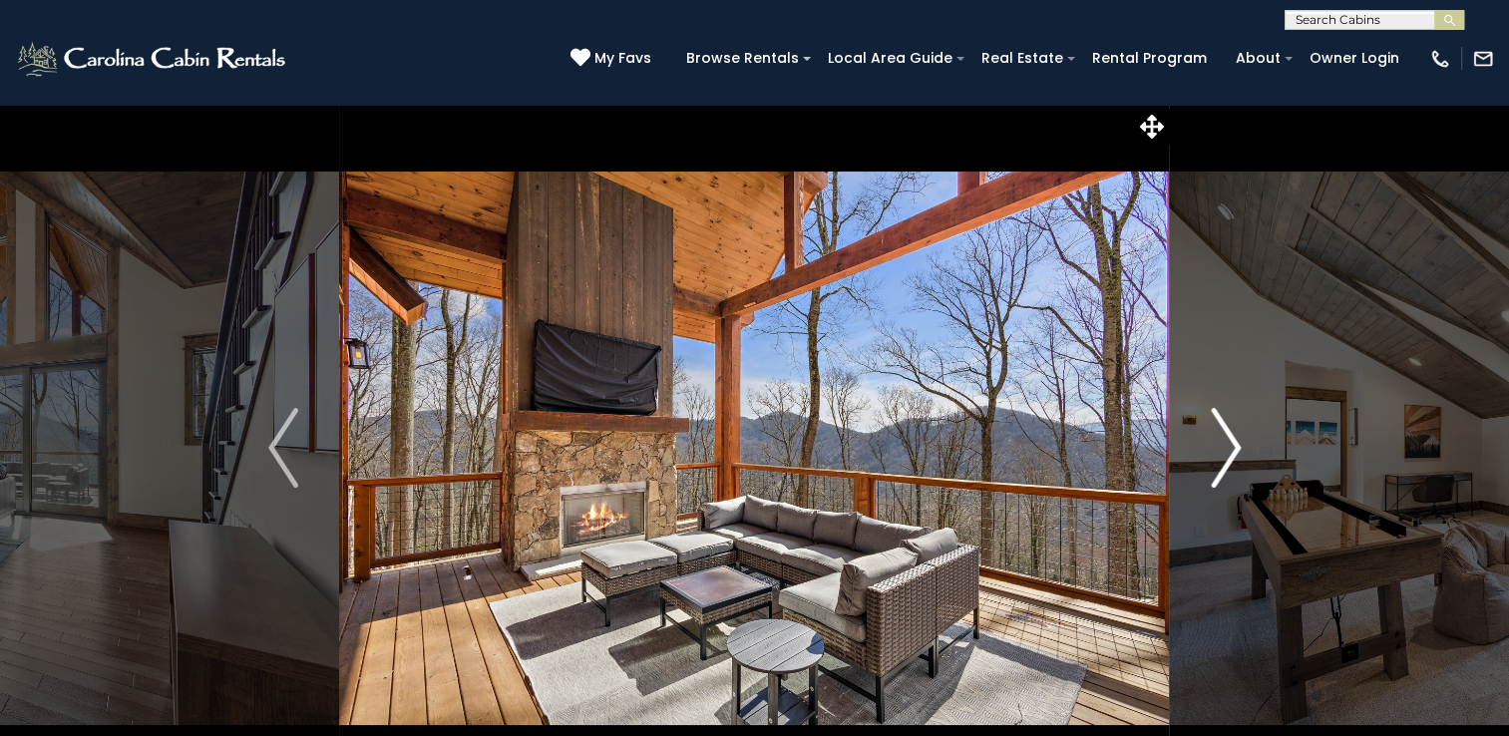
click at [1237, 443] on img "Next" at bounding box center [1226, 448] width 30 height 80
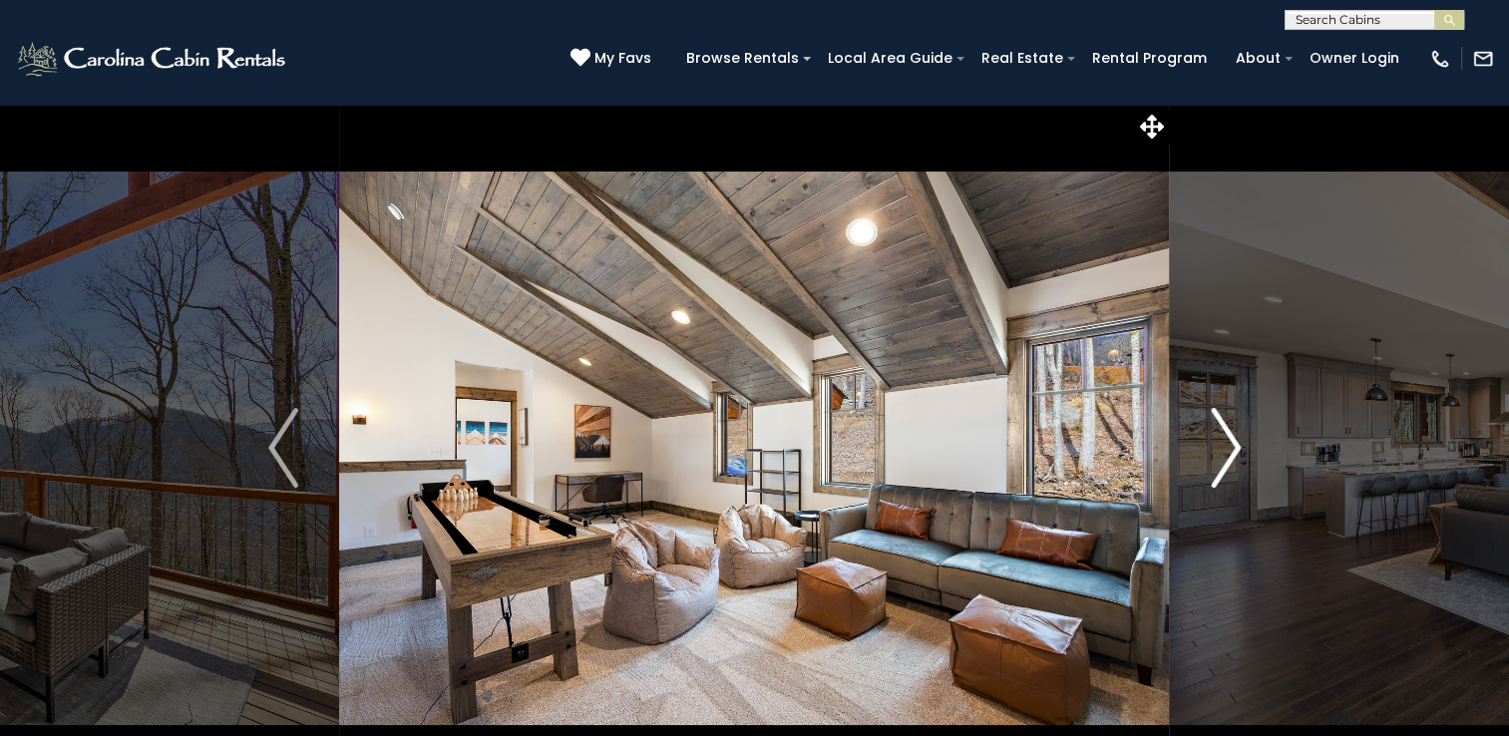
click at [1237, 443] on img "Next" at bounding box center [1226, 448] width 30 height 80
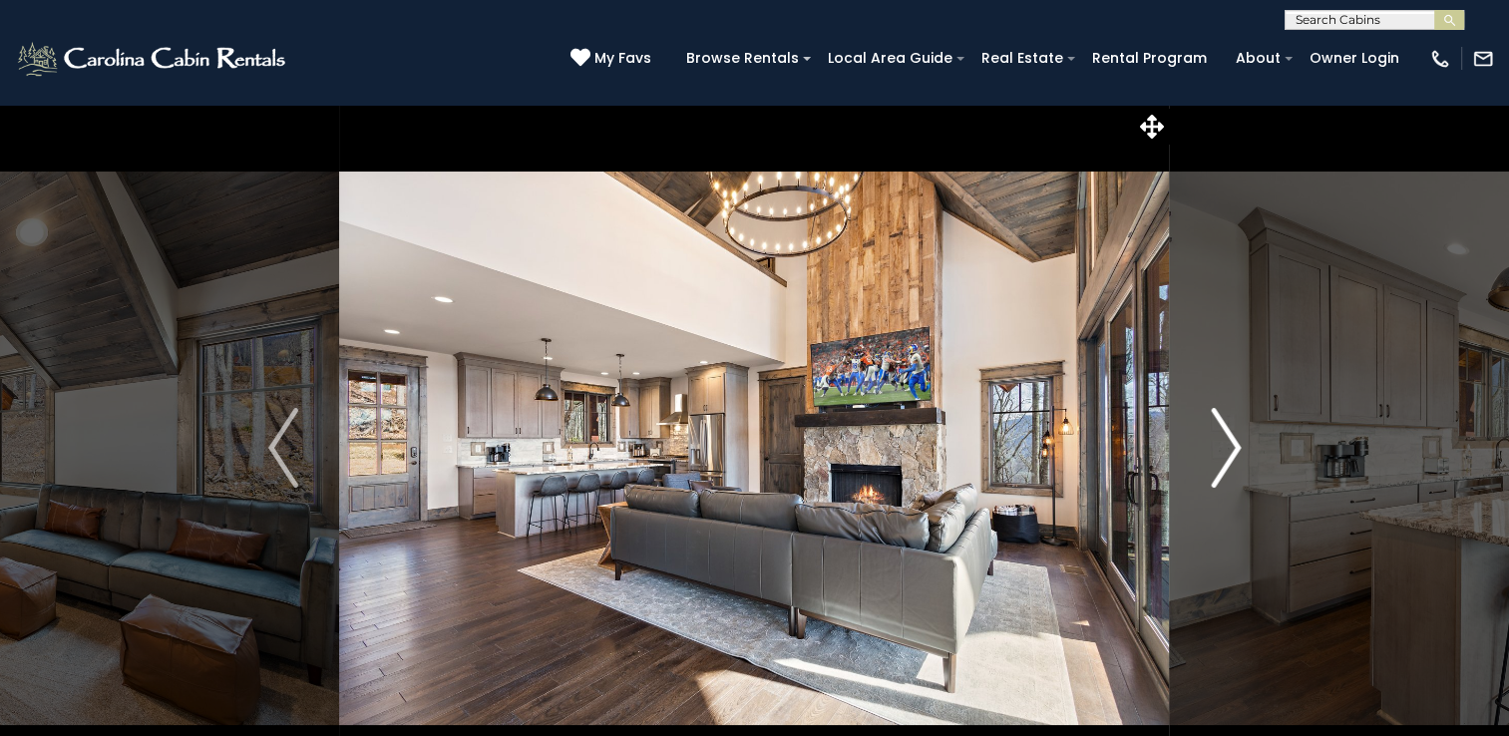
click at [1237, 443] on img "Next" at bounding box center [1226, 448] width 30 height 80
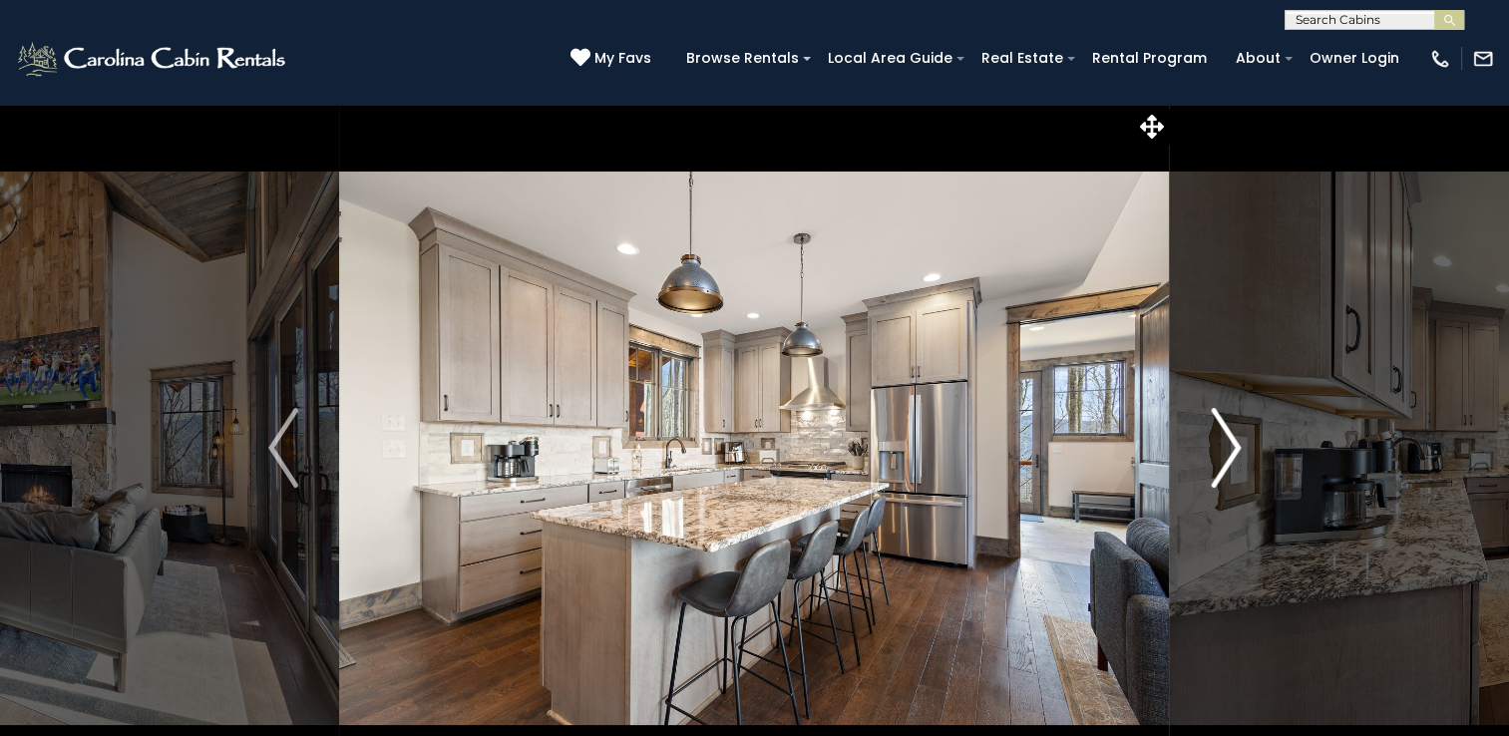
click at [1237, 443] on img "Next" at bounding box center [1226, 448] width 30 height 80
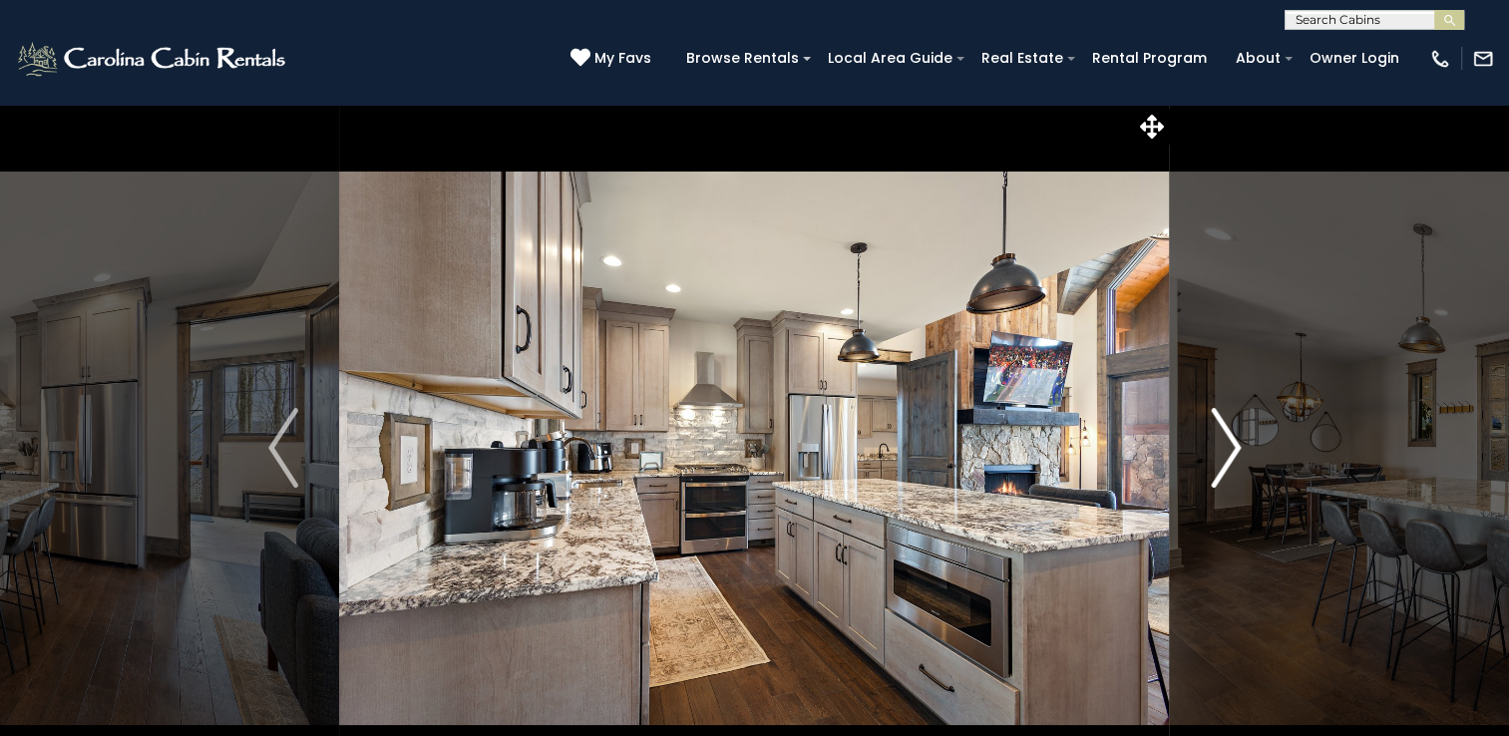
click at [1237, 443] on img "Next" at bounding box center [1226, 448] width 30 height 80
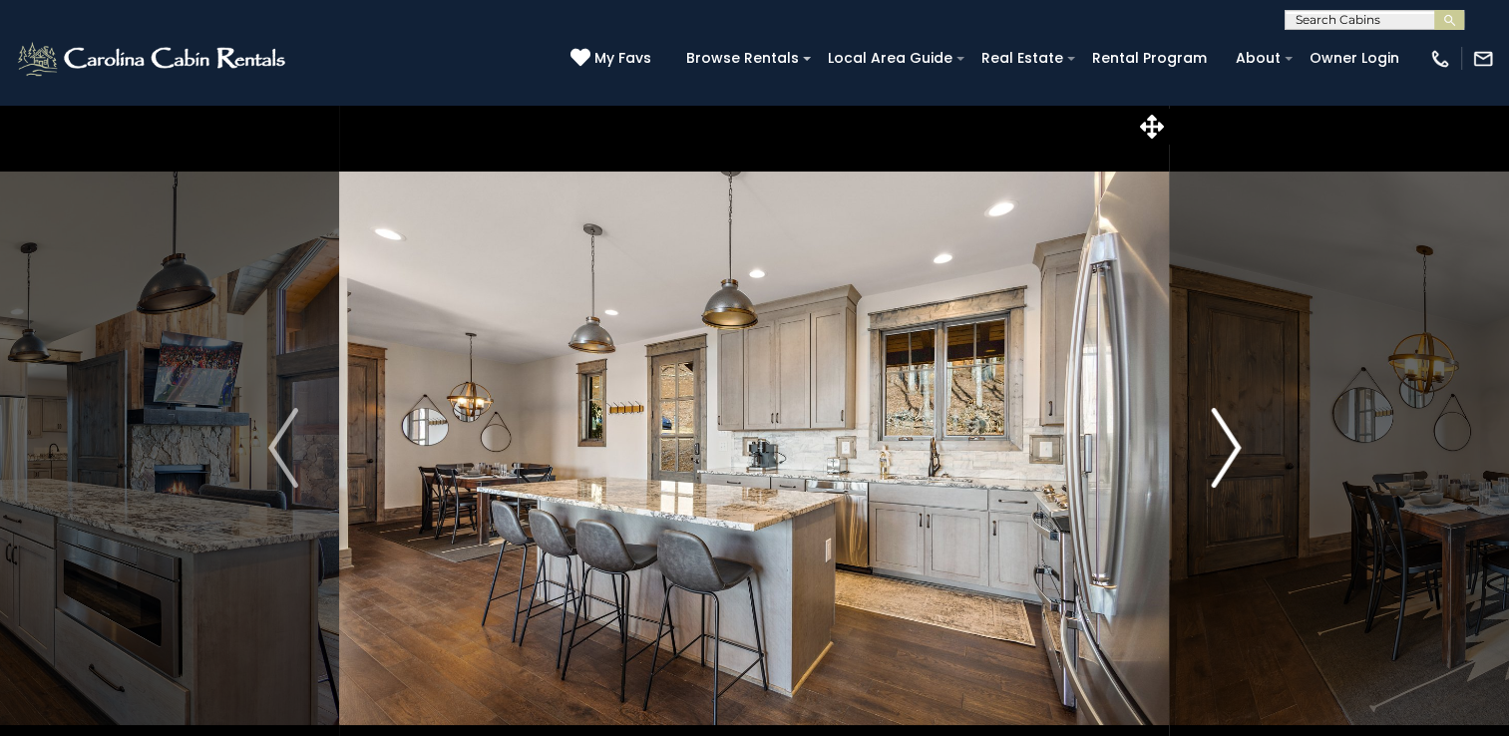
click at [1237, 443] on img "Next" at bounding box center [1226, 448] width 30 height 80
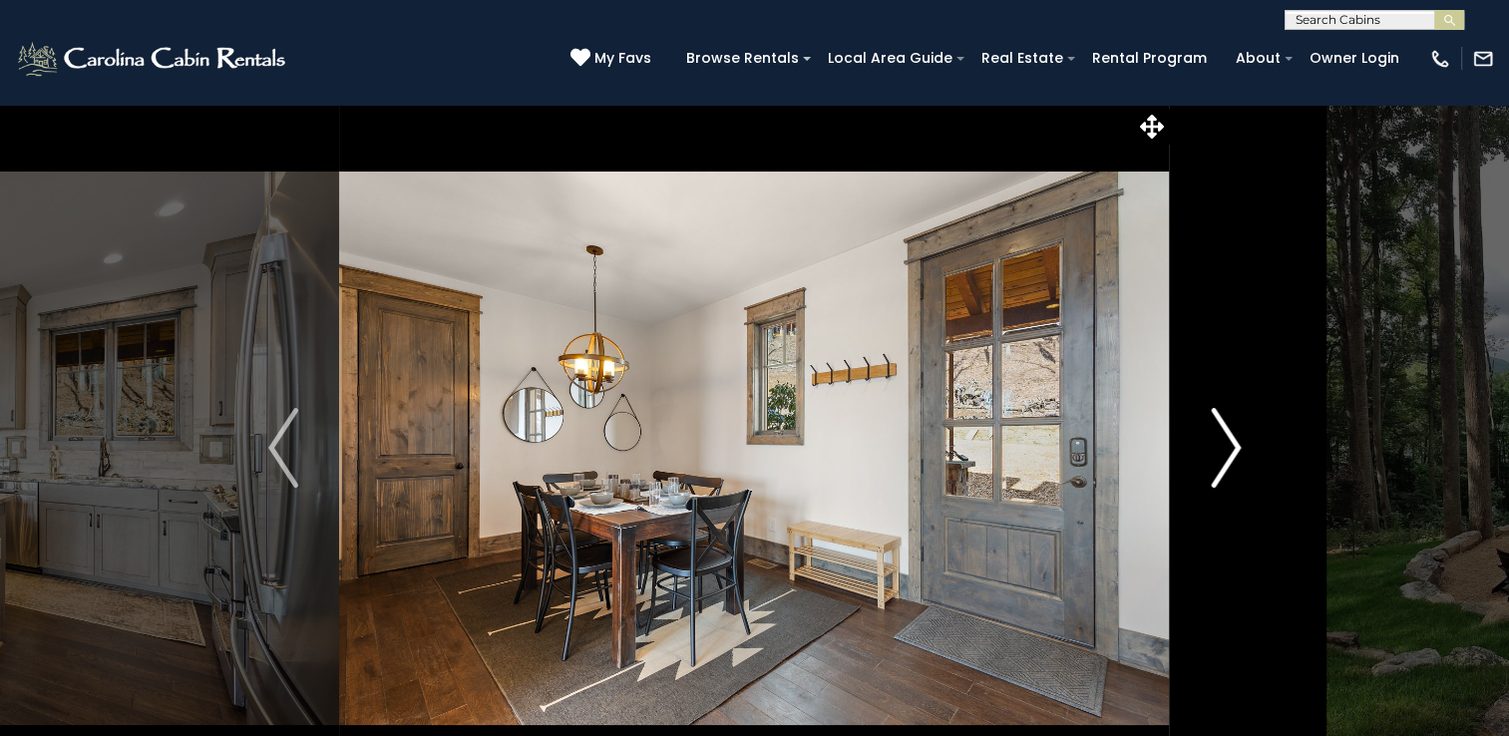
click at [1237, 443] on img "Next" at bounding box center [1226, 448] width 30 height 80
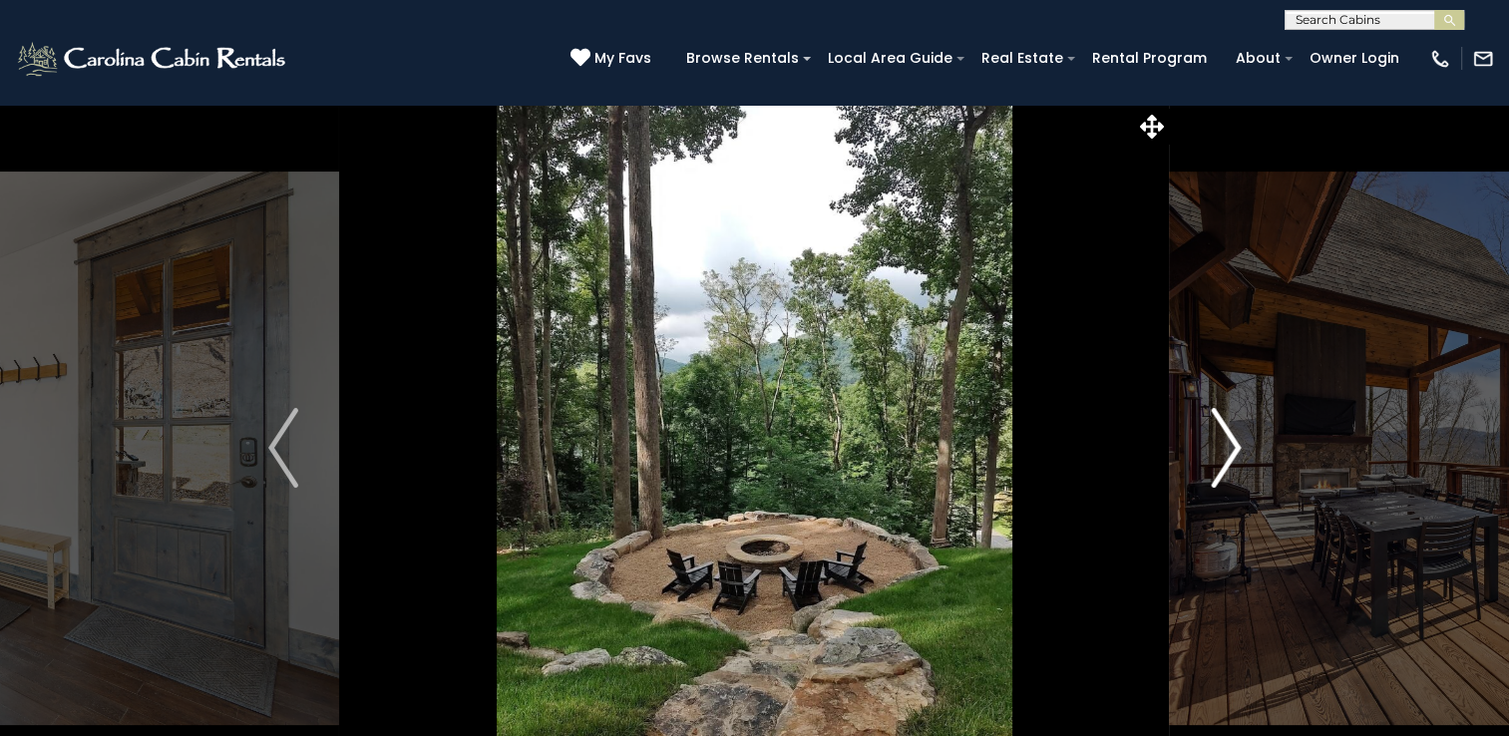
click at [1237, 443] on img "Next" at bounding box center [1226, 448] width 30 height 80
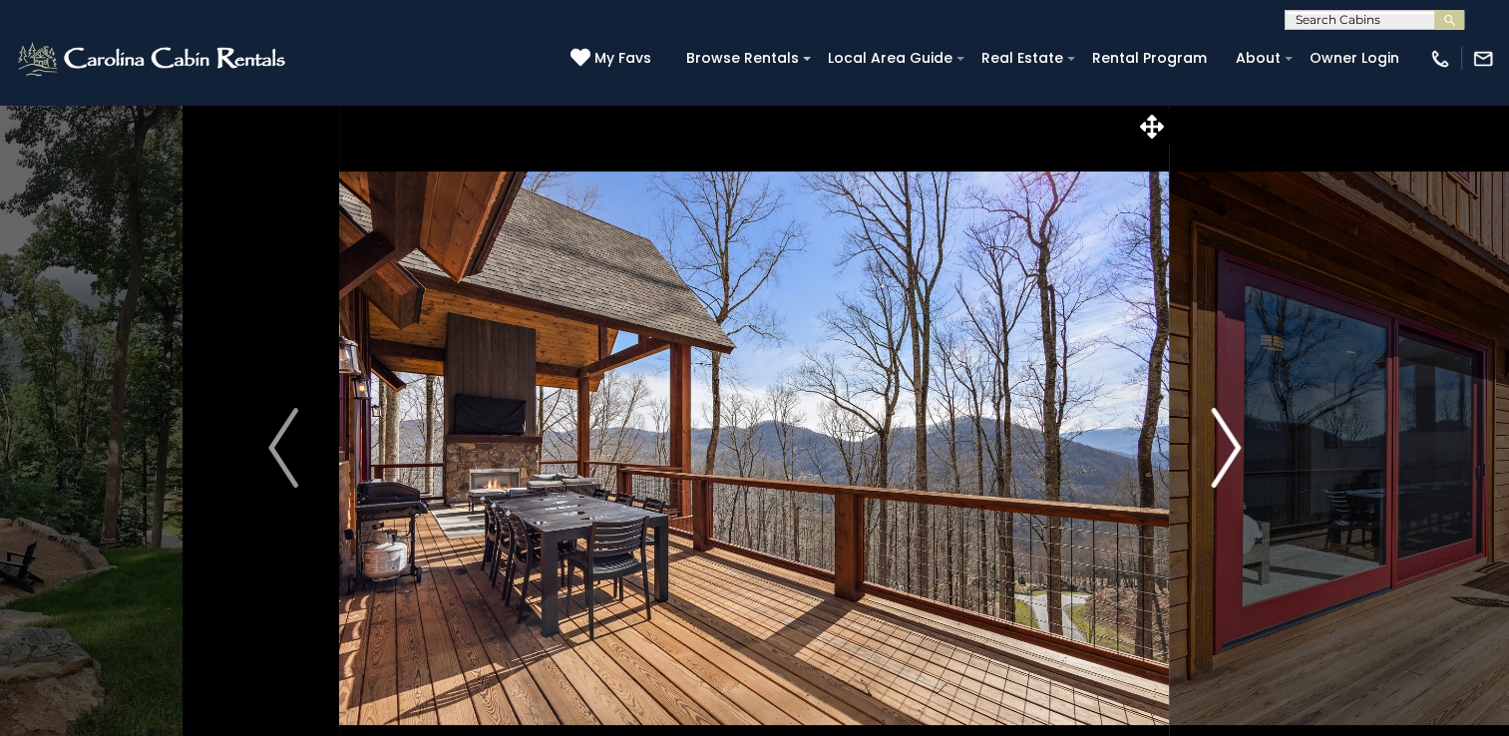
click at [1237, 443] on img "Next" at bounding box center [1226, 448] width 30 height 80
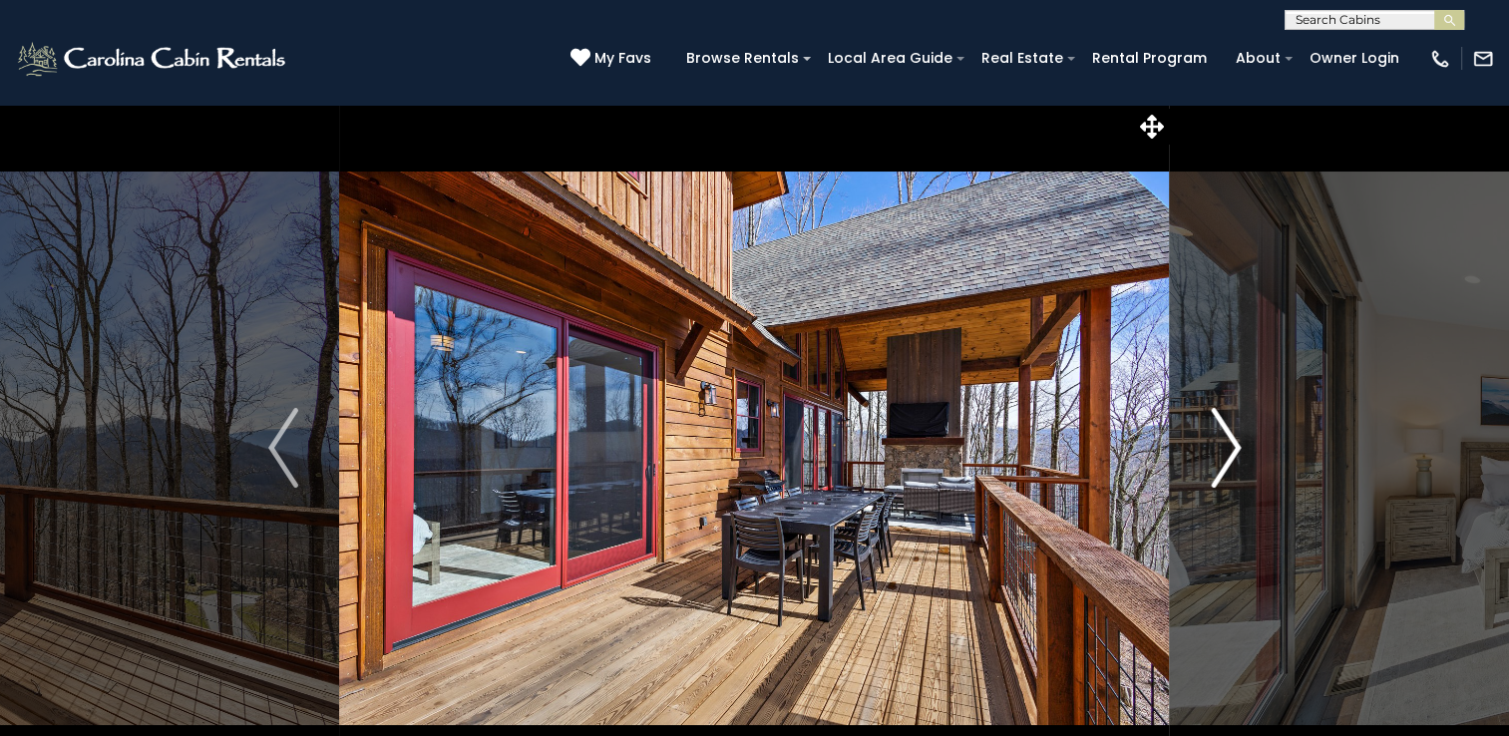
click at [1237, 443] on img "Next" at bounding box center [1226, 448] width 30 height 80
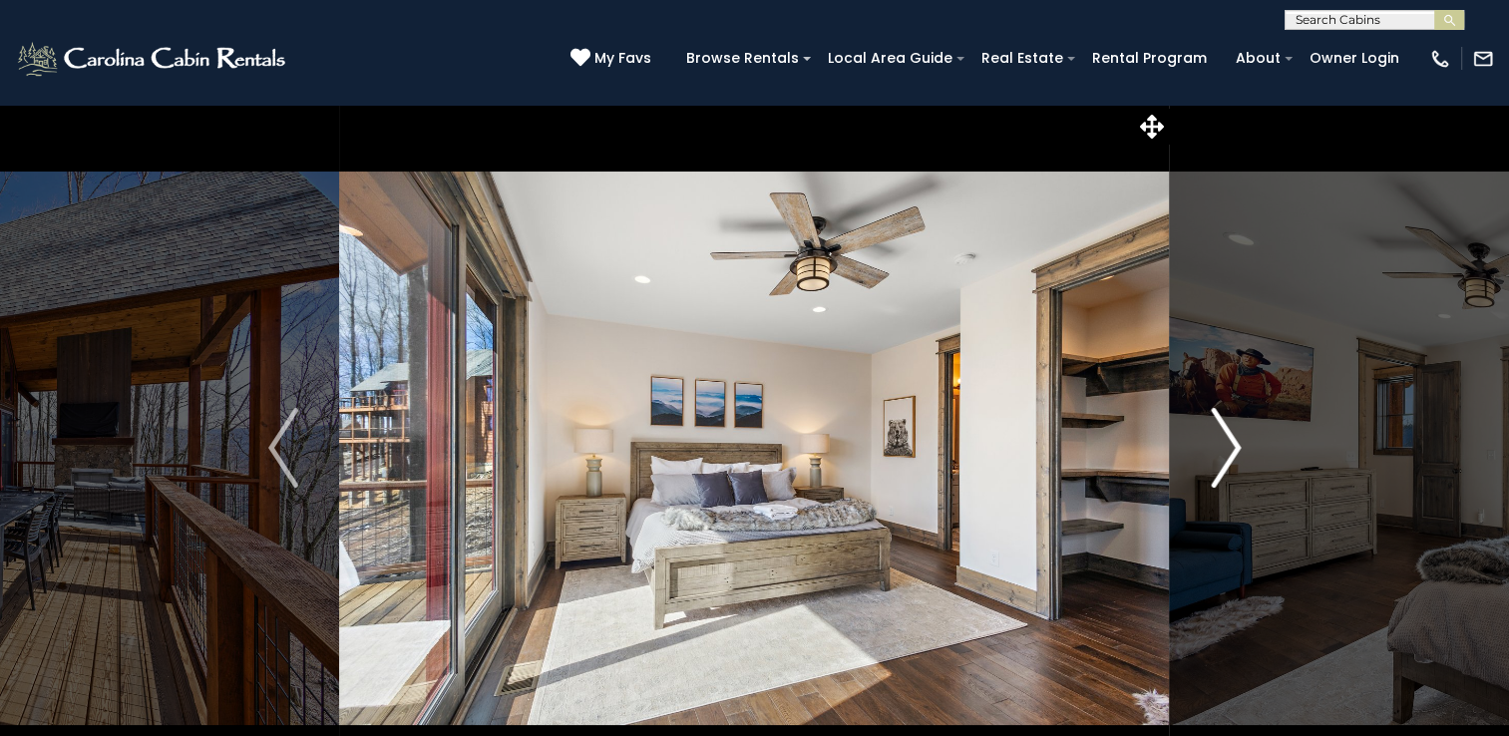
click at [1237, 443] on img "Next" at bounding box center [1226, 448] width 30 height 80
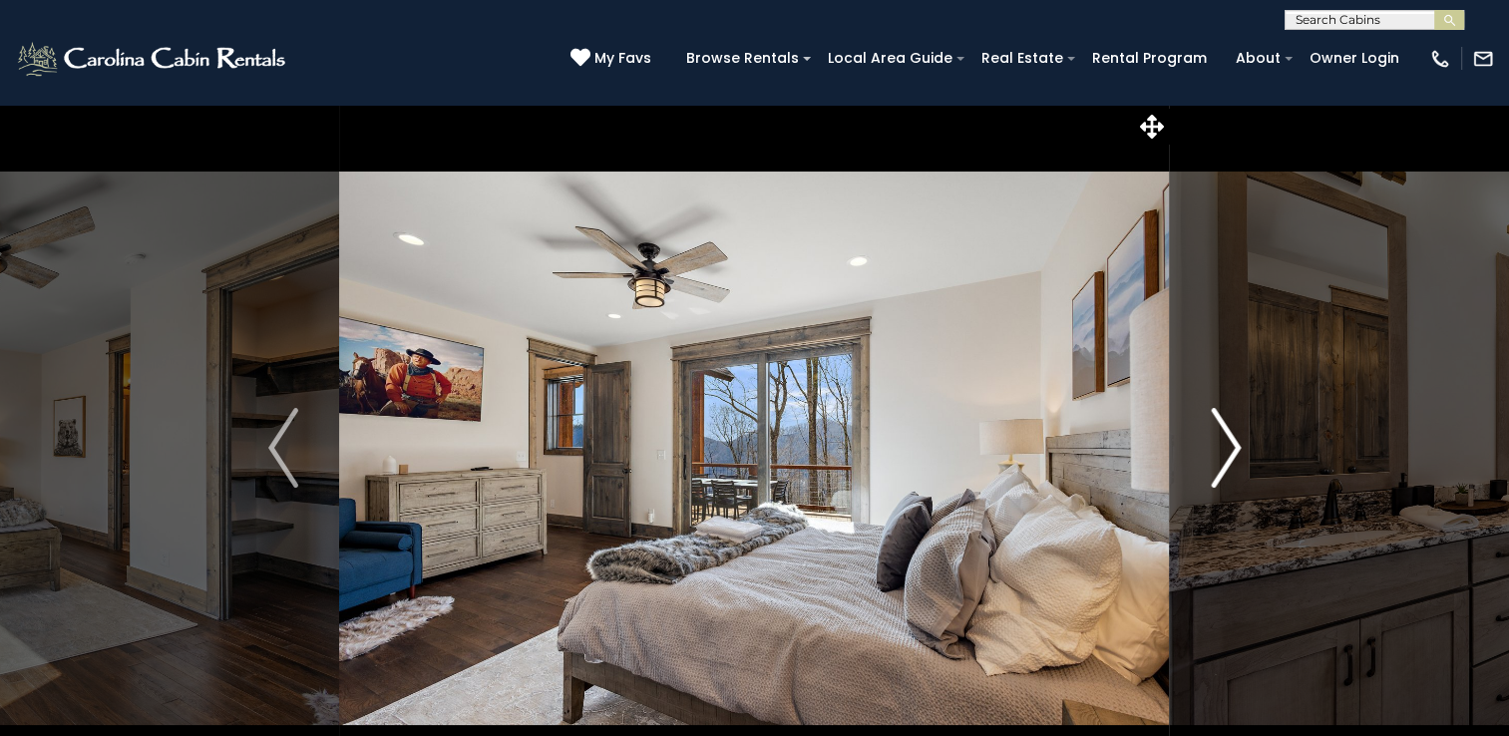
click at [1237, 443] on img "Next" at bounding box center [1226, 448] width 30 height 80
